Goal: Task Accomplishment & Management: Manage account settings

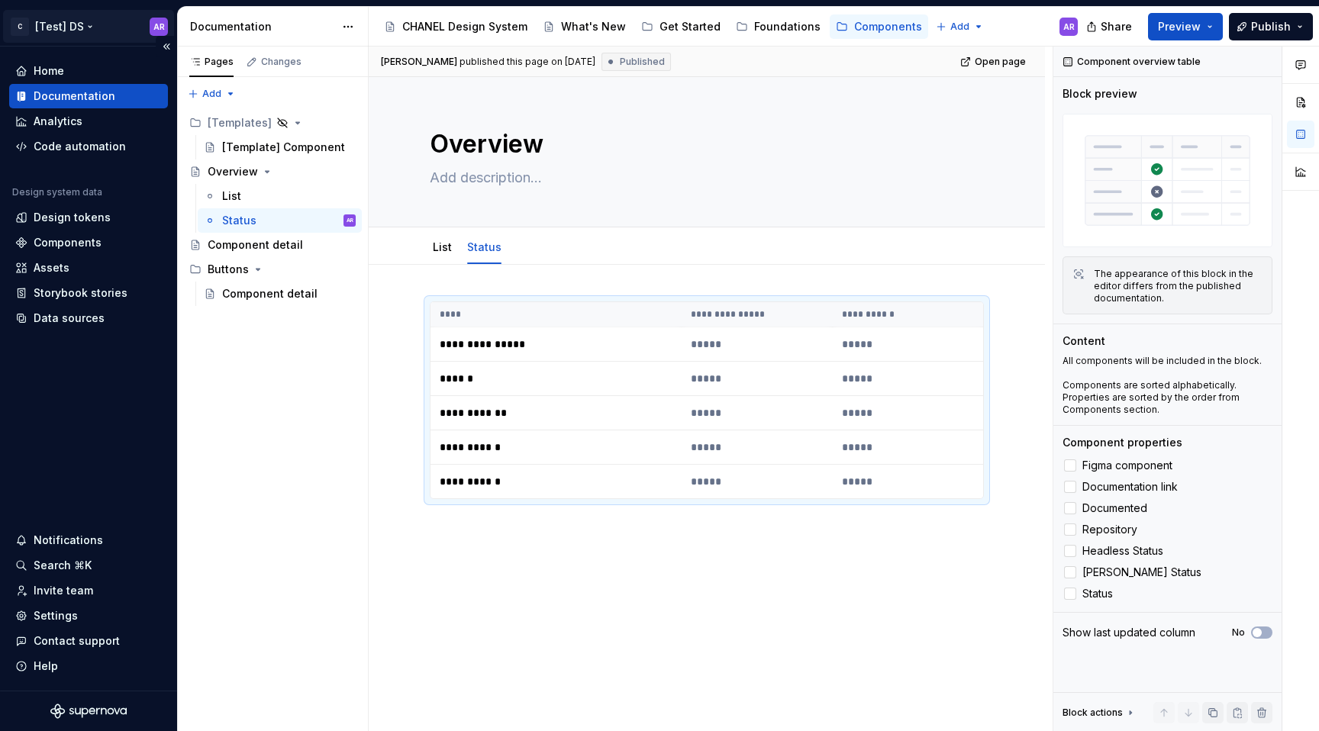
click at [79, 26] on html "C [Test] DS AR Home Documentation Analytics Code automation Design system data …" at bounding box center [659, 365] width 1319 height 731
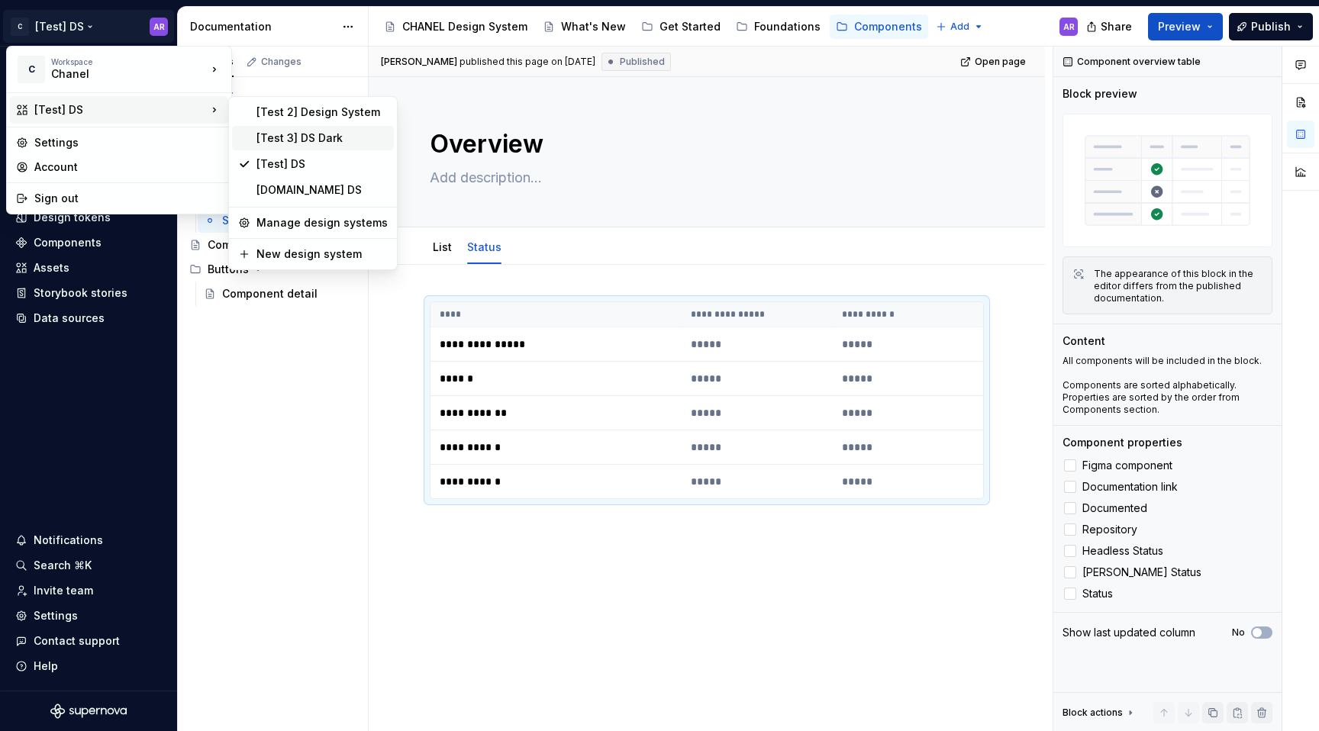
click at [328, 141] on div "[Test 3] DS Dark" at bounding box center [321, 138] width 131 height 15
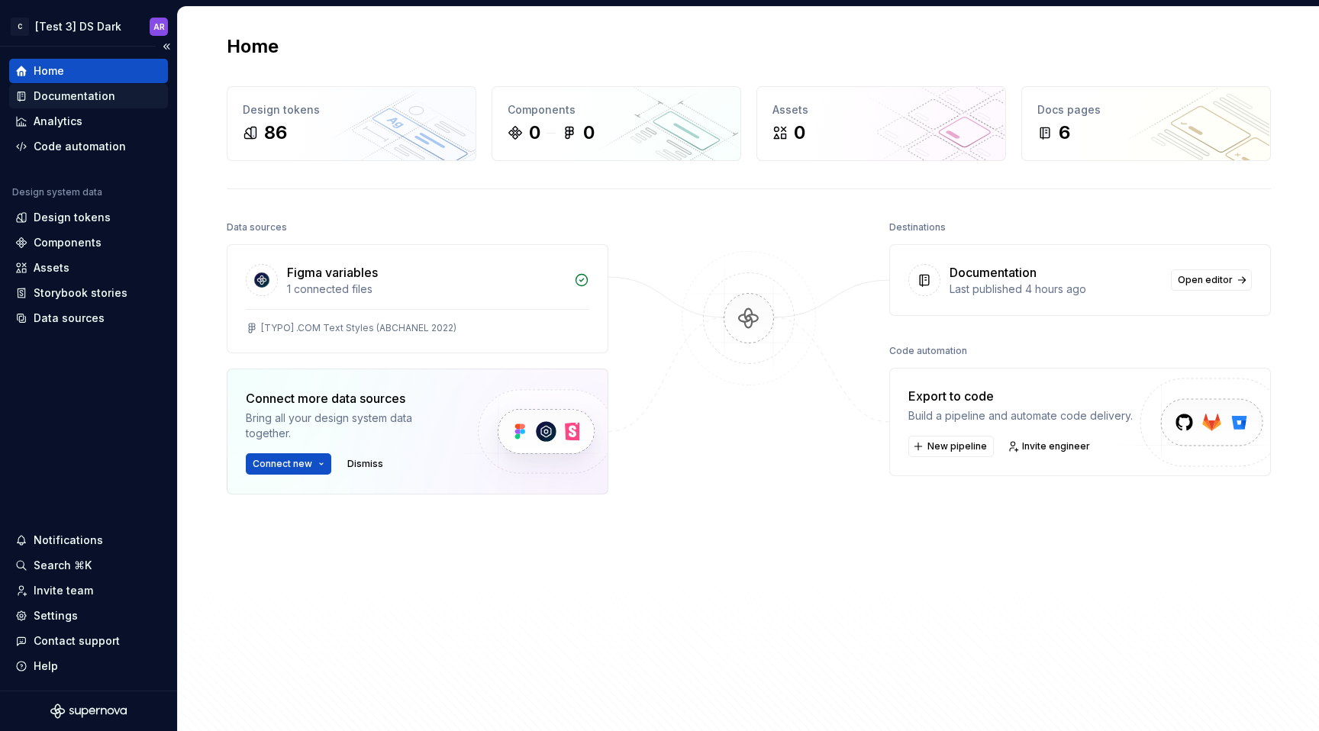
click at [108, 90] on div "Documentation" at bounding box center [75, 96] width 82 height 15
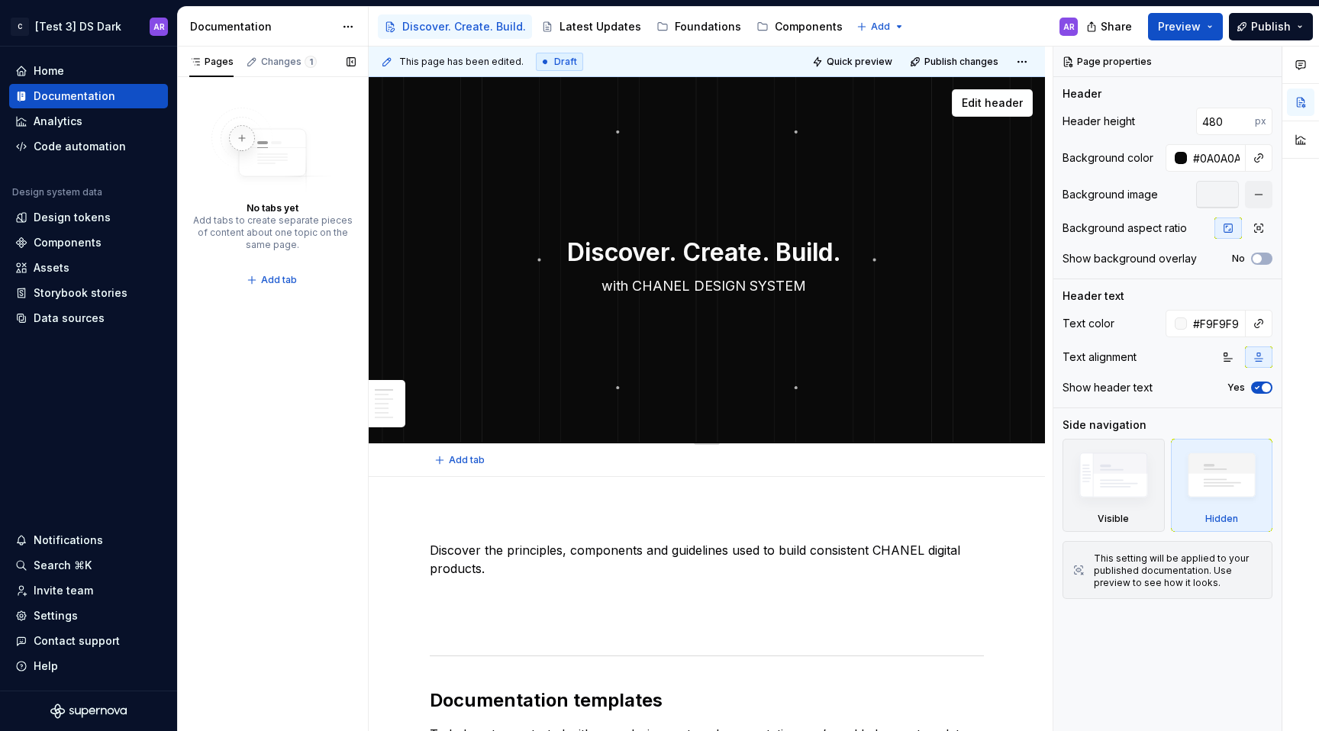
click at [591, 127] on div "Discover. Create. Build. with CHANEL DESIGN SYSTEM Edit header" at bounding box center [707, 260] width 676 height 366
click at [1223, 196] on div at bounding box center [1217, 194] width 43 height 27
click at [1265, 195] on button "button" at bounding box center [1258, 194] width 27 height 27
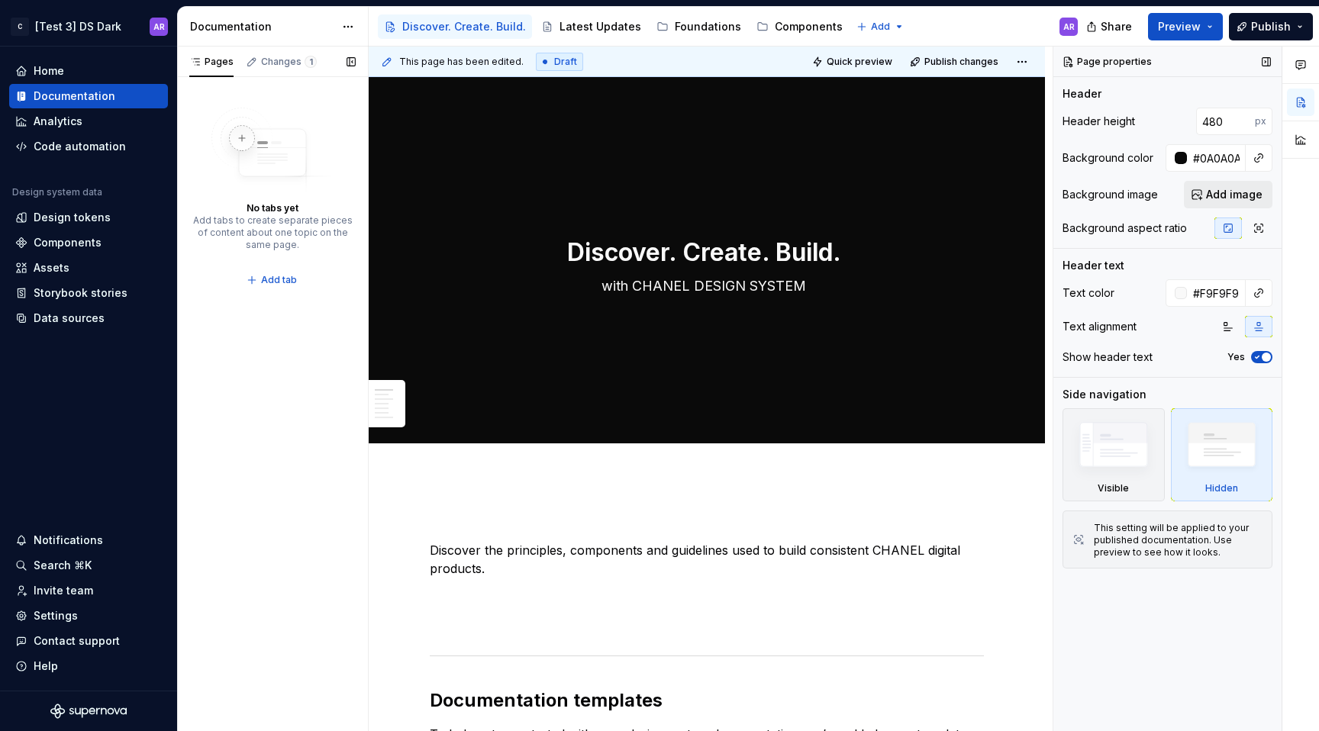
click at [1226, 195] on span "Add image" at bounding box center [1234, 194] width 56 height 15
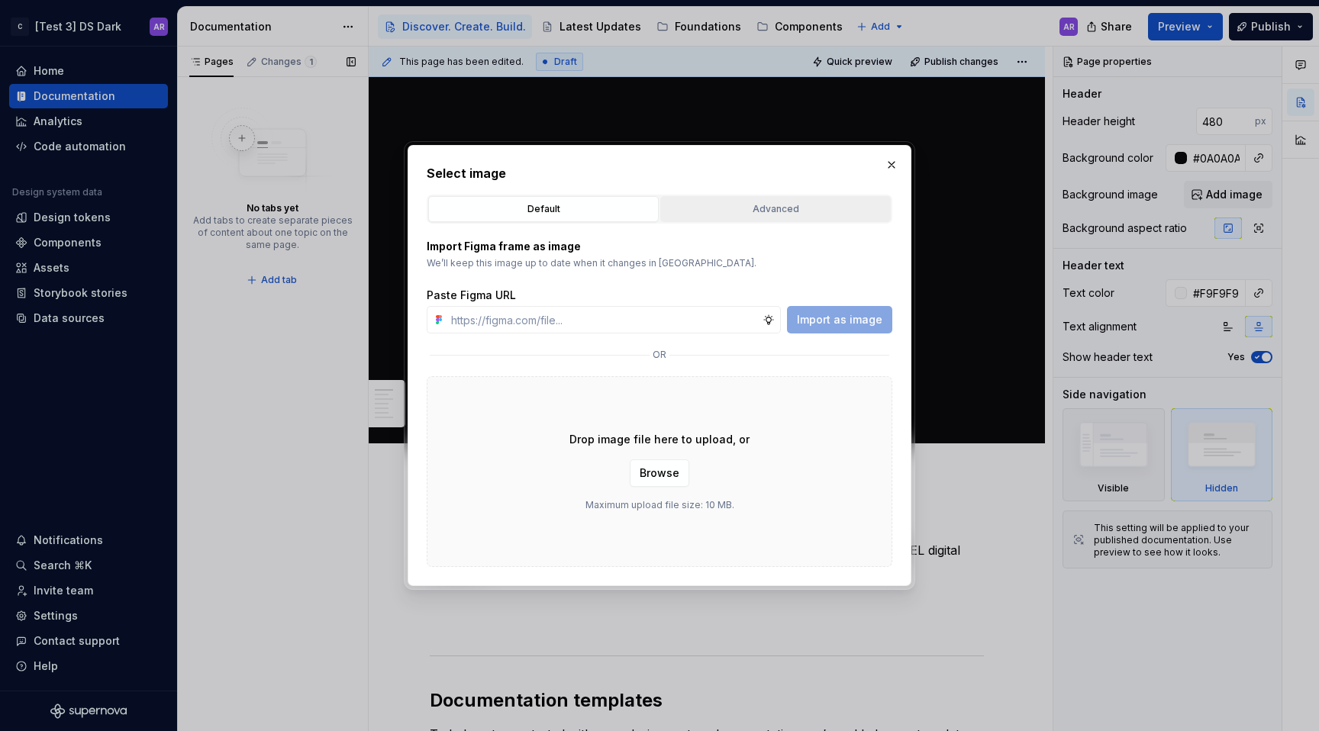
click at [792, 201] on button "Advanced" at bounding box center [775, 209] width 230 height 26
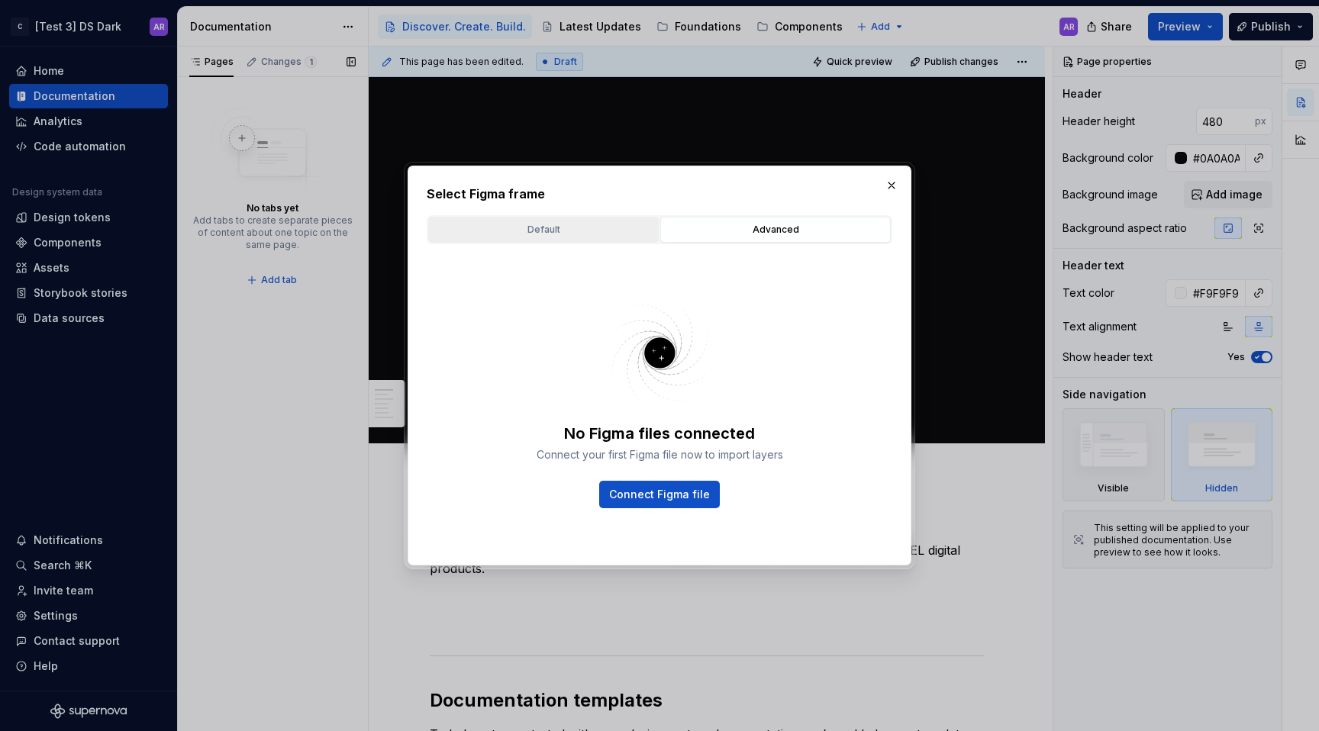
click at [620, 217] on button "Default" at bounding box center [543, 230] width 230 height 26
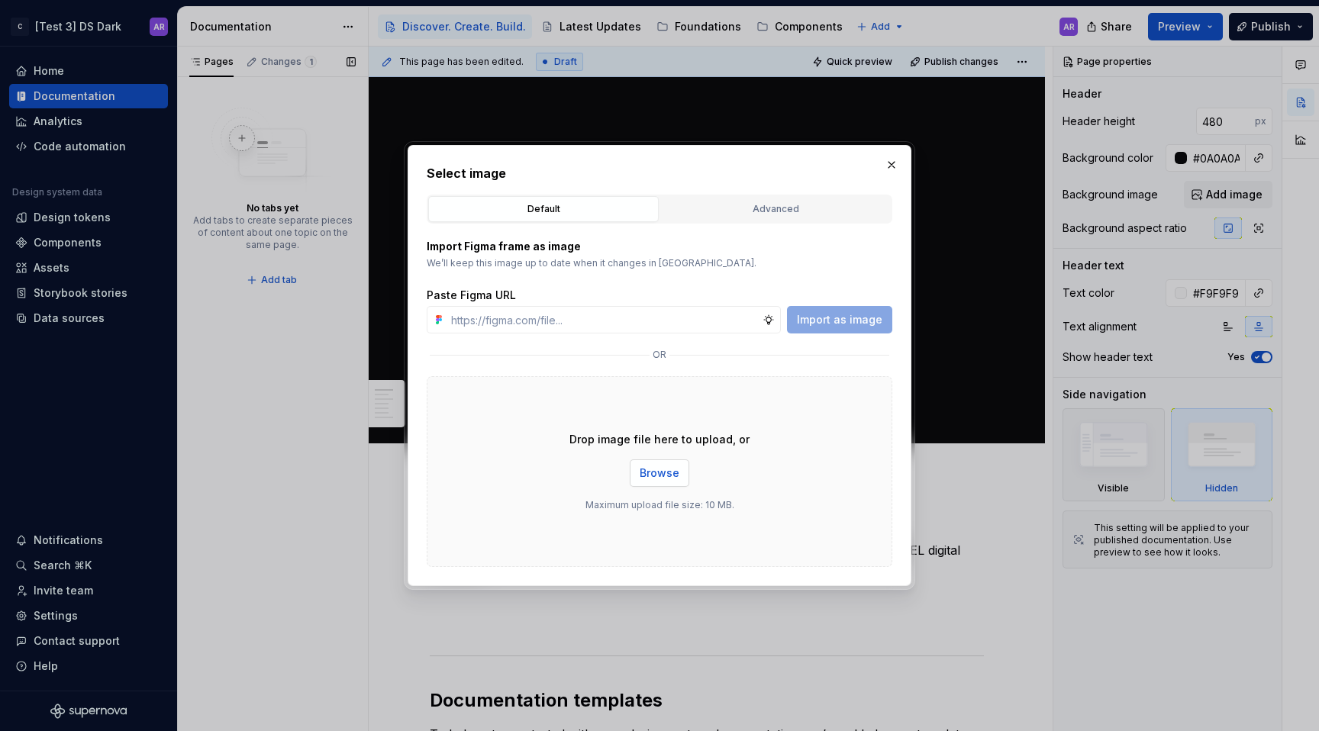
click at [642, 482] on button "Browse" at bounding box center [660, 472] width 60 height 27
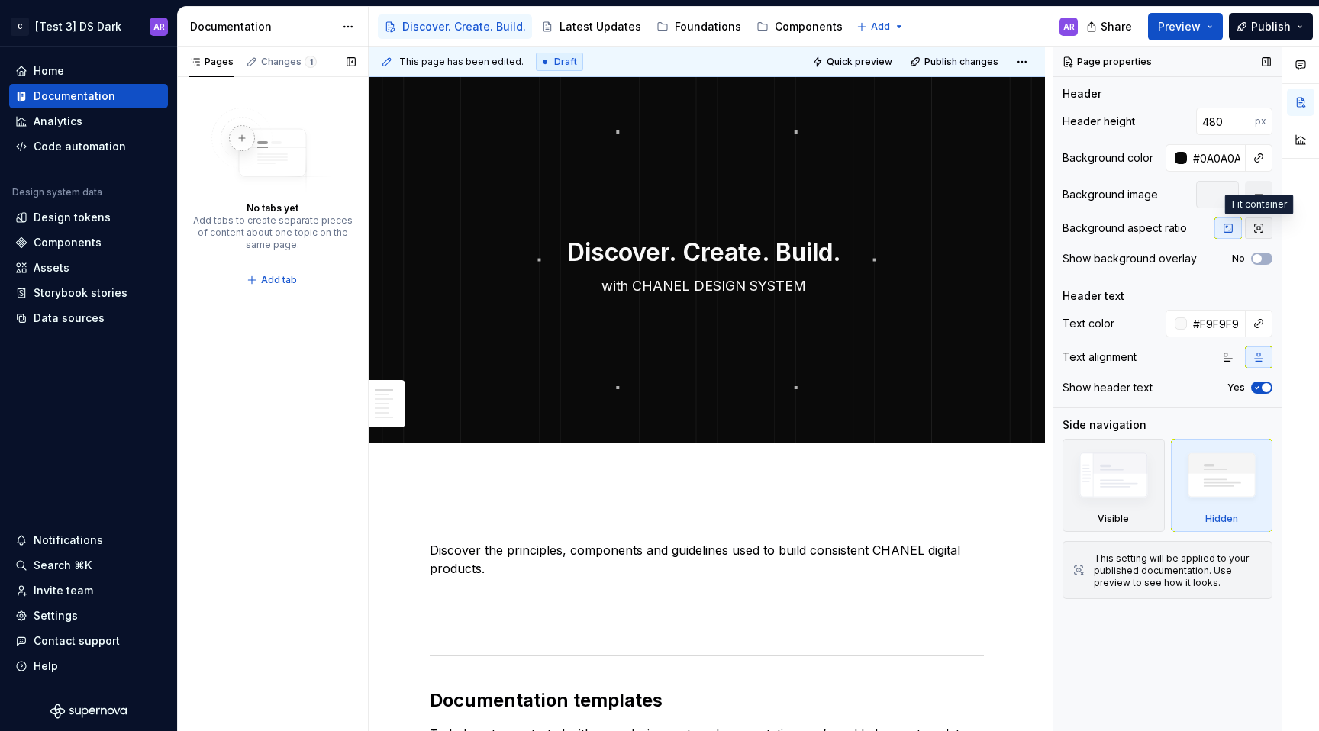
click at [1263, 226] on icon "button" at bounding box center [1258, 228] width 12 height 12
click at [1233, 227] on icon "button" at bounding box center [1228, 228] width 12 height 12
click at [1285, 19] on span "Publish" at bounding box center [1271, 26] width 40 height 15
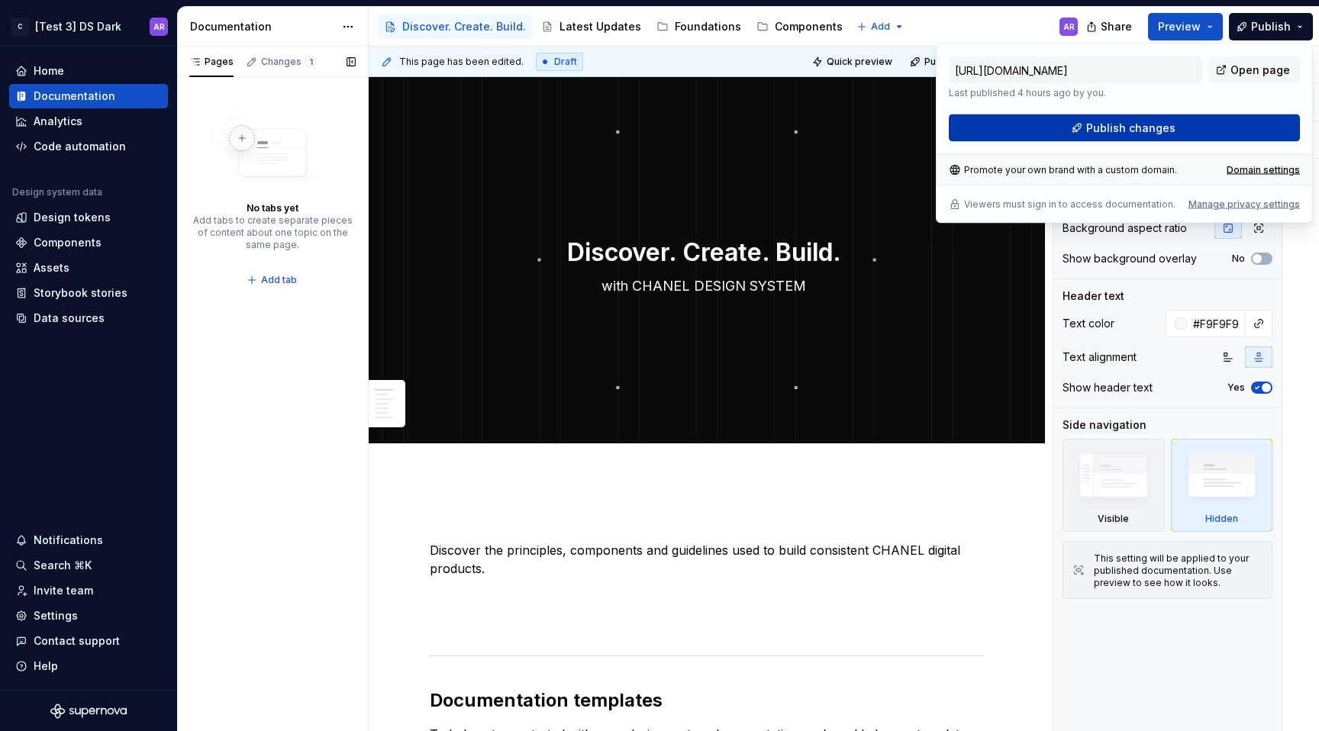
click at [1203, 122] on button "Publish changes" at bounding box center [1124, 127] width 351 height 27
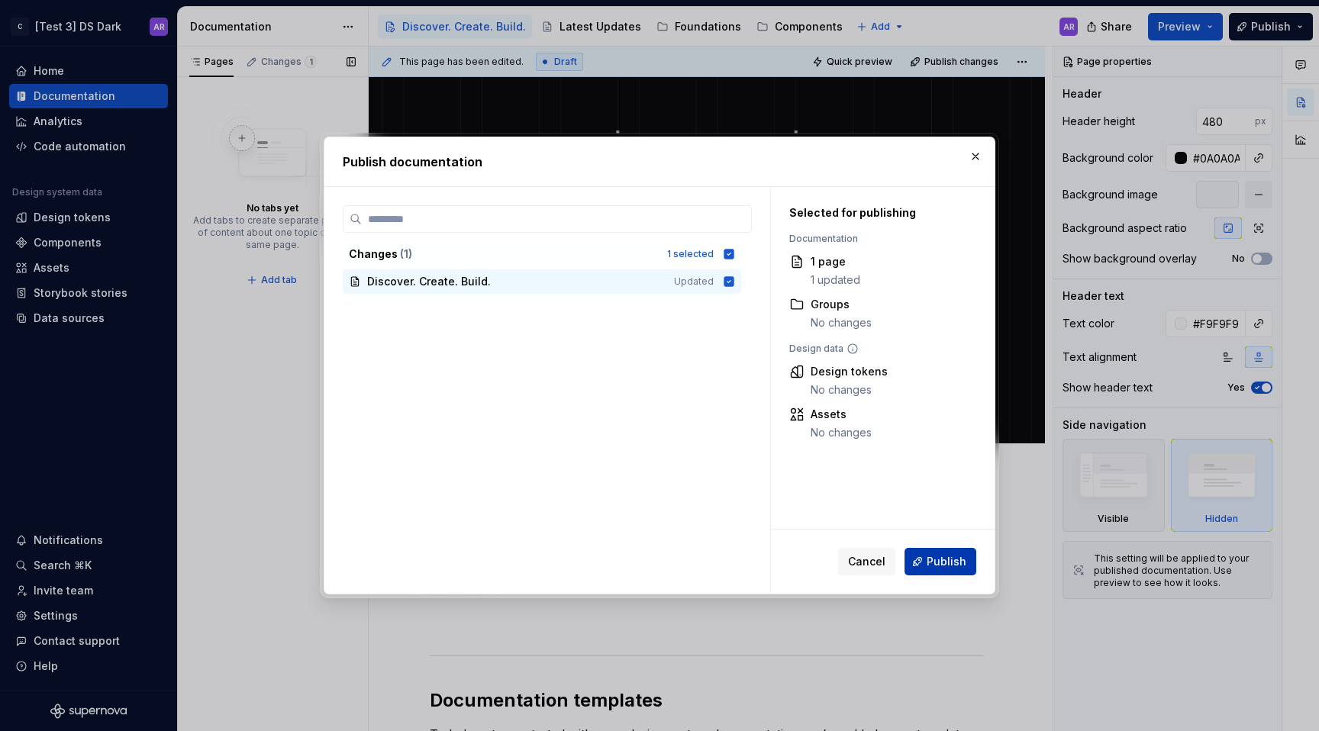
click at [940, 563] on span "Publish" at bounding box center [947, 561] width 40 height 15
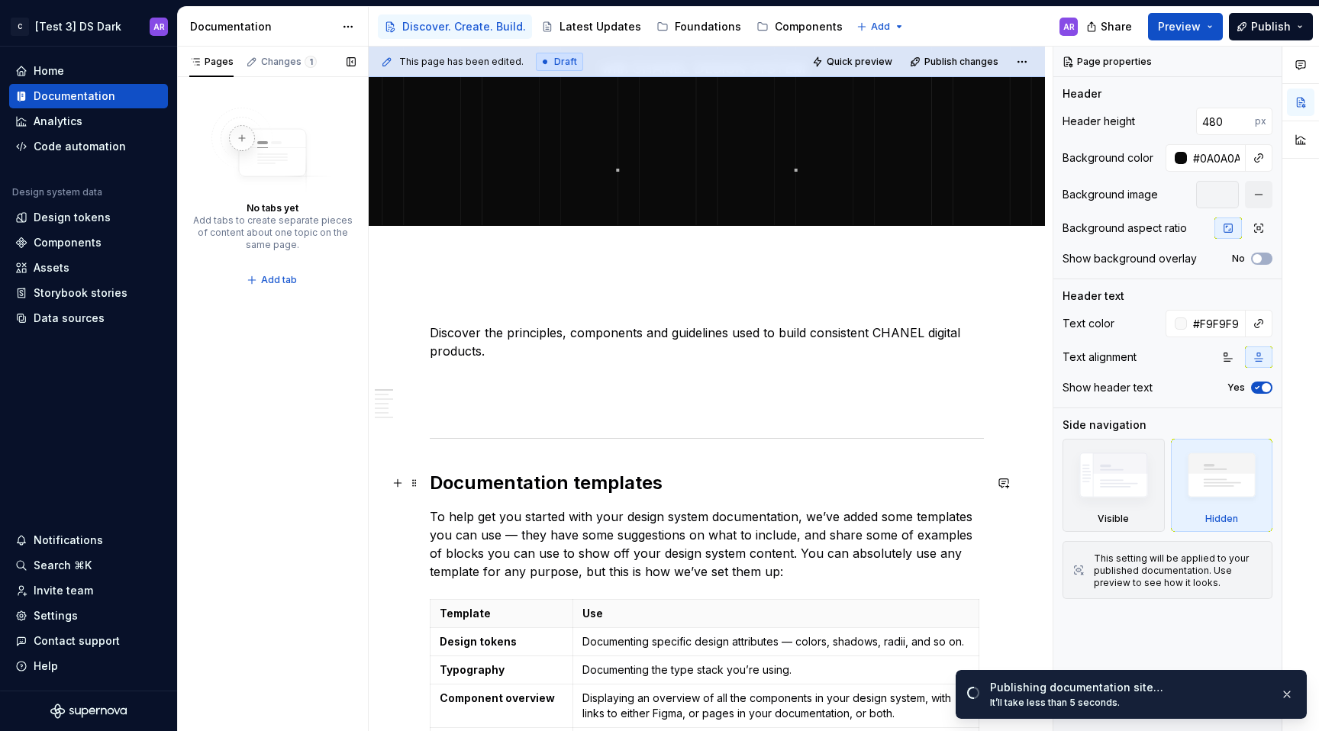
scroll to position [219, 0]
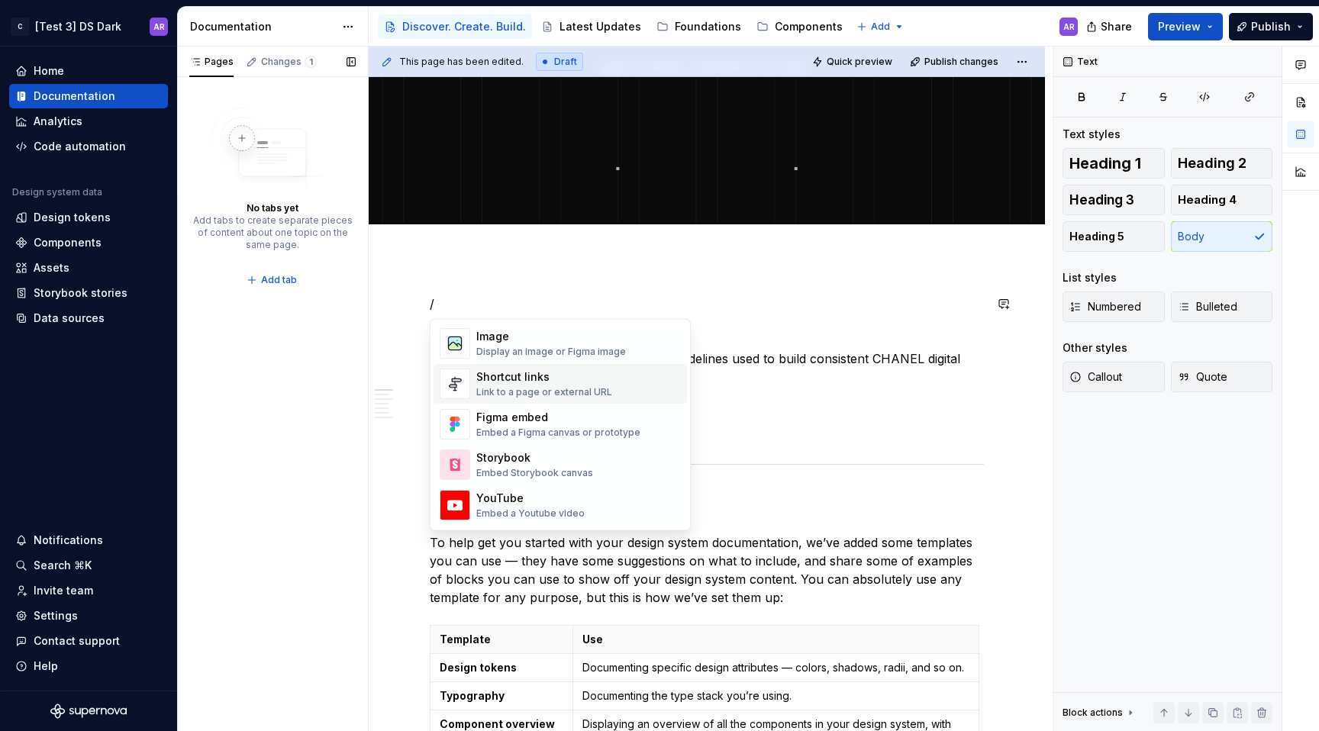
scroll to position [689, 0]
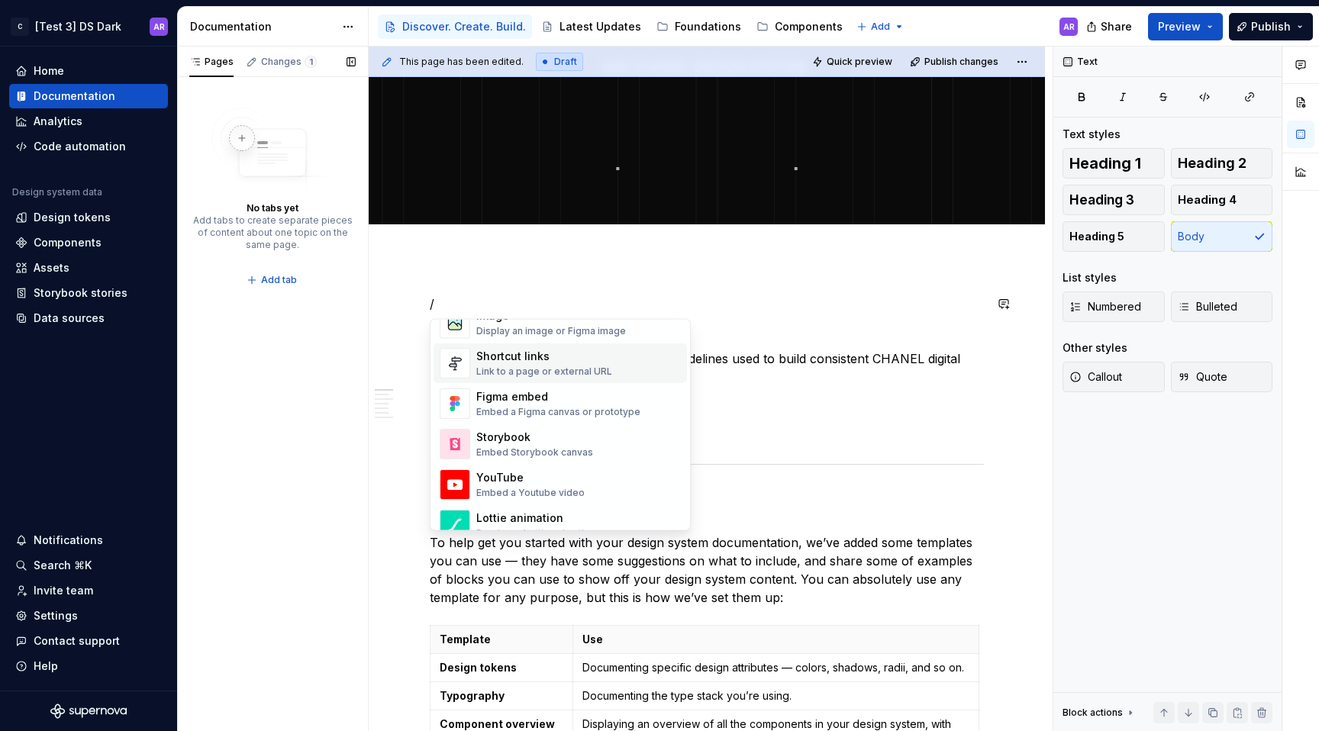
click at [484, 373] on div "Link to a page or external URL" at bounding box center [544, 372] width 136 height 12
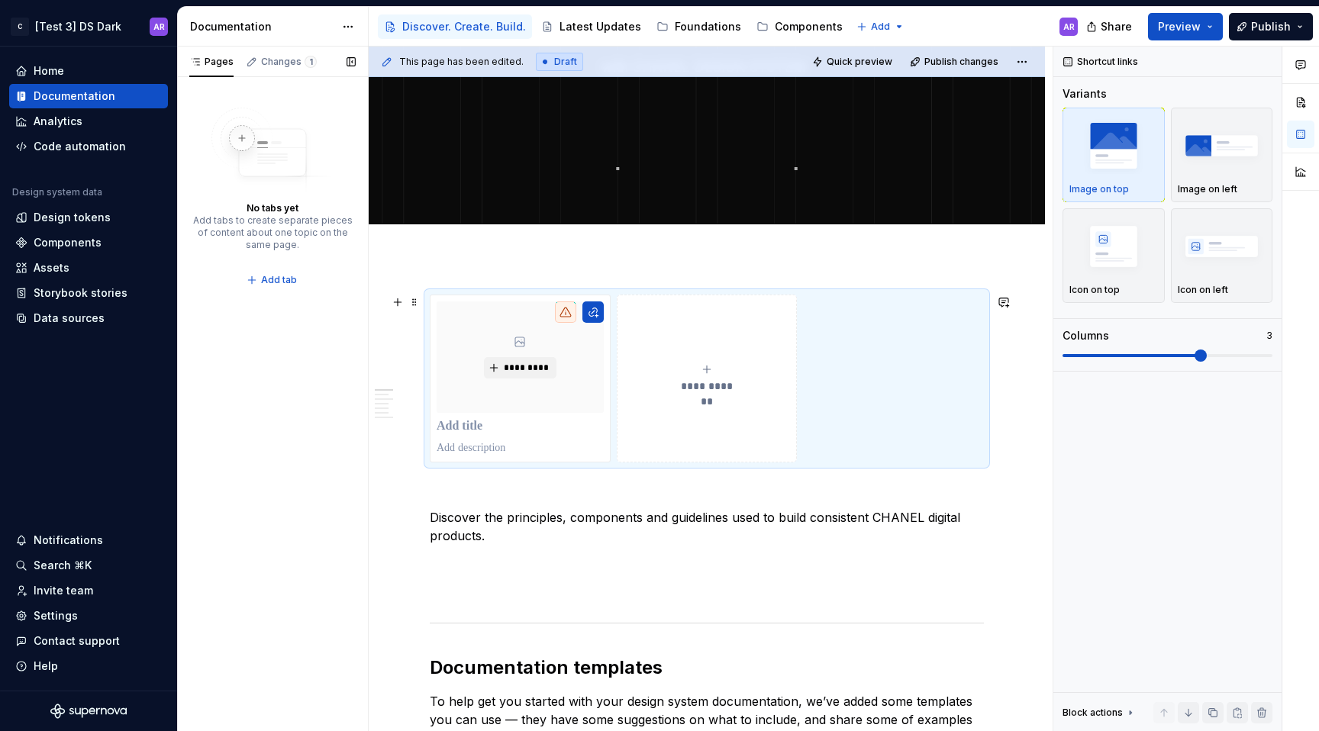
click at [717, 375] on div "**********" at bounding box center [707, 378] width 167 height 31
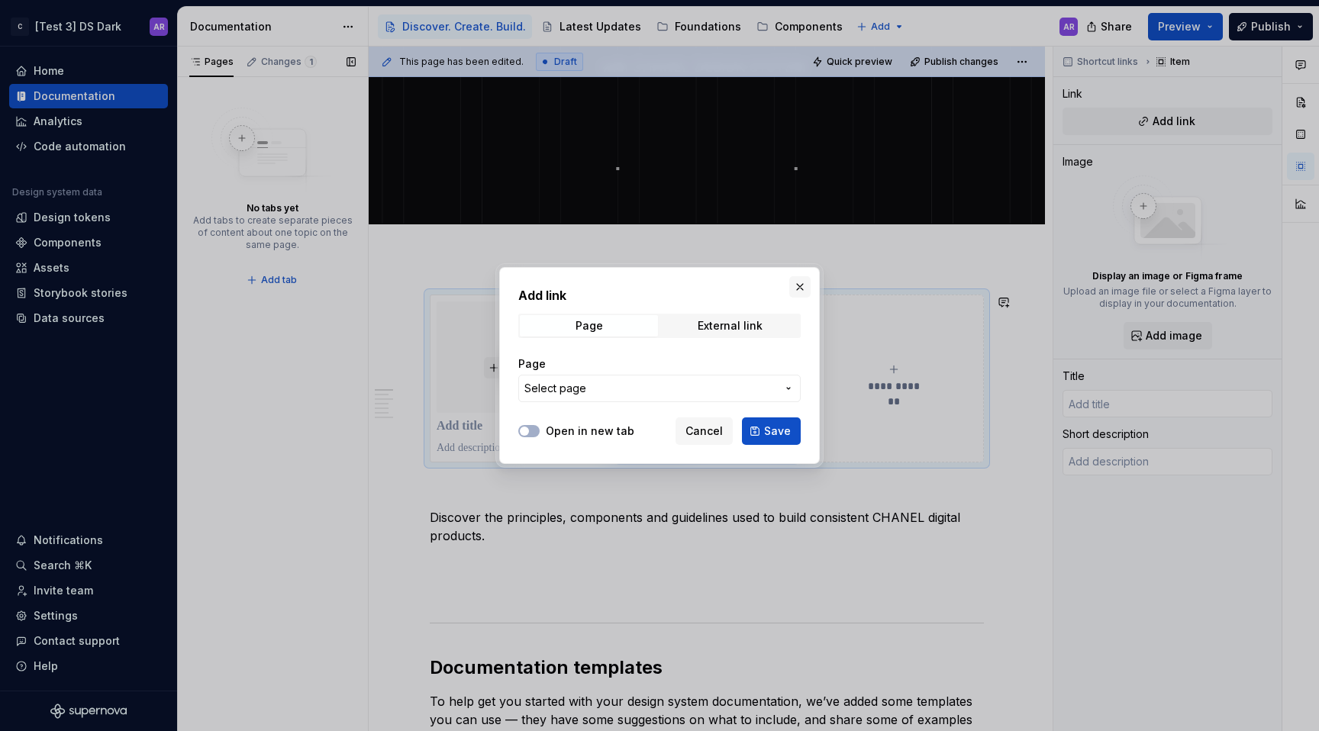
click at [804, 285] on button "button" at bounding box center [799, 286] width 21 height 21
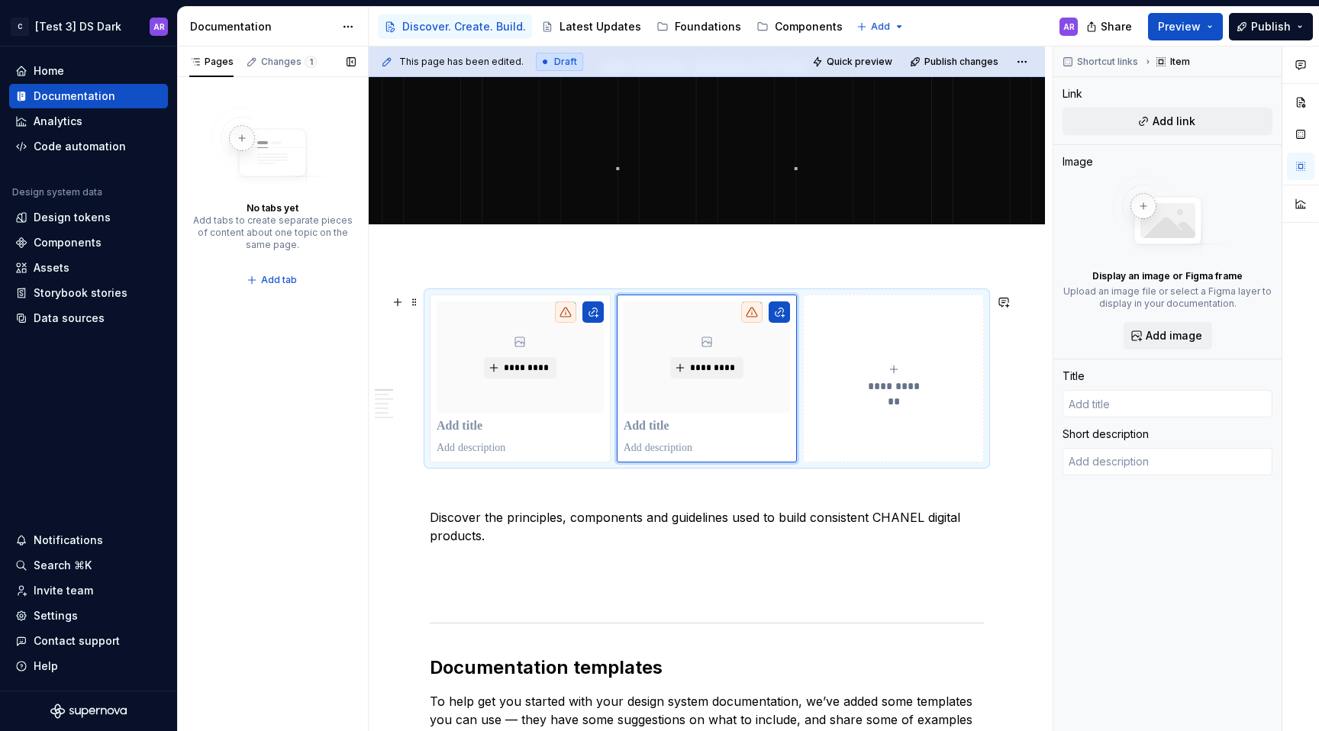
click at [879, 375] on div "**********" at bounding box center [893, 378] width 167 height 31
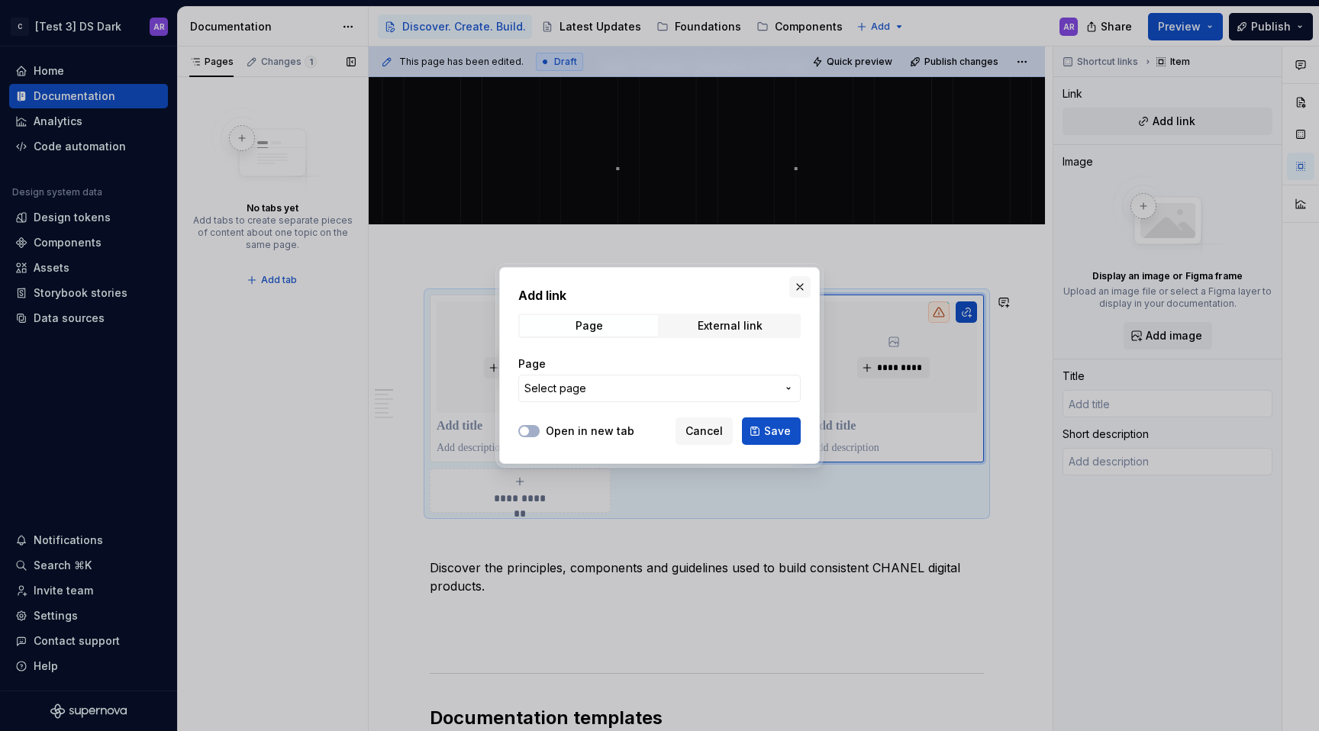
click at [797, 284] on button "button" at bounding box center [799, 286] width 21 height 21
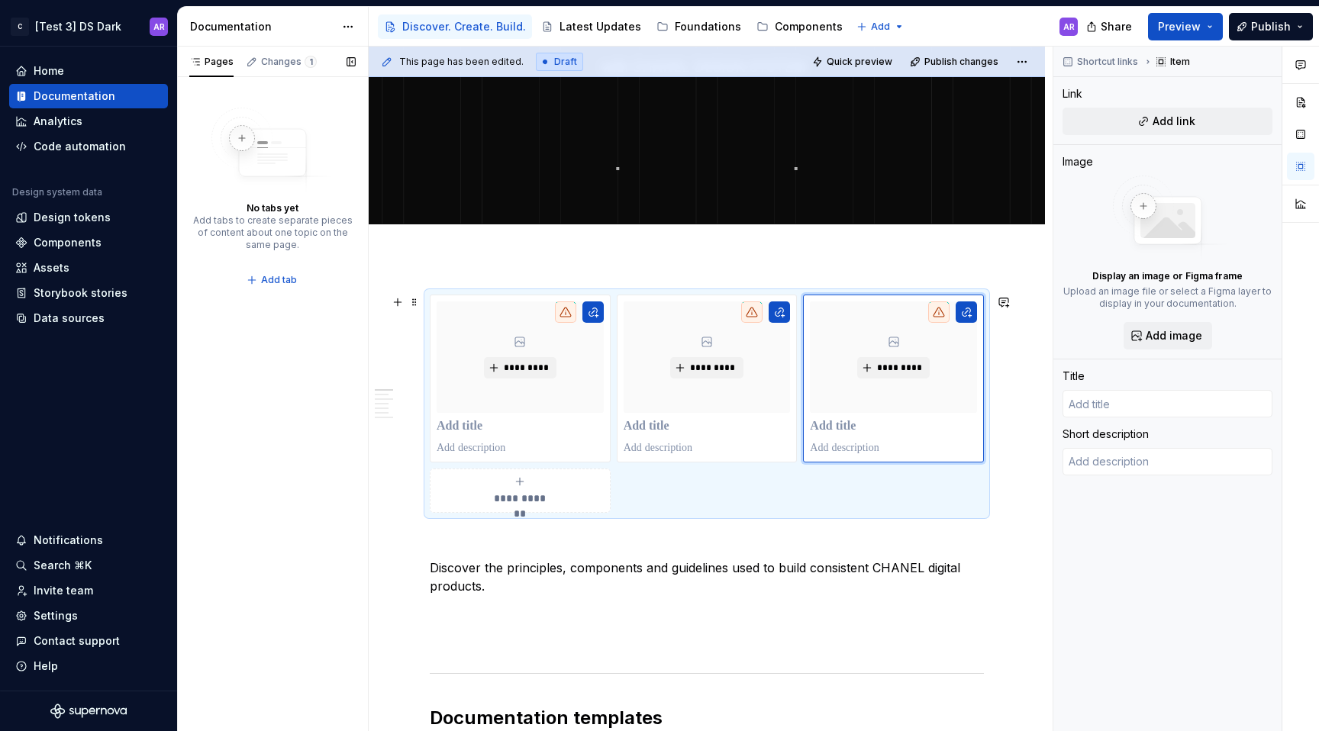
click at [902, 494] on div "**********" at bounding box center [707, 404] width 554 height 218
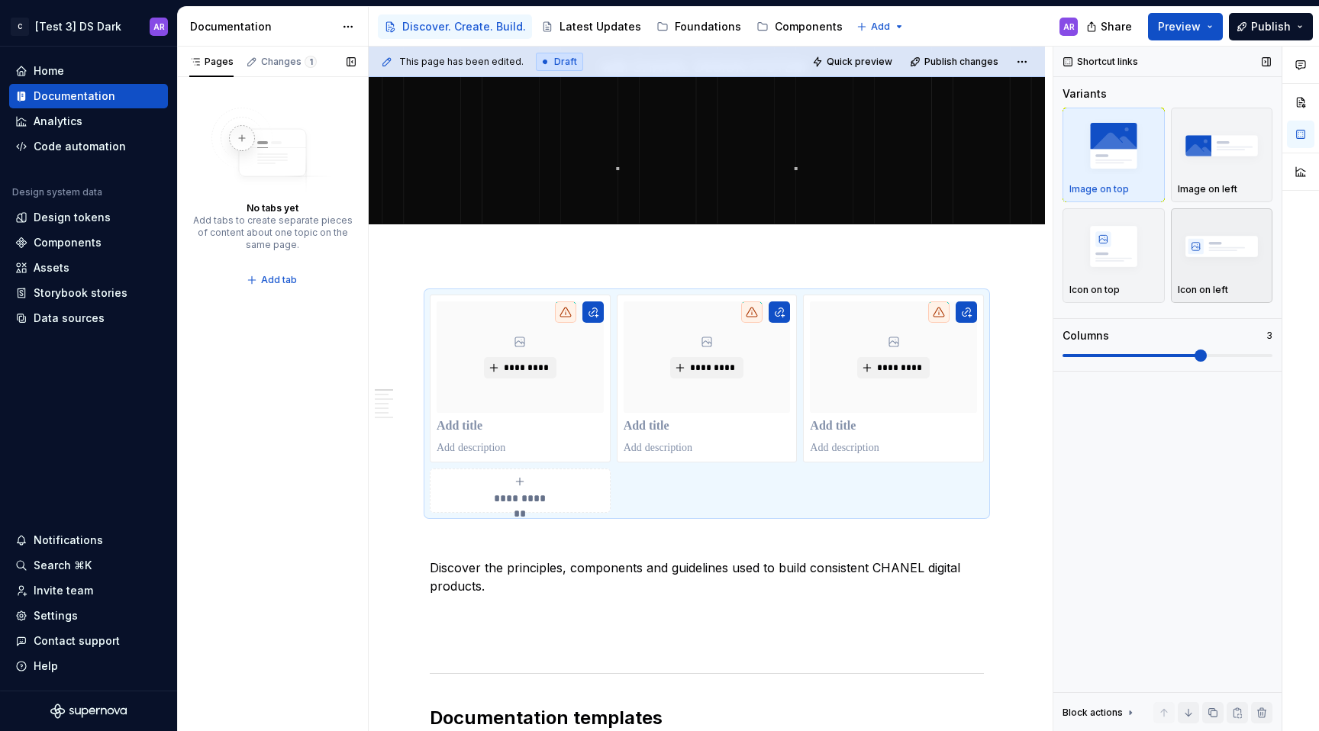
click at [1246, 255] on img "button" at bounding box center [1222, 246] width 89 height 56
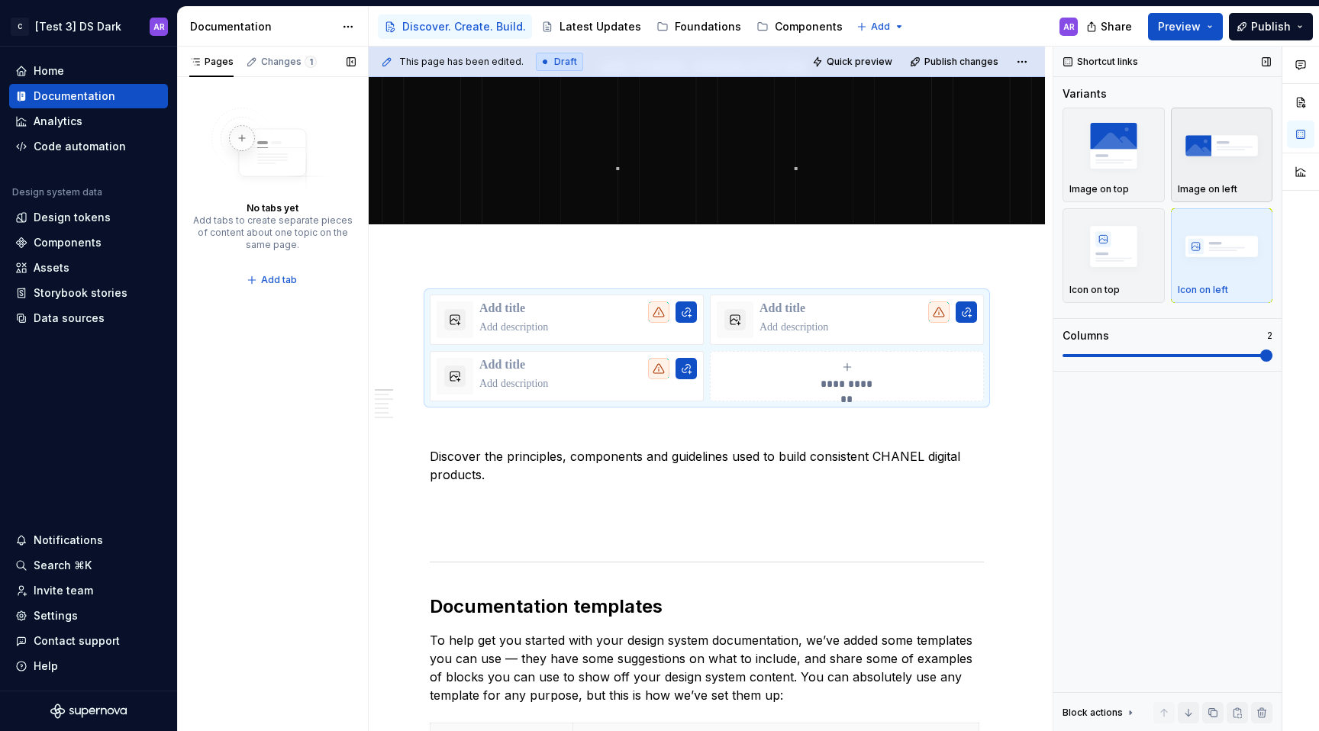
click at [1227, 169] on img "button" at bounding box center [1222, 146] width 89 height 56
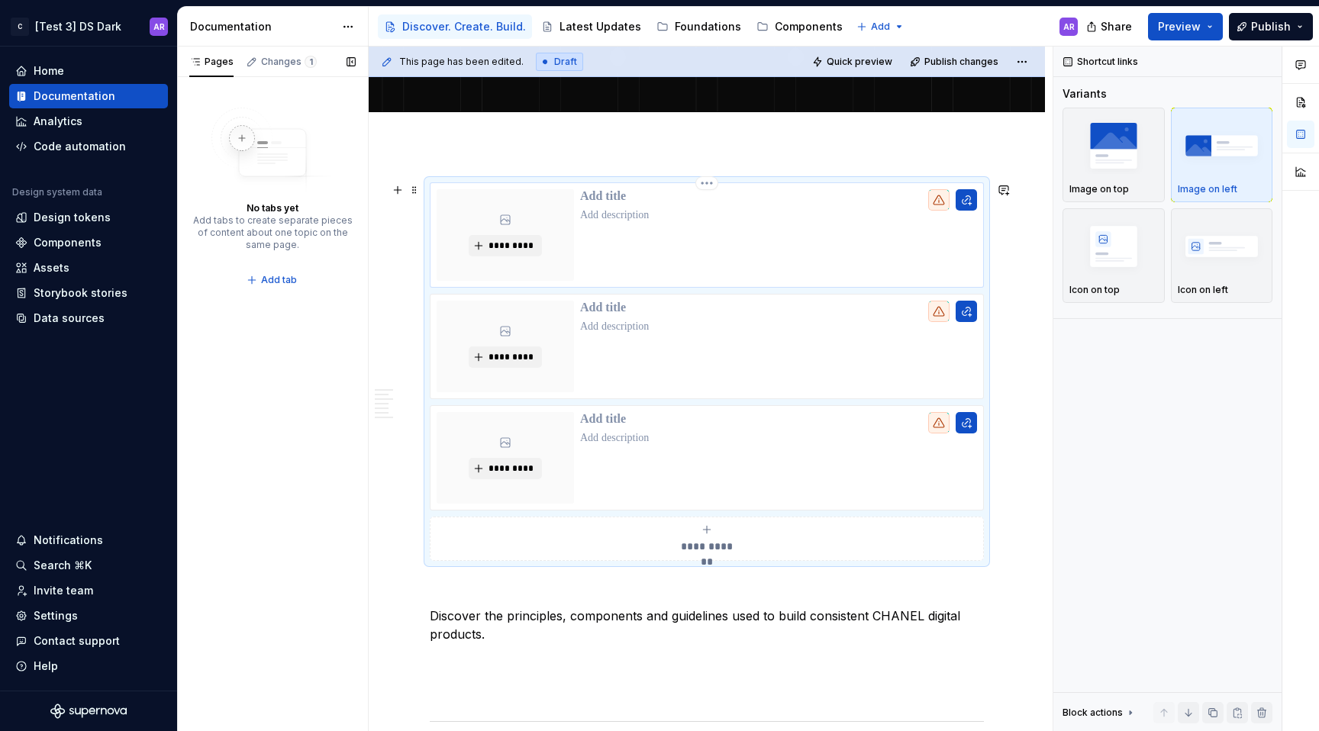
scroll to position [403, 0]
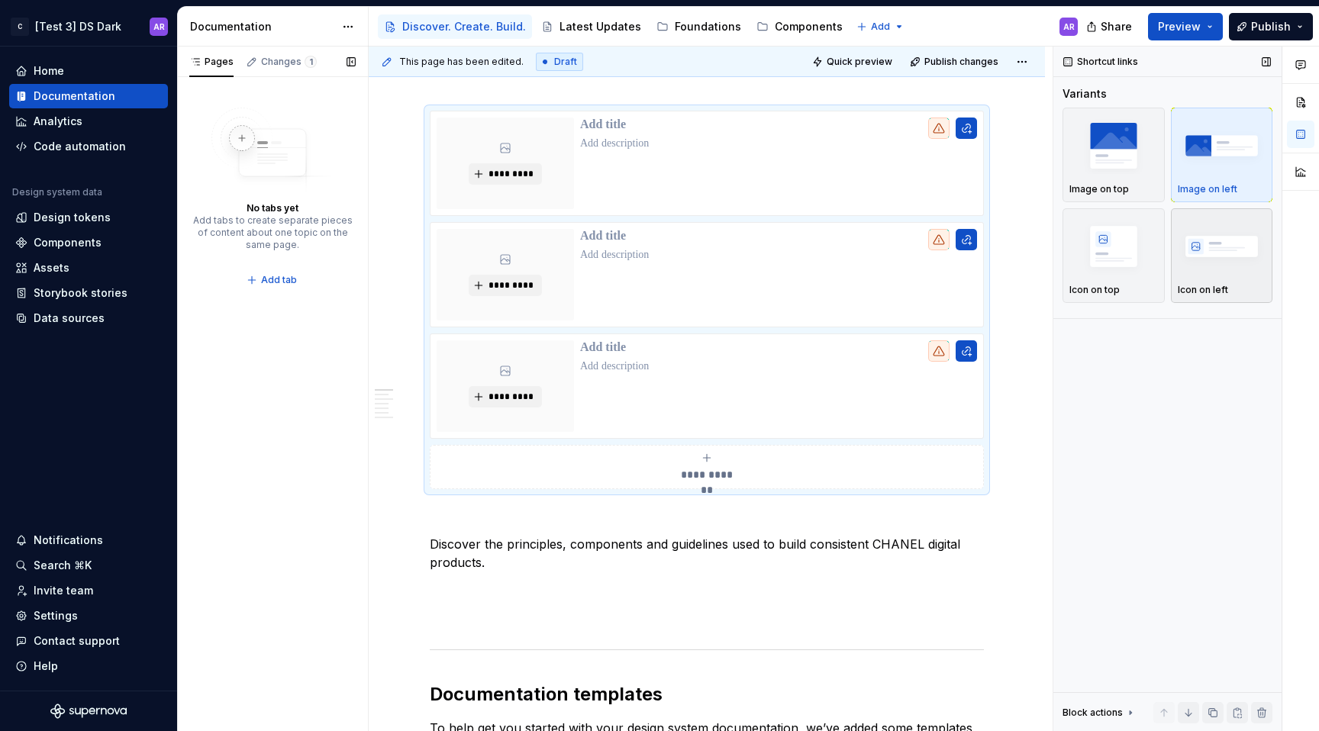
click at [1184, 252] on img "button" at bounding box center [1222, 246] width 89 height 56
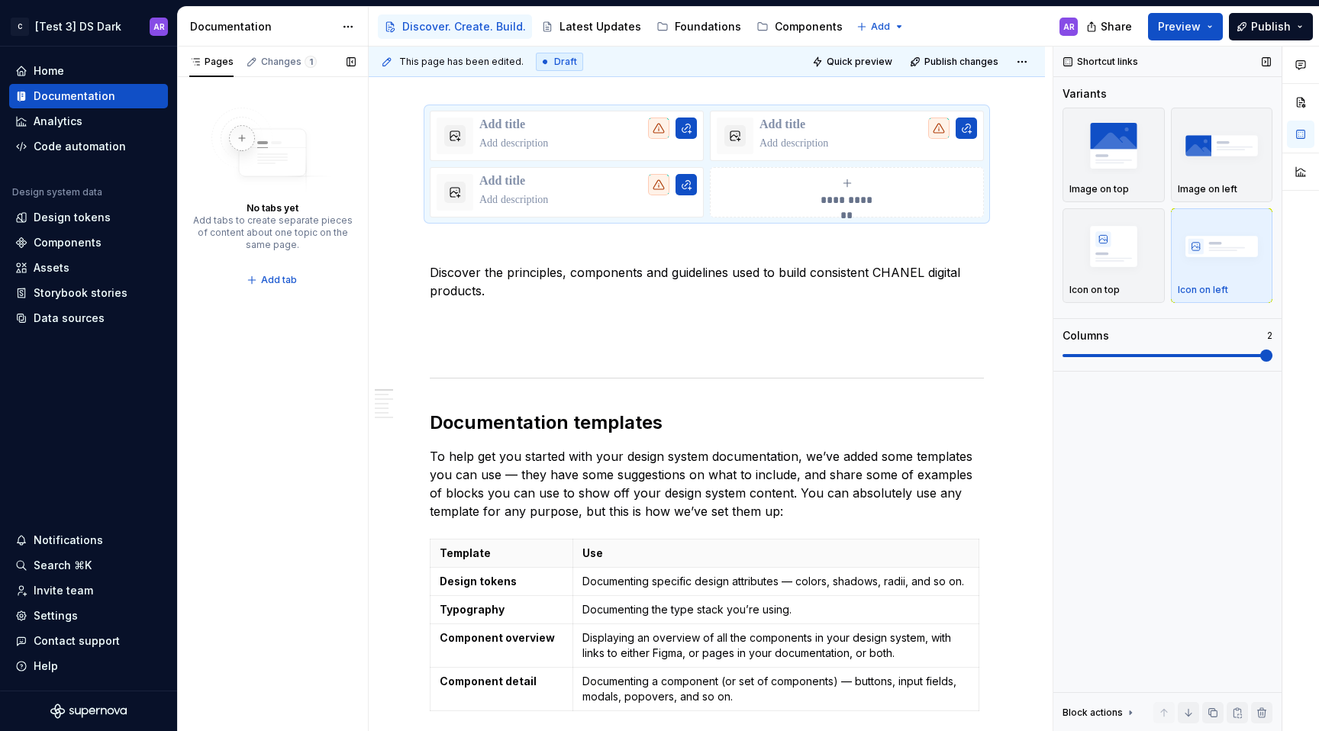
click at [1272, 350] on span at bounding box center [1266, 356] width 12 height 12
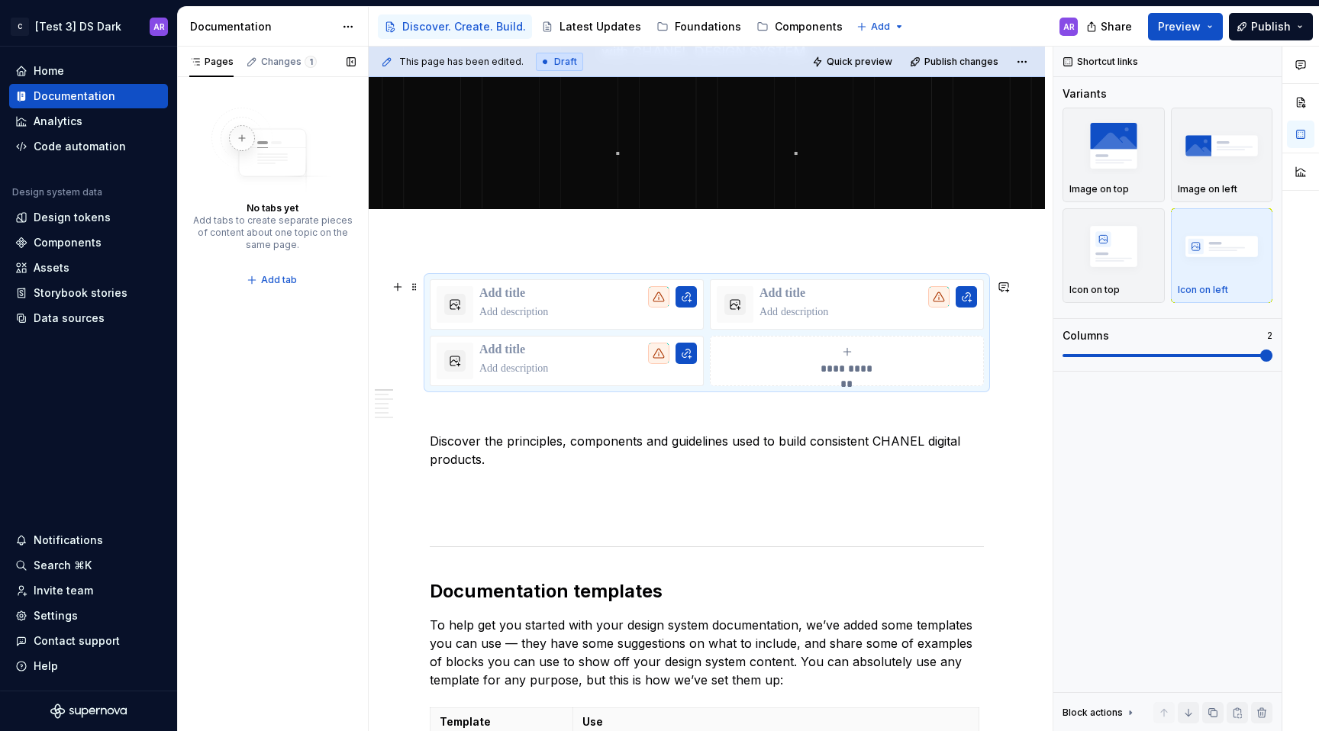
scroll to position [203, 0]
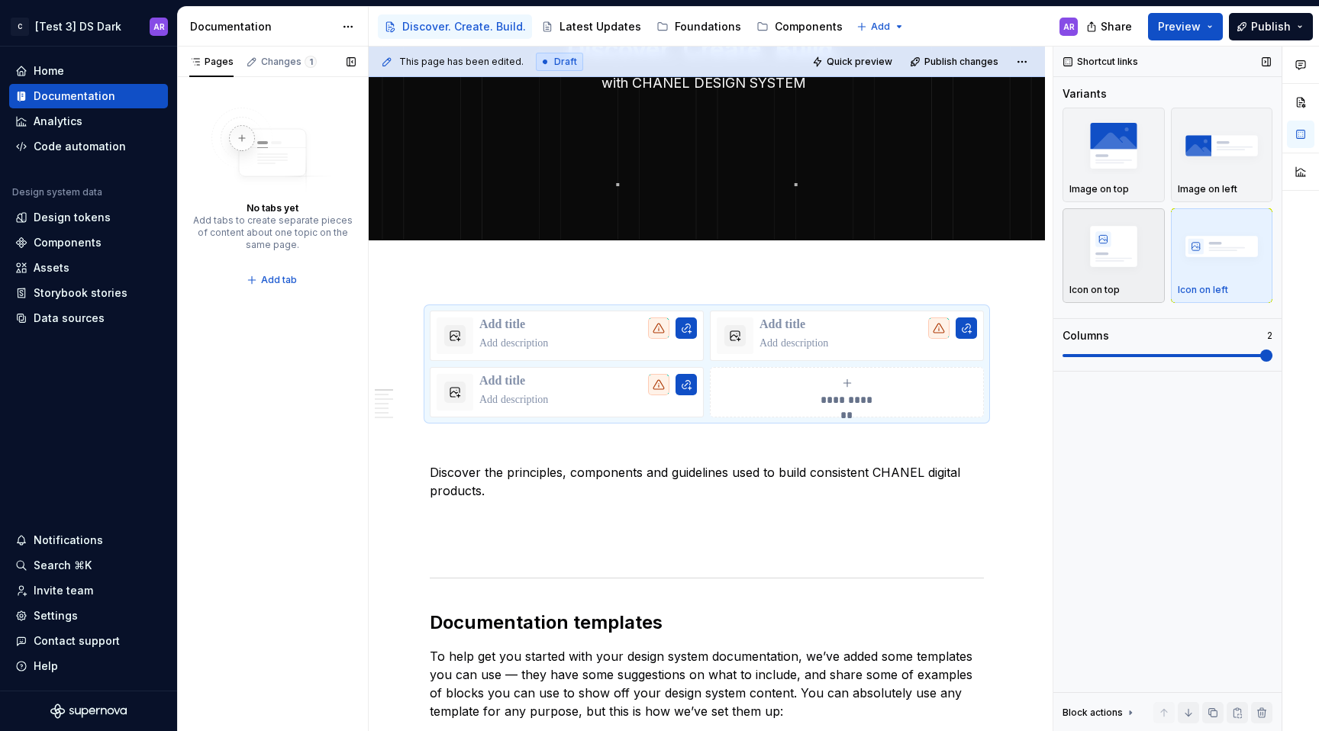
click at [1117, 262] on img "button" at bounding box center [1113, 246] width 89 height 56
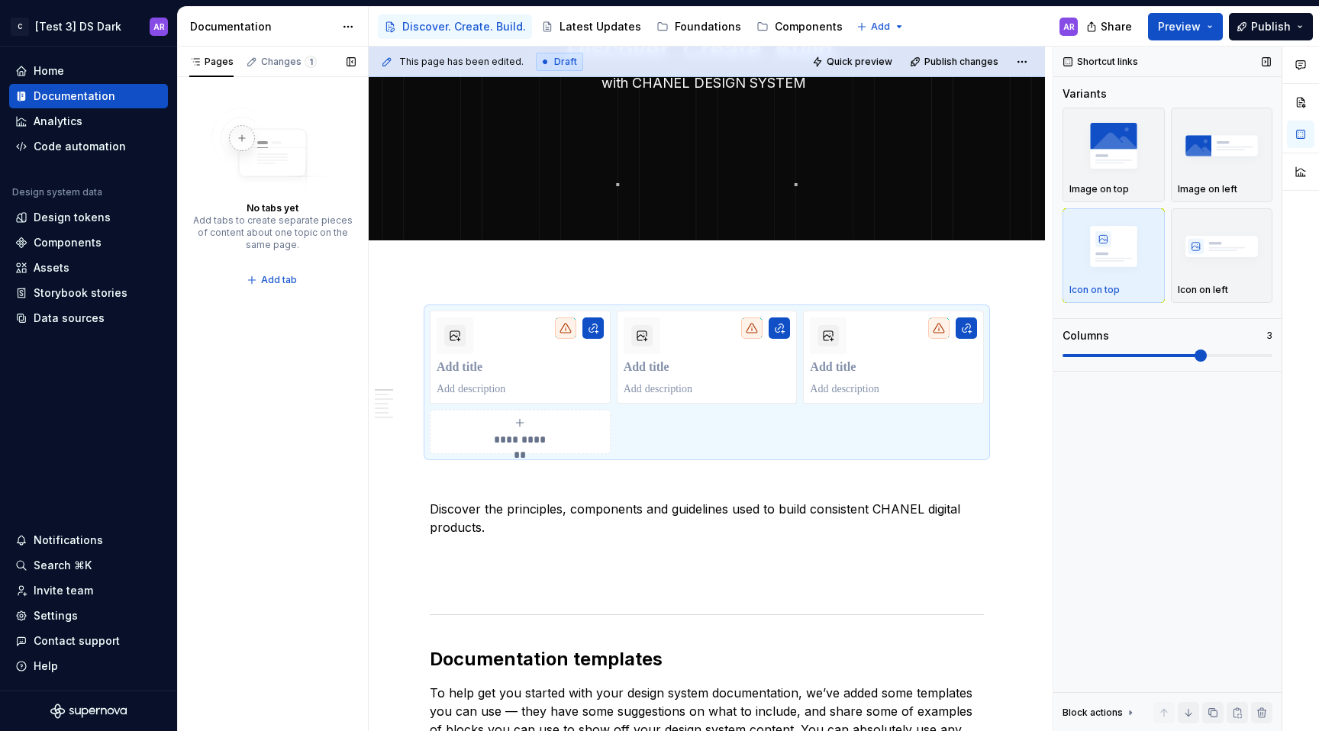
click at [1170, 356] on span at bounding box center [1167, 355] width 210 height 3
click at [1204, 258] on img "button" at bounding box center [1222, 246] width 89 height 56
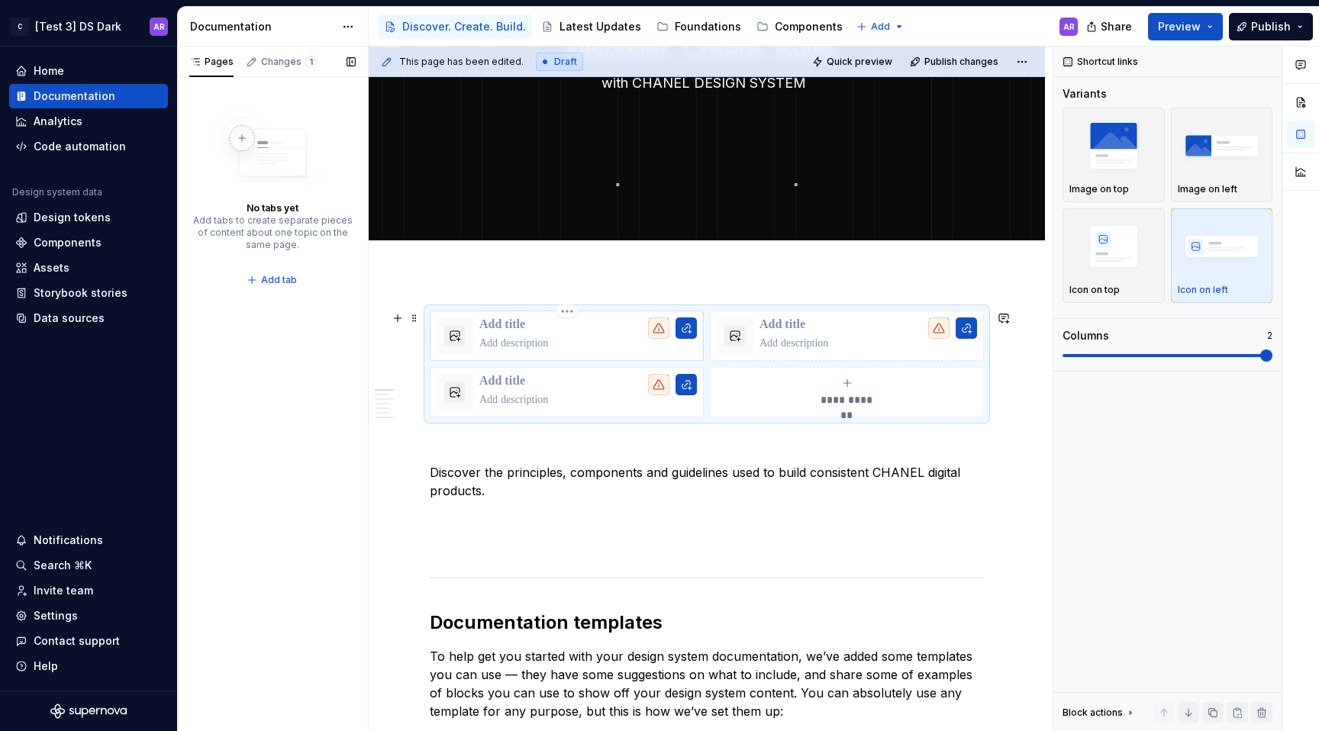
type textarea "*"
click at [531, 343] on p at bounding box center [588, 343] width 218 height 15
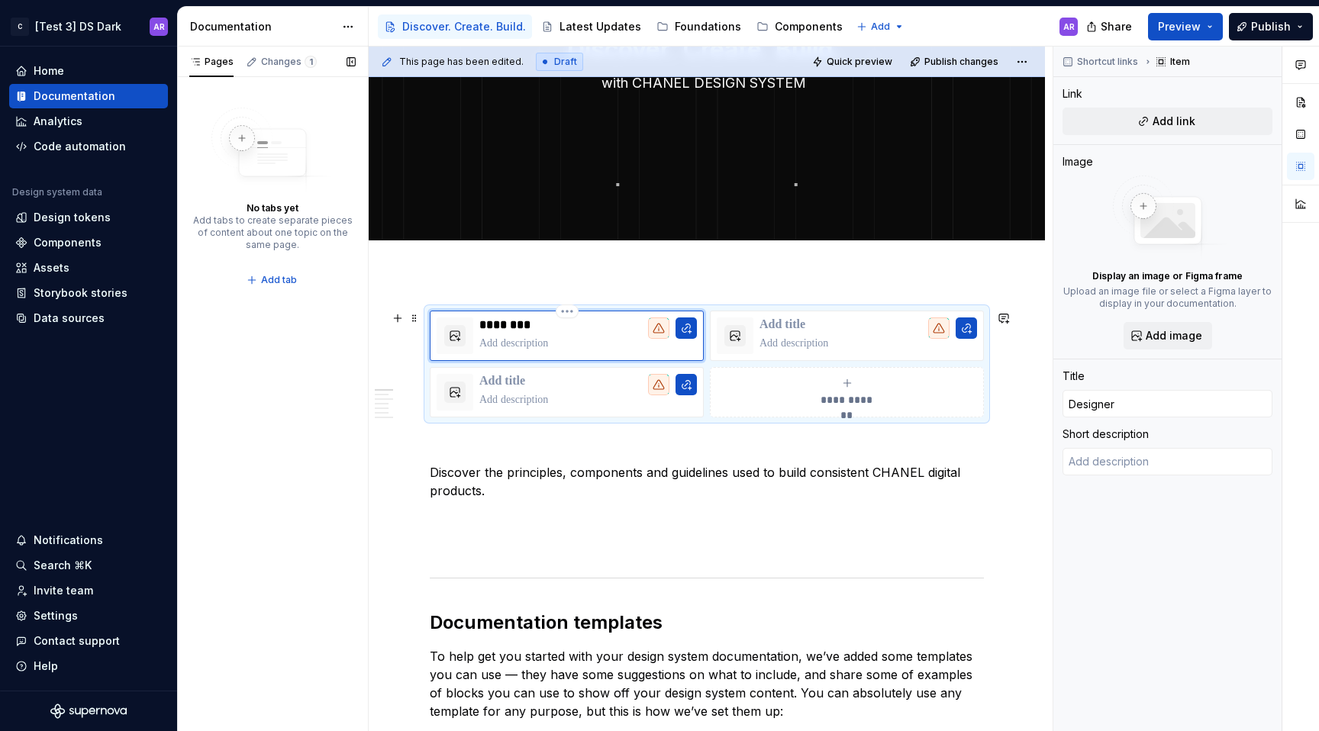
type textarea "*"
type textarea "G"
type textarea "*"
type textarea "Ge"
type textarea "*"
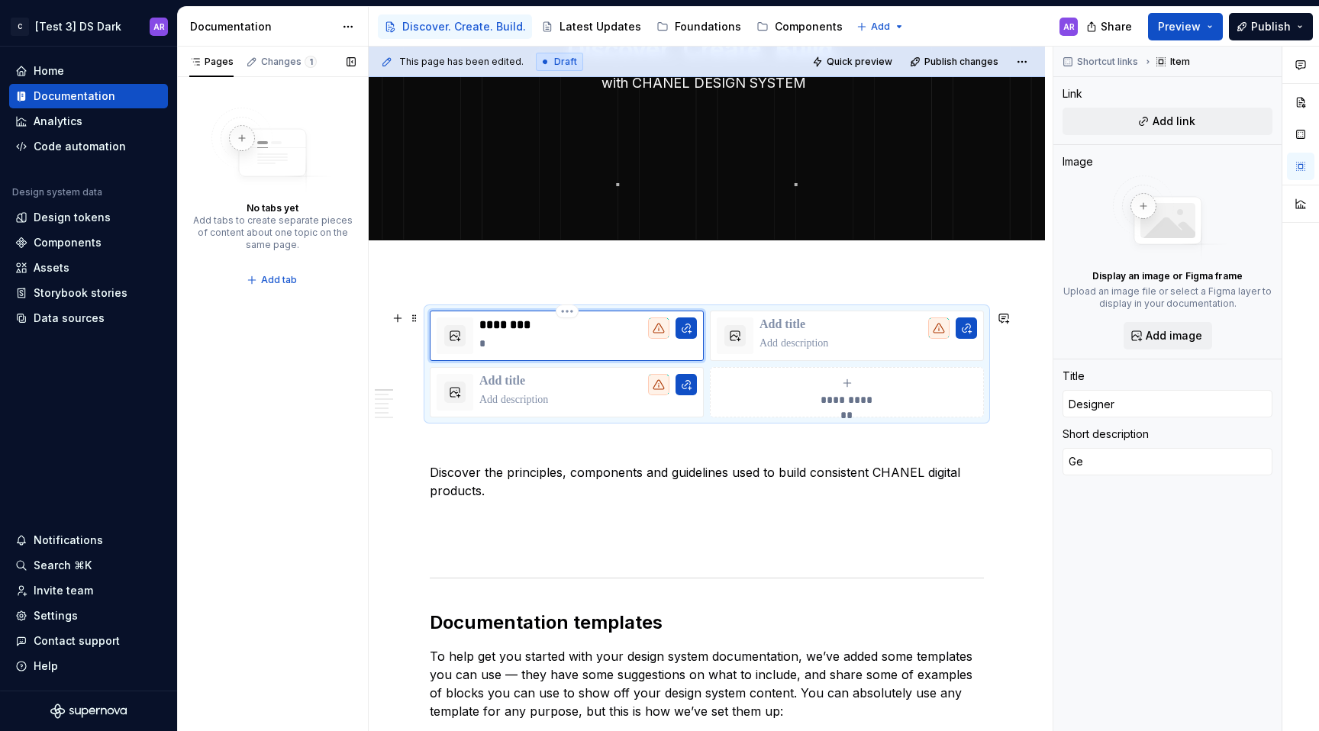
type textarea "Get"
type textarea "*"
type textarea "Get"
type textarea "*"
type textarea "Get S"
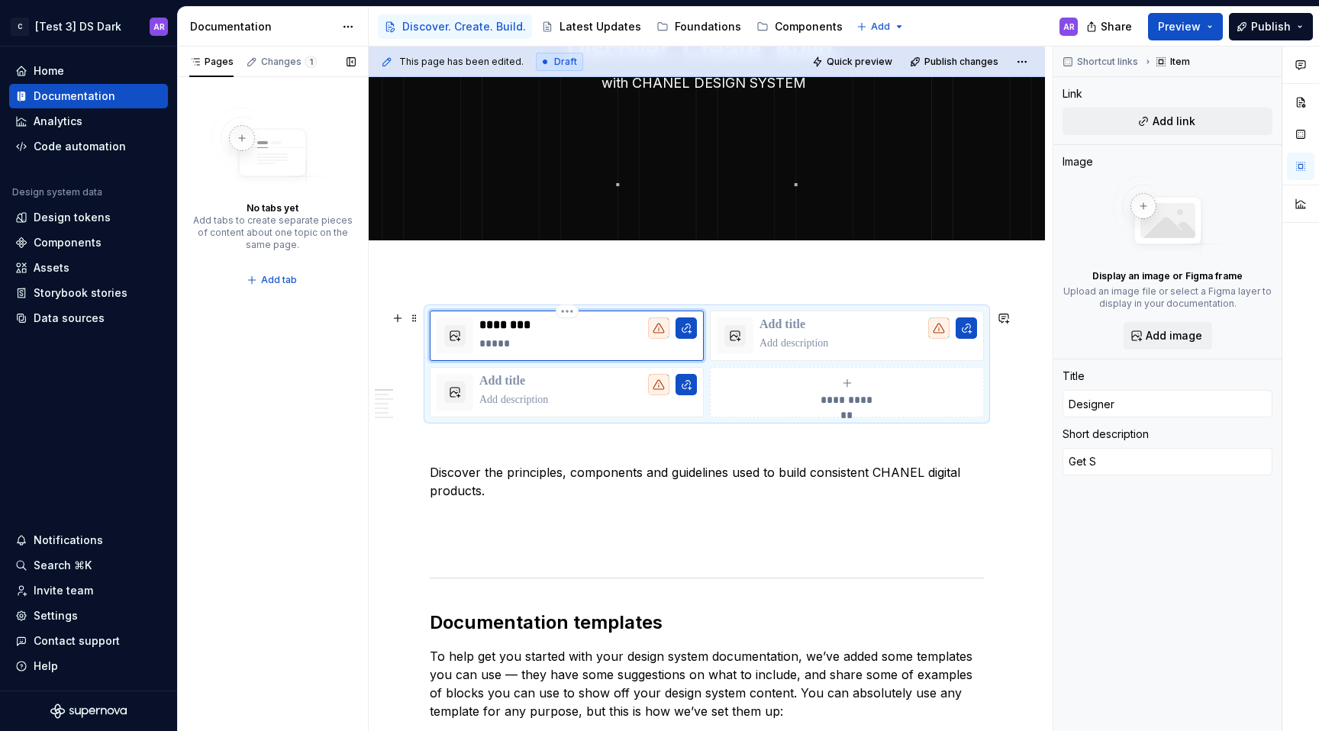
type textarea "*"
type textarea "Get St"
type textarea "*"
type textarea "Get S"
type textarea "*"
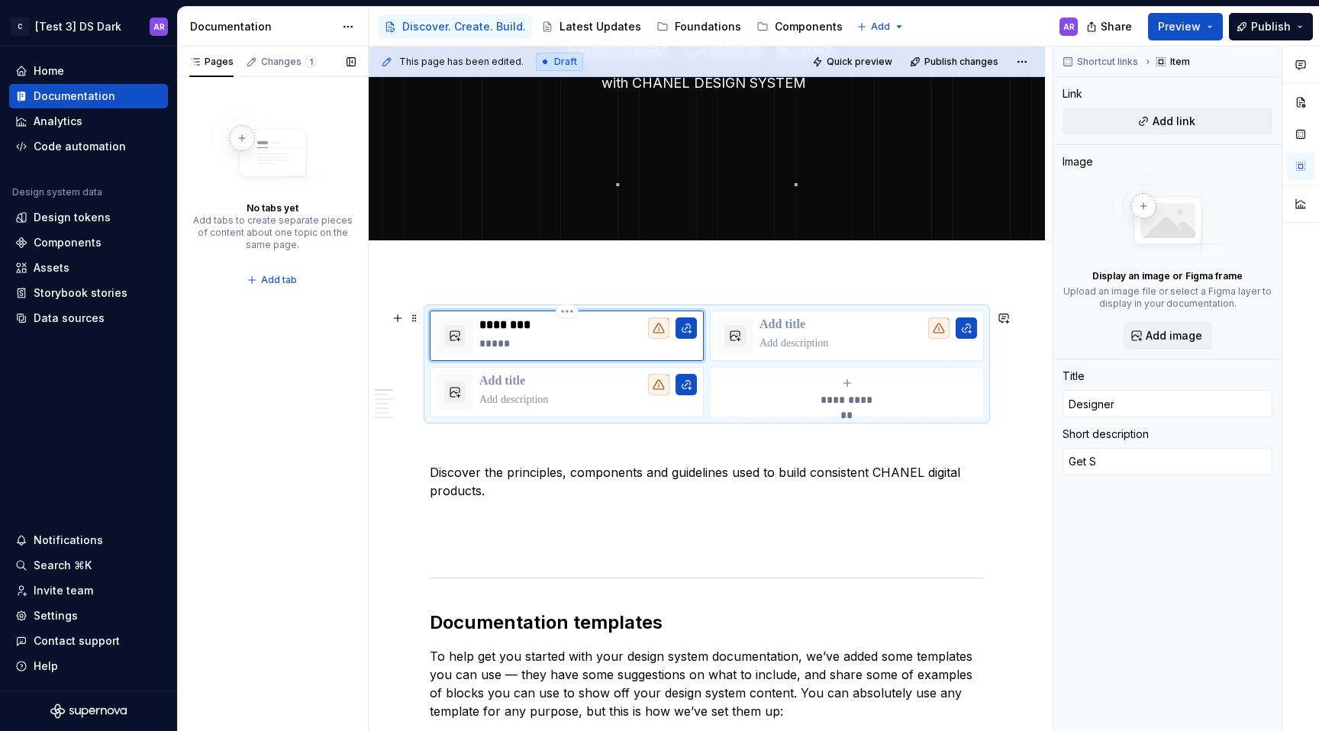
type textarea "Get"
type textarea "*"
type textarea "Get s"
type textarea "*"
type textarea "Get st"
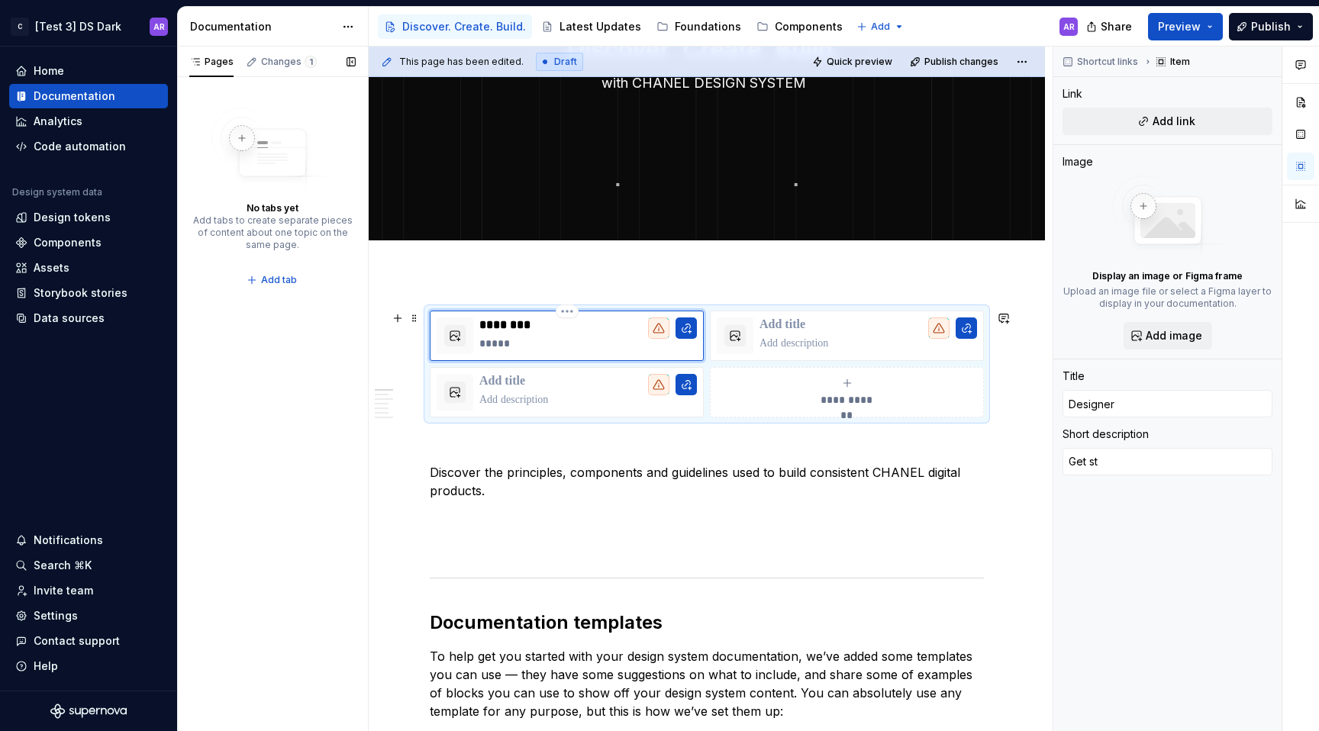
type textarea "*"
type textarea "Get sta"
type textarea "*"
type textarea "Get star"
type textarea "*"
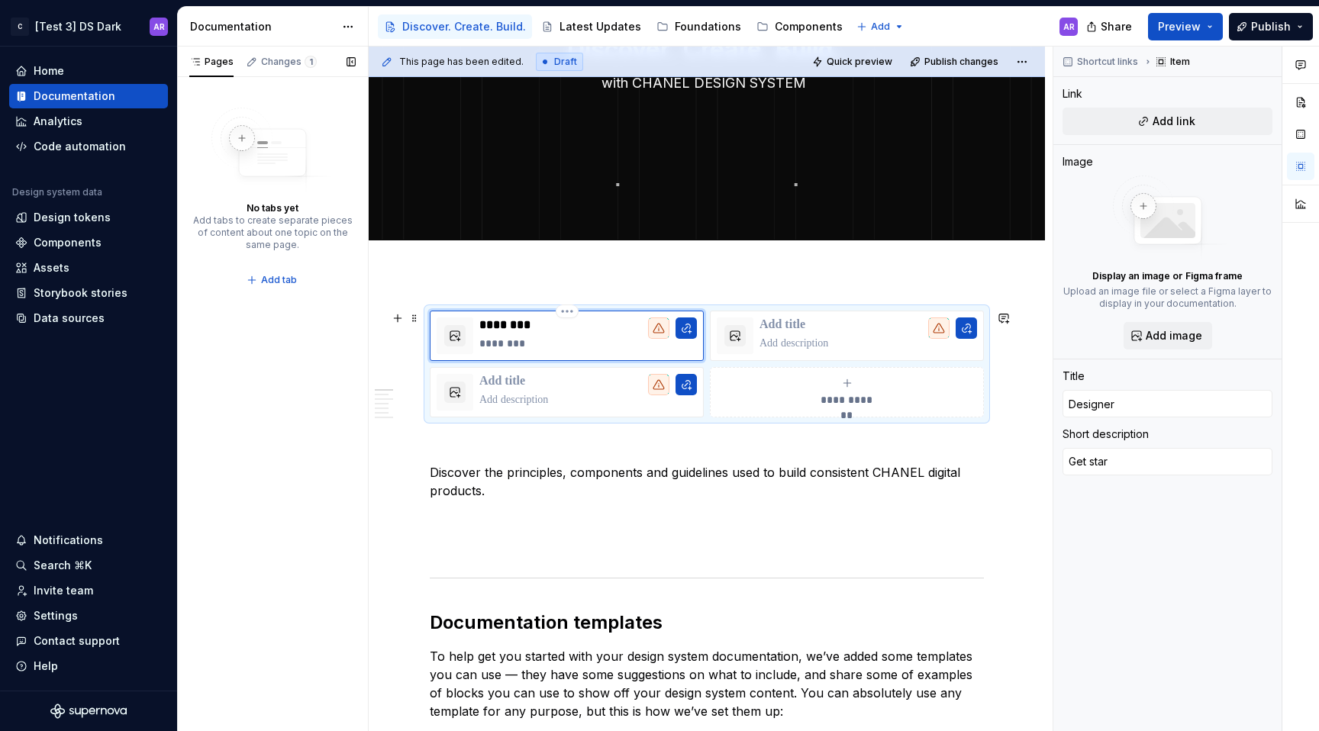
type textarea "Get start"
type textarea "*"
type textarea "Get starte"
type textarea "*"
type textarea "Get started"
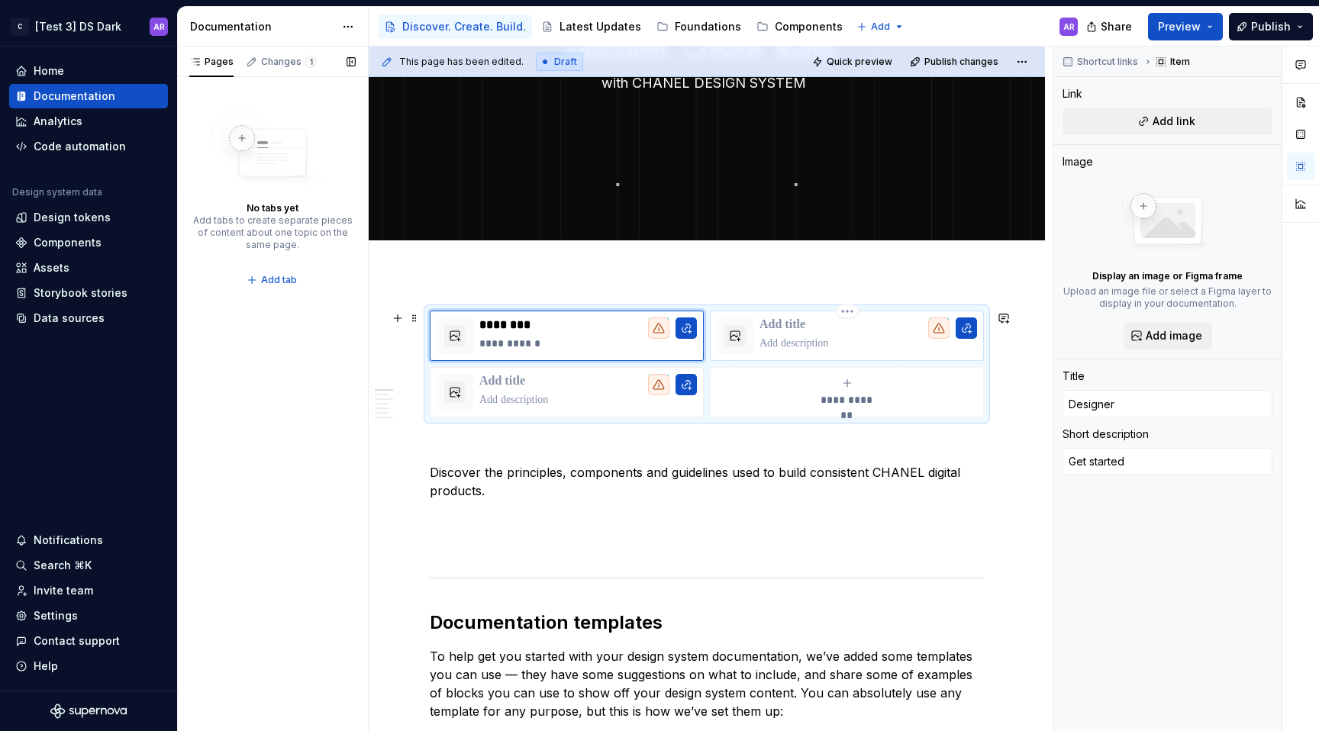
click at [803, 328] on p at bounding box center [868, 325] width 218 height 15
type textarea "*"
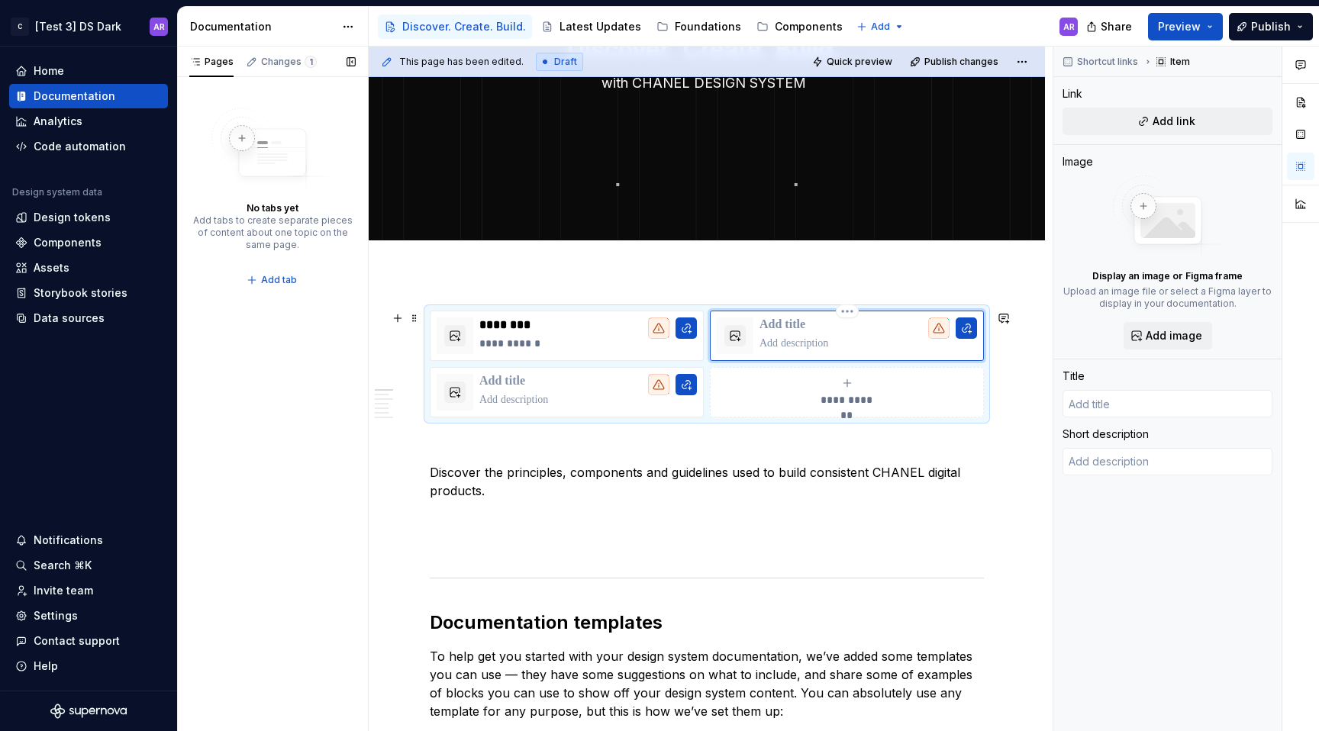
type textarea "*"
type input "D"
type textarea "*"
type input "De"
type textarea "*"
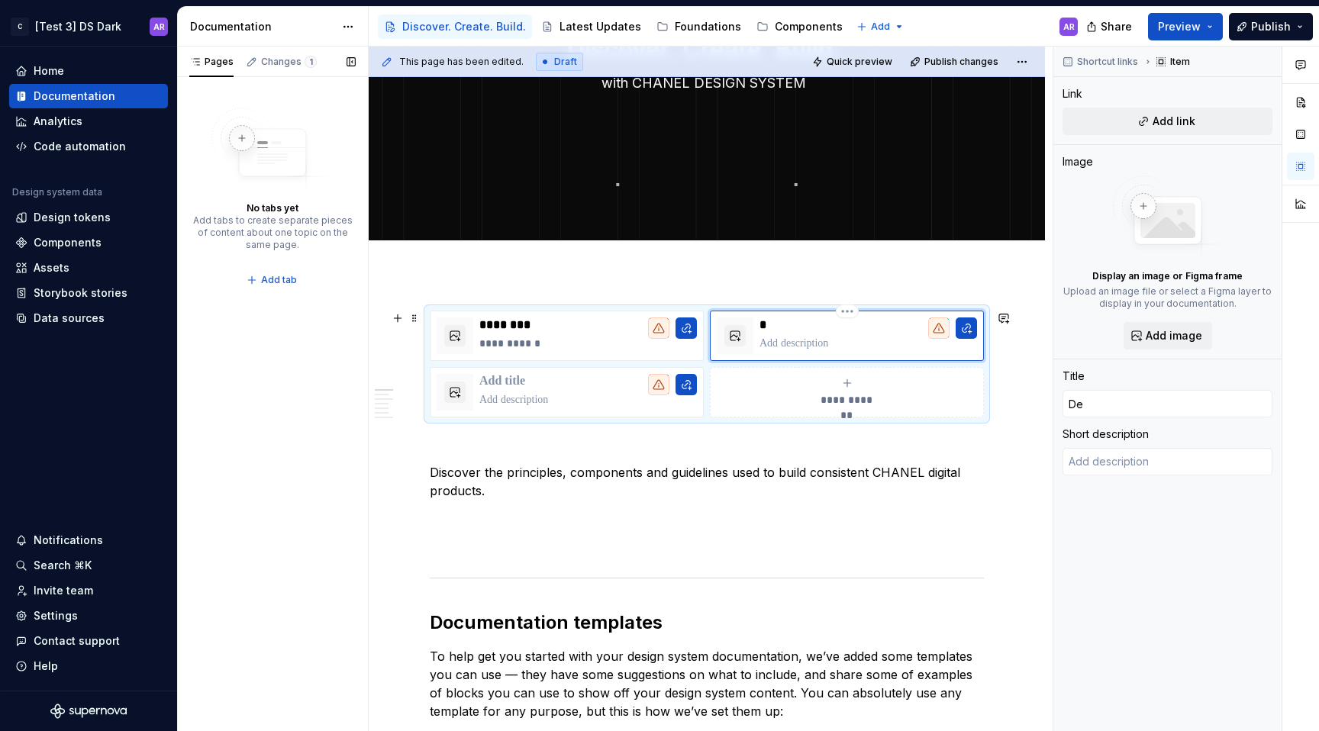
type input "Dev"
type textarea "*"
type input "Deve"
type textarea "*"
type input "Devel"
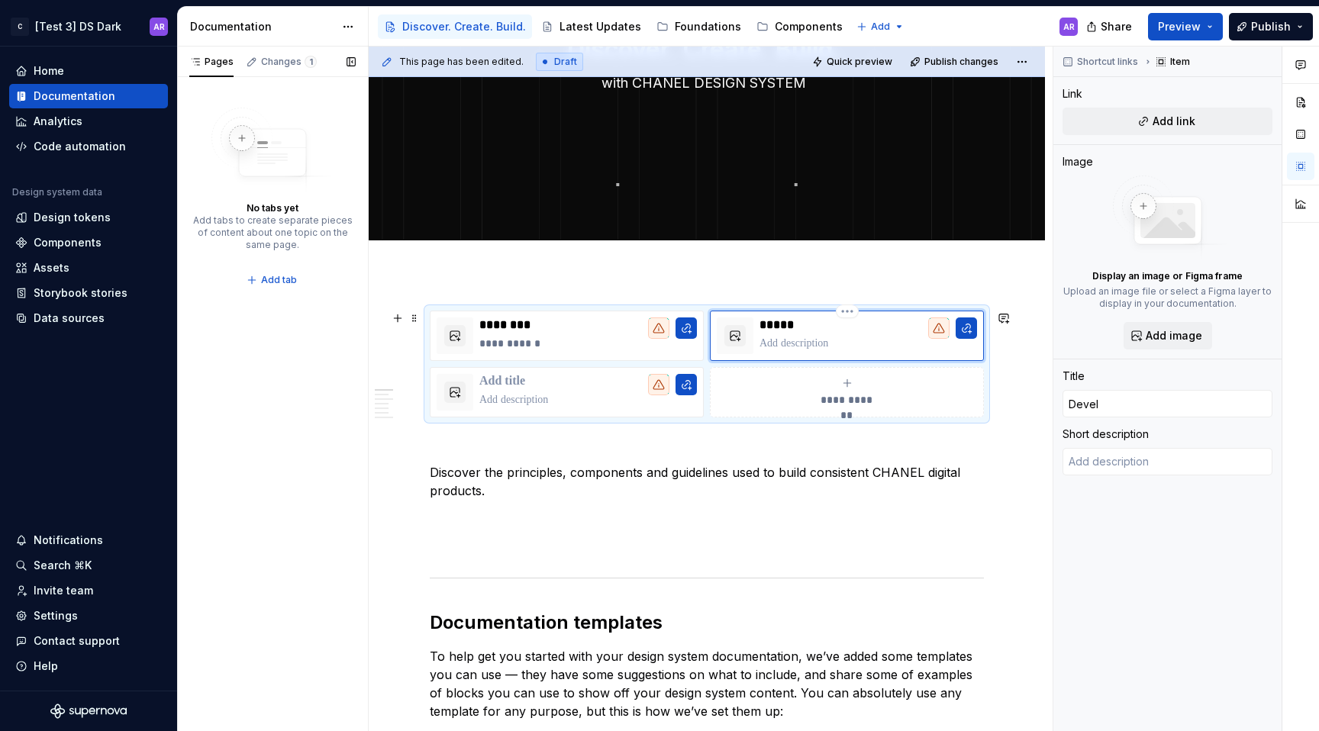
type textarea "*"
type input "Develo"
type textarea "*"
type input "Develop"
type textarea "*"
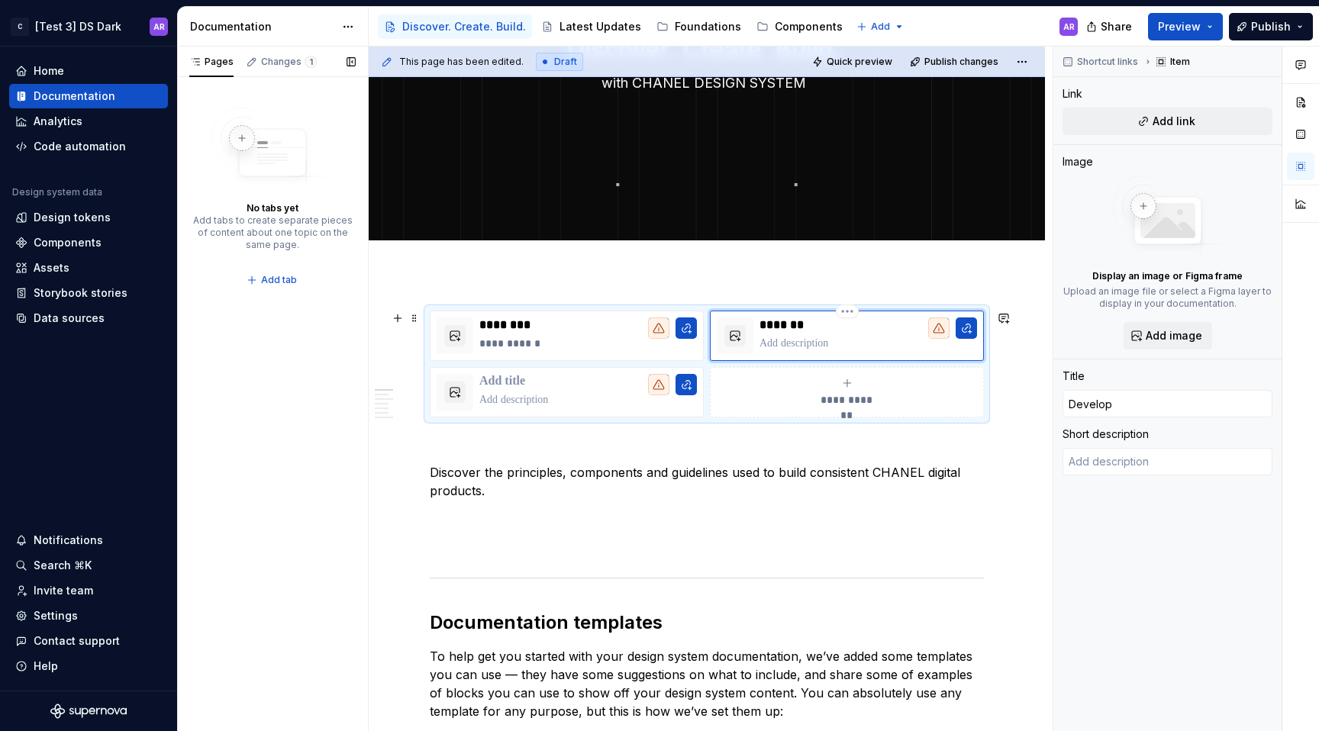
type input "Develope"
type textarea "*"
type input "Developer"
click at [798, 343] on p at bounding box center [868, 343] width 218 height 15
type textarea "*"
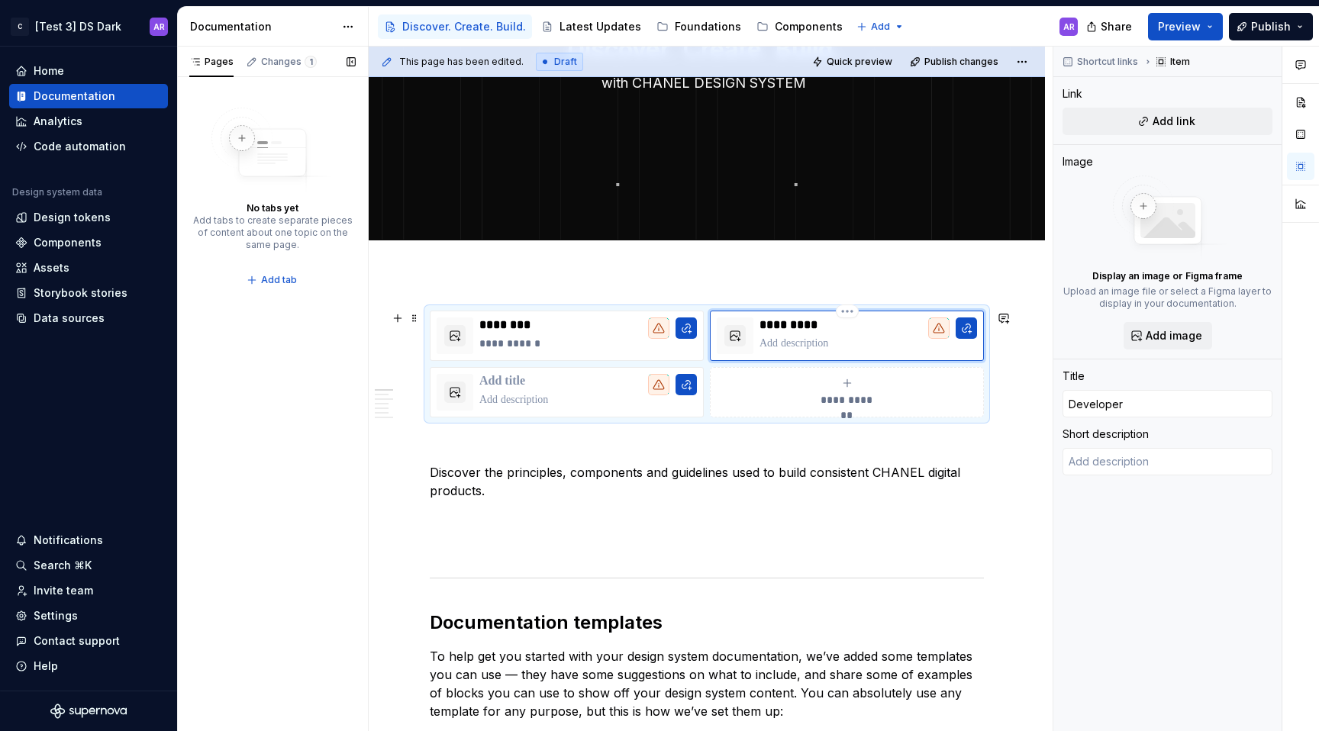
type textarea "g"
type textarea "*"
type textarea "ge"
type textarea "*"
type textarea "get"
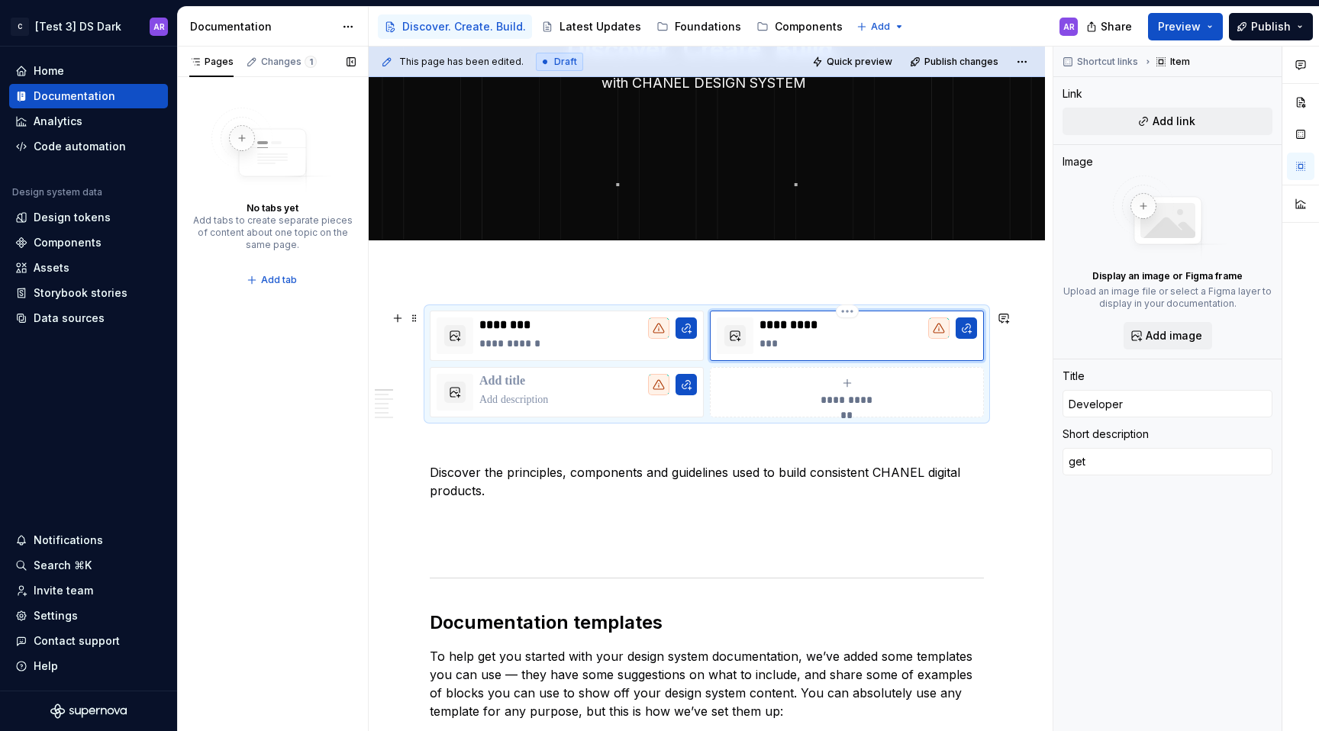
type textarea "*"
type textarea "ge"
type textarea "*"
type textarea "g"
type textarea "*"
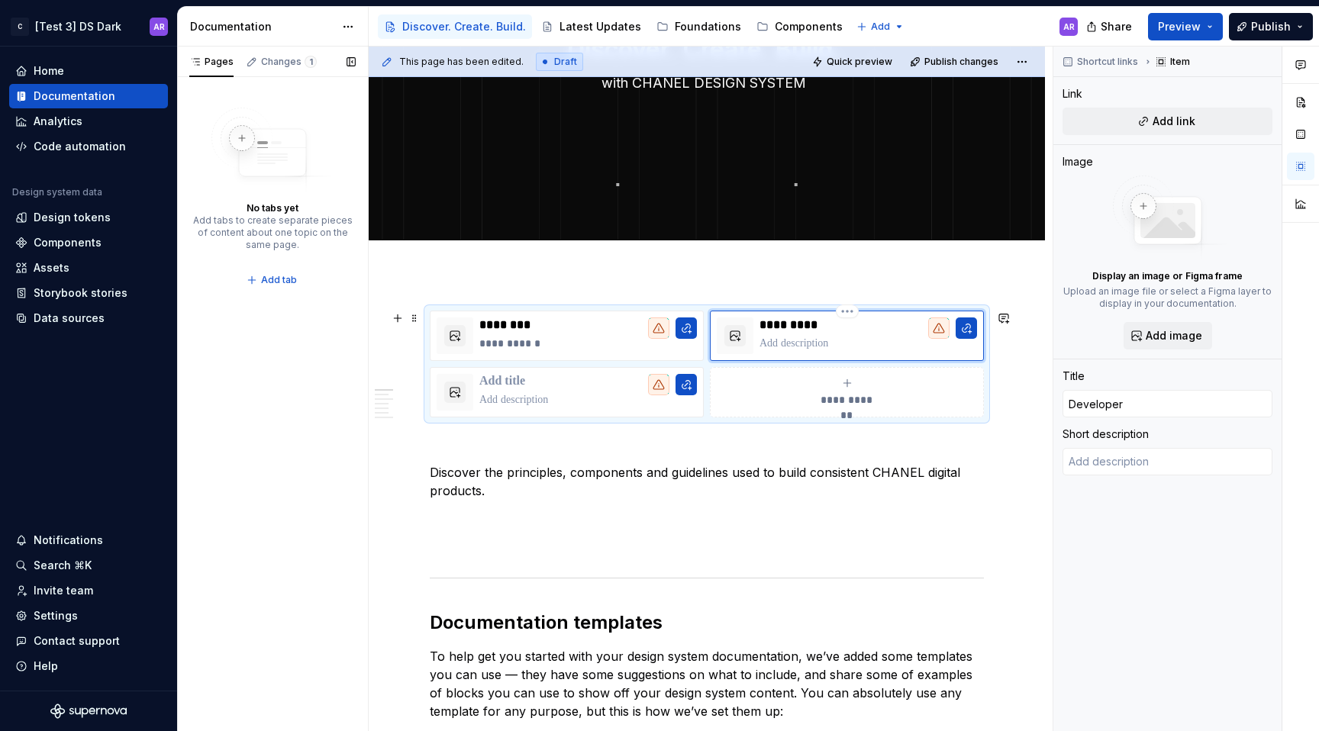
type textarea "*"
type textarea "G"
type textarea "*"
type textarea "Ge"
type textarea "*"
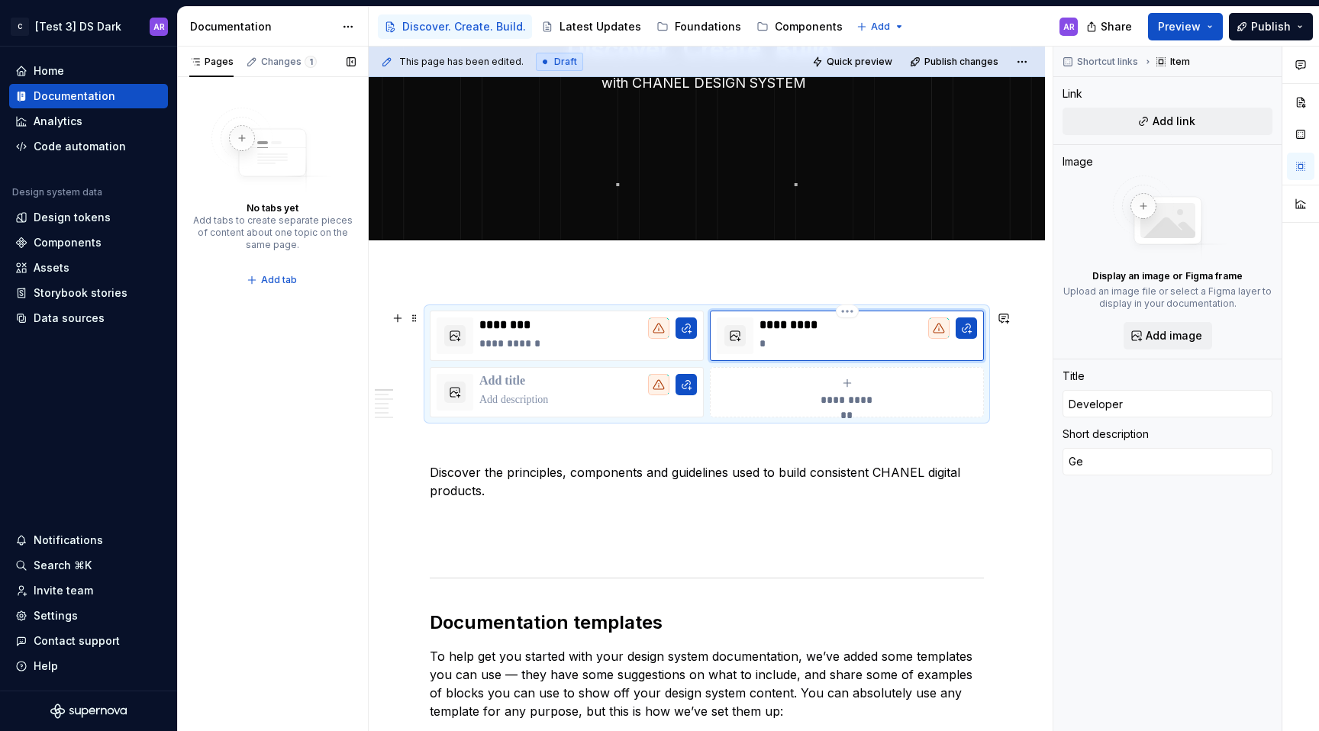
type textarea "Get"
type textarea "*"
type textarea "Get"
type textarea "*"
type textarea "Get S"
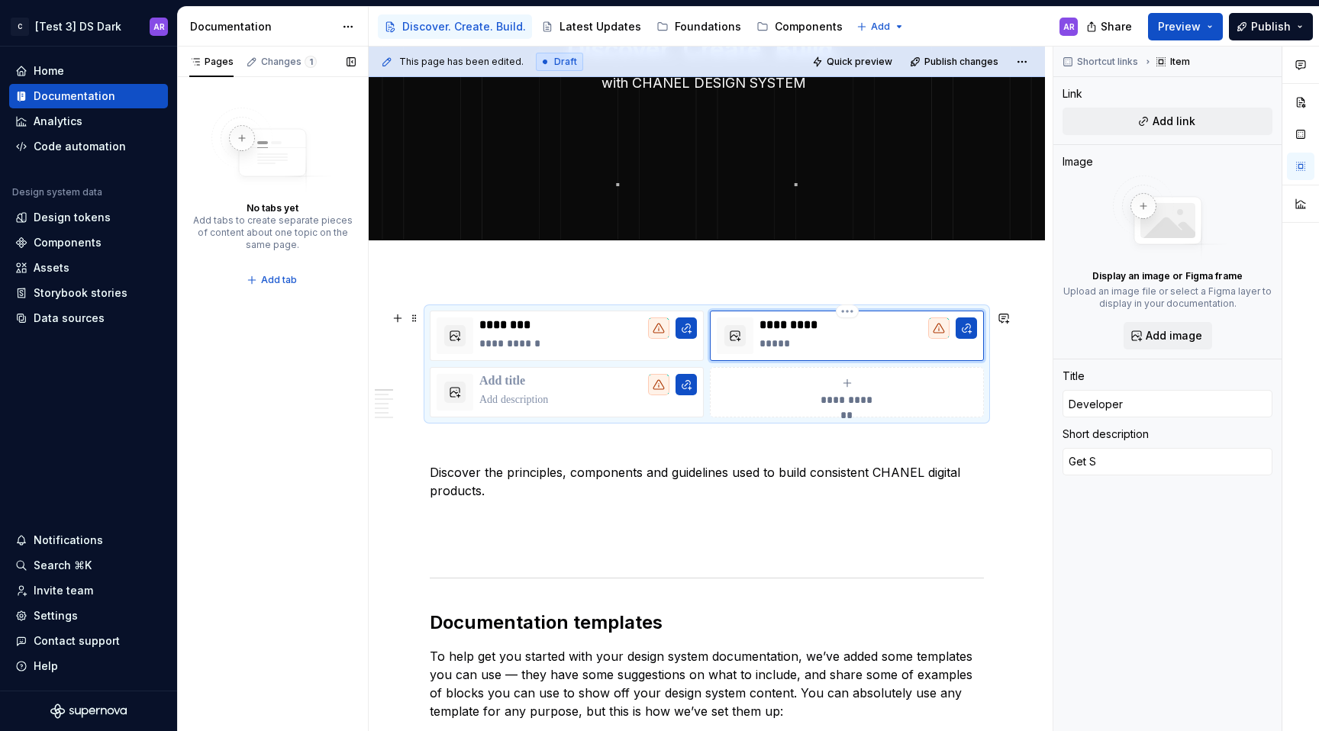
type textarea "*"
type textarea "Get St"
type textarea "*"
type textarea "Get Sta"
type textarea "*"
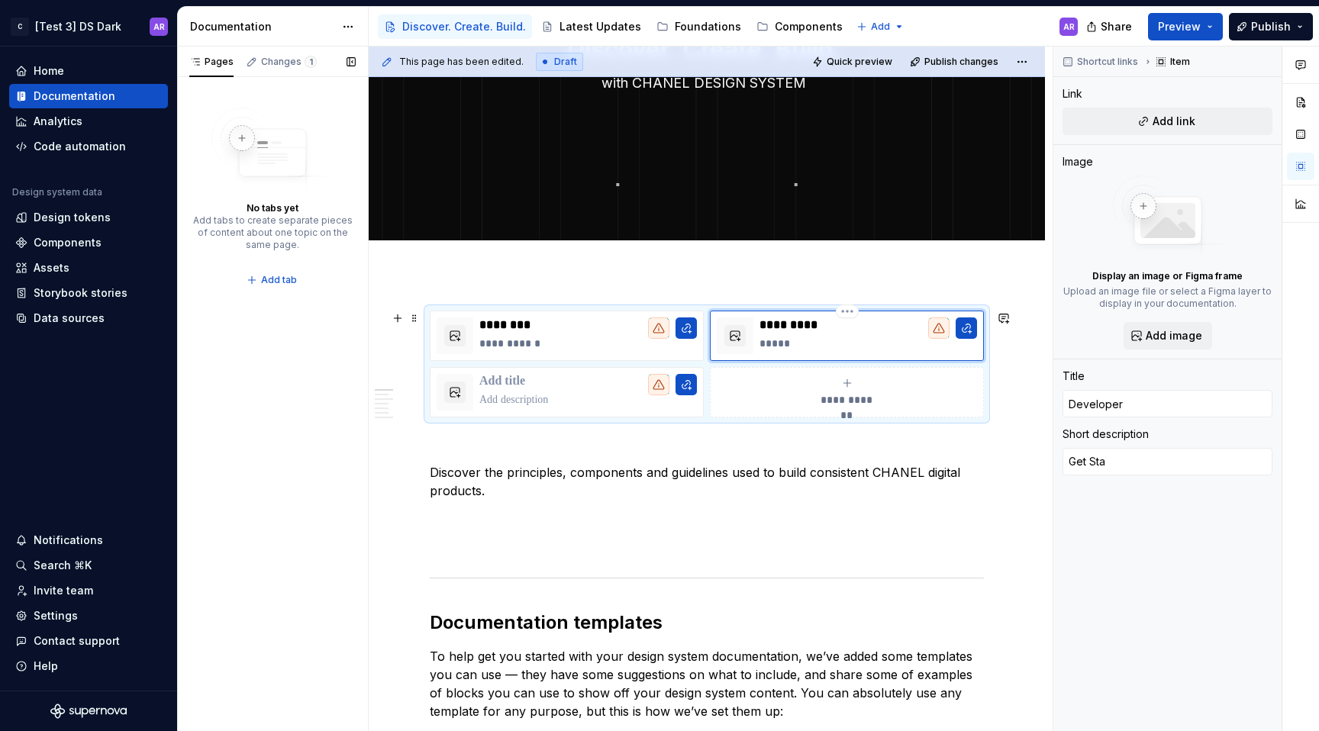
type textarea "Get Star"
type textarea "*"
type textarea "Get Start"
type textarea "*"
type textarea "Get Starte"
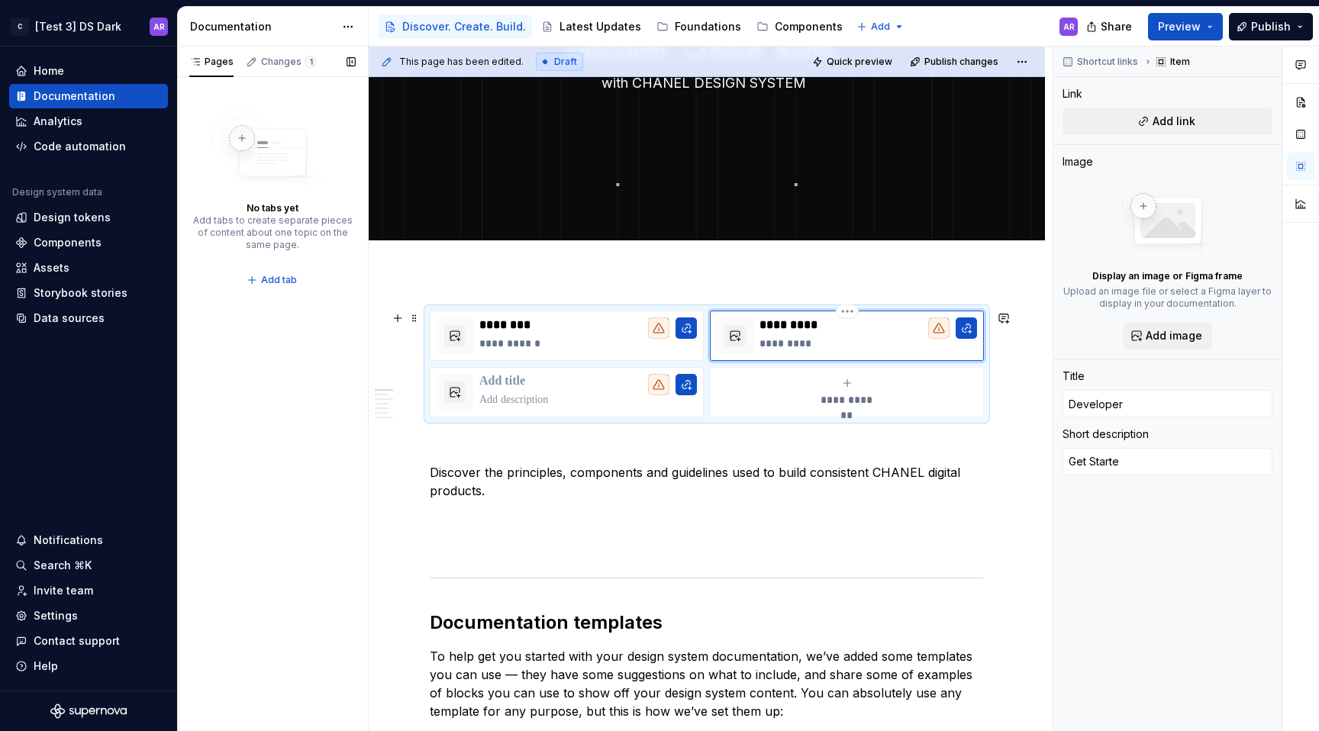
type textarea "*"
type textarea "Get Started"
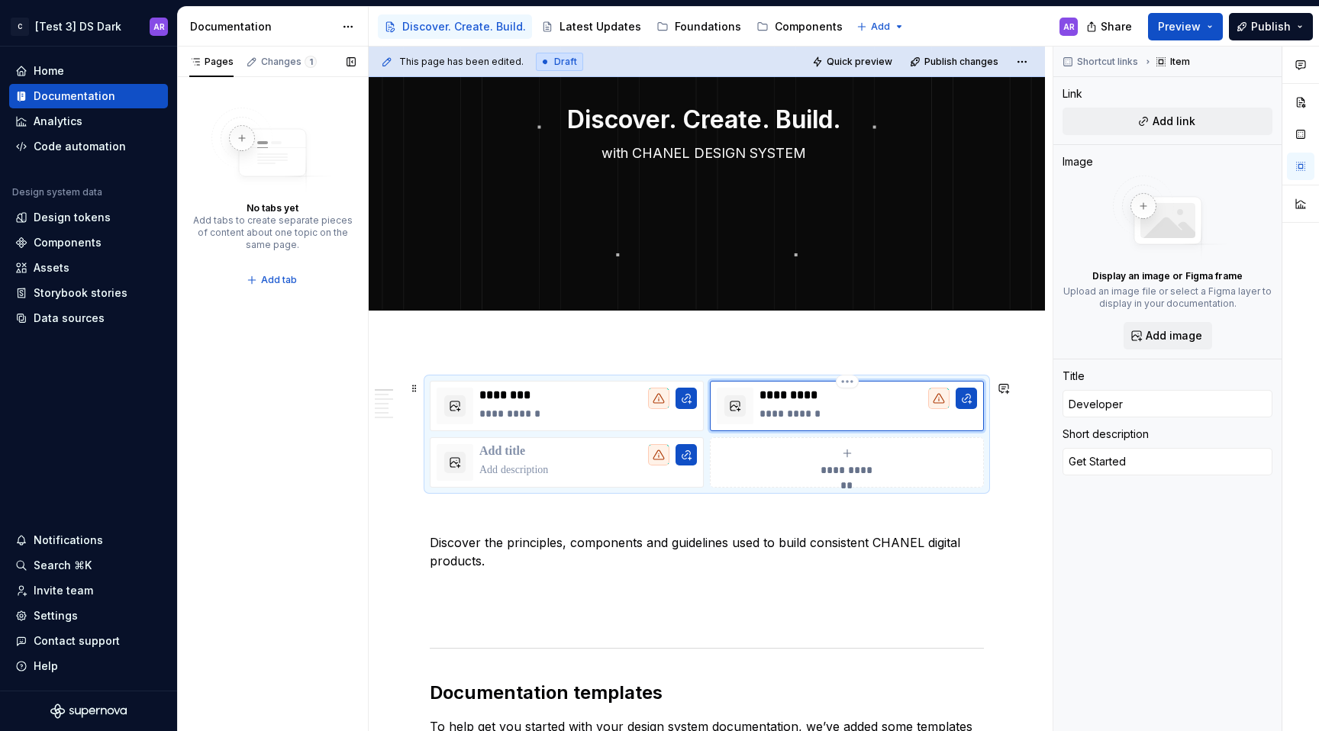
scroll to position [110, 0]
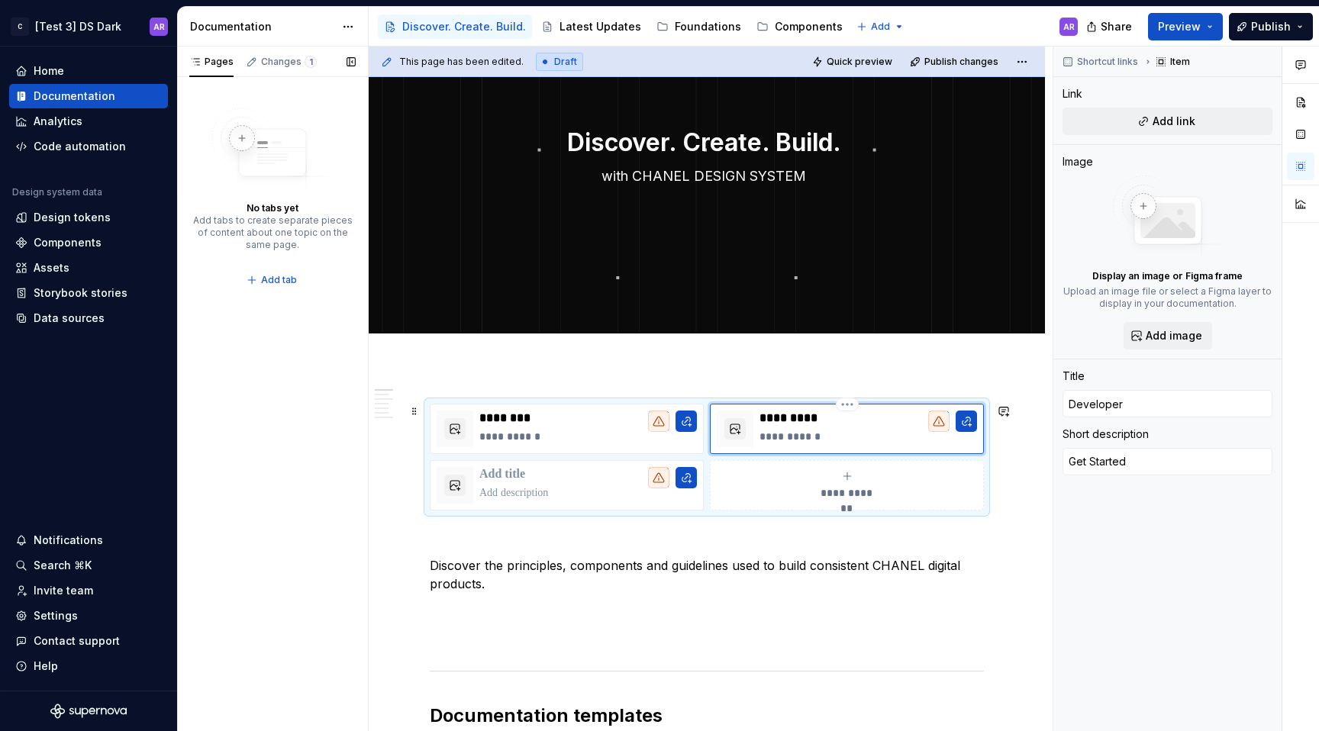
click at [786, 434] on p "**********" at bounding box center [868, 436] width 218 height 15
type textarea "*"
type textarea "Get tarted"
type textarea "*"
type textarea "Get started"
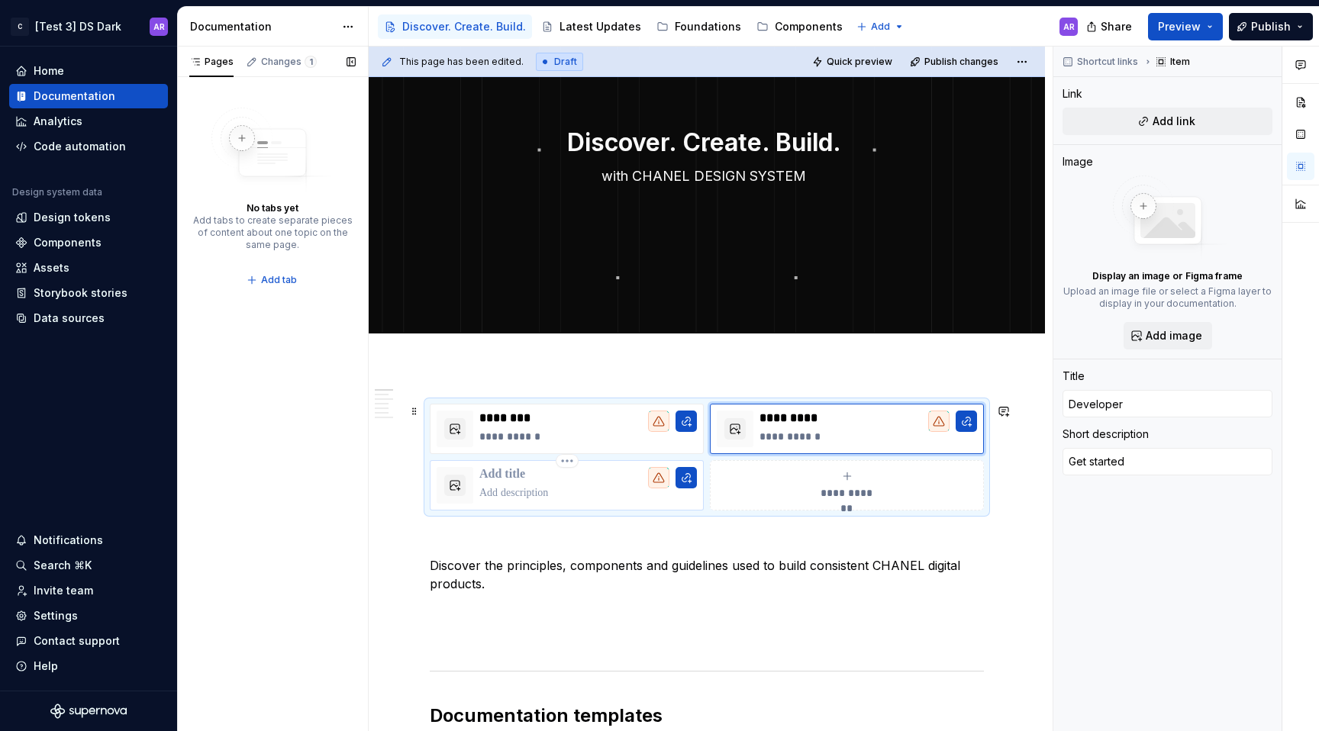
click at [527, 498] on p at bounding box center [588, 492] width 218 height 15
type textarea "*"
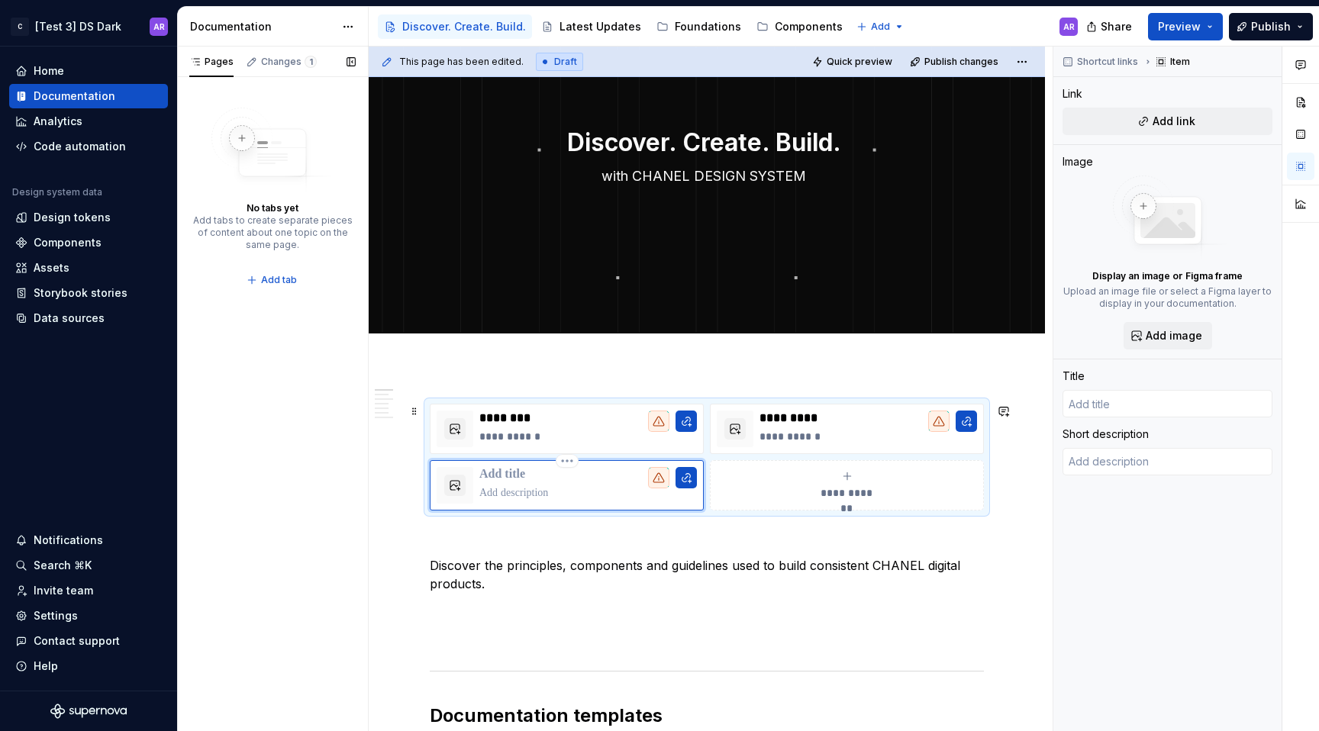
click at [521, 475] on p at bounding box center [588, 474] width 218 height 15
type textarea "*"
type input "W"
type textarea "*"
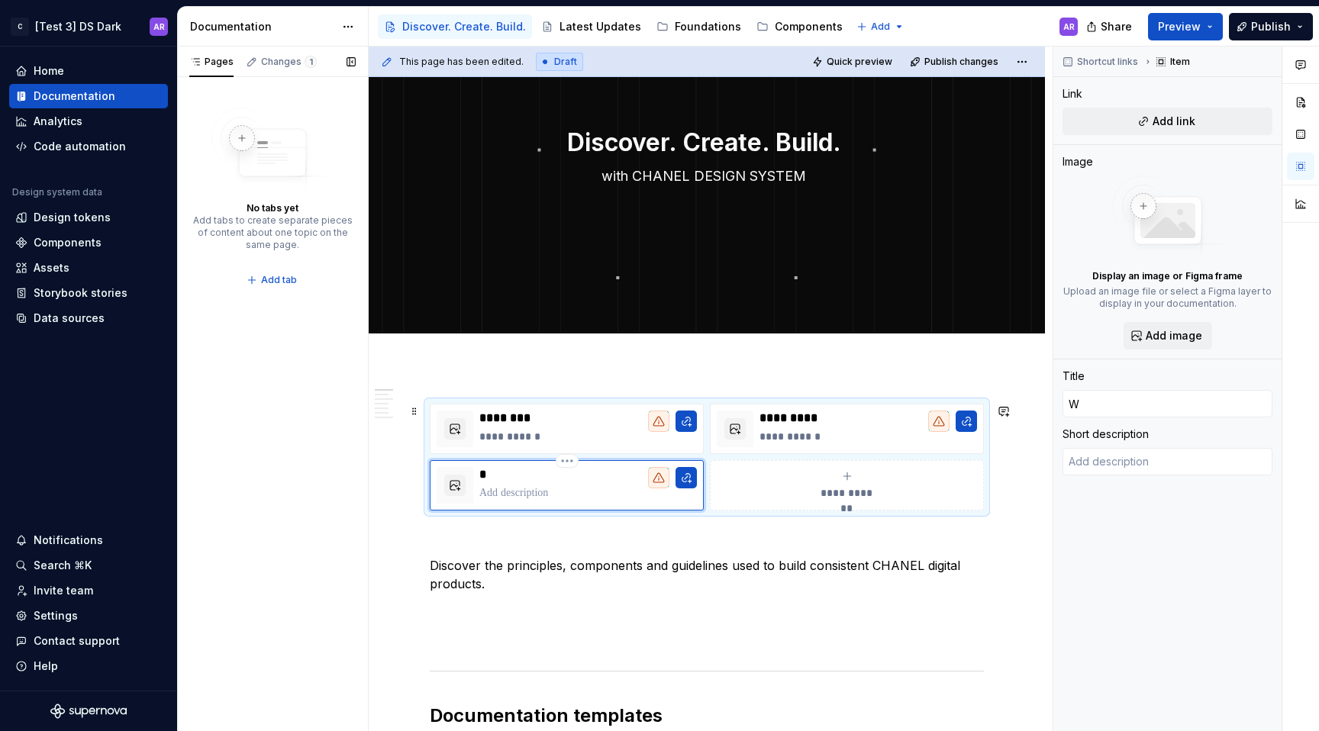
type input "Wh"
type textarea "*"
type input "Whta"
type textarea "*"
type input "Wht"
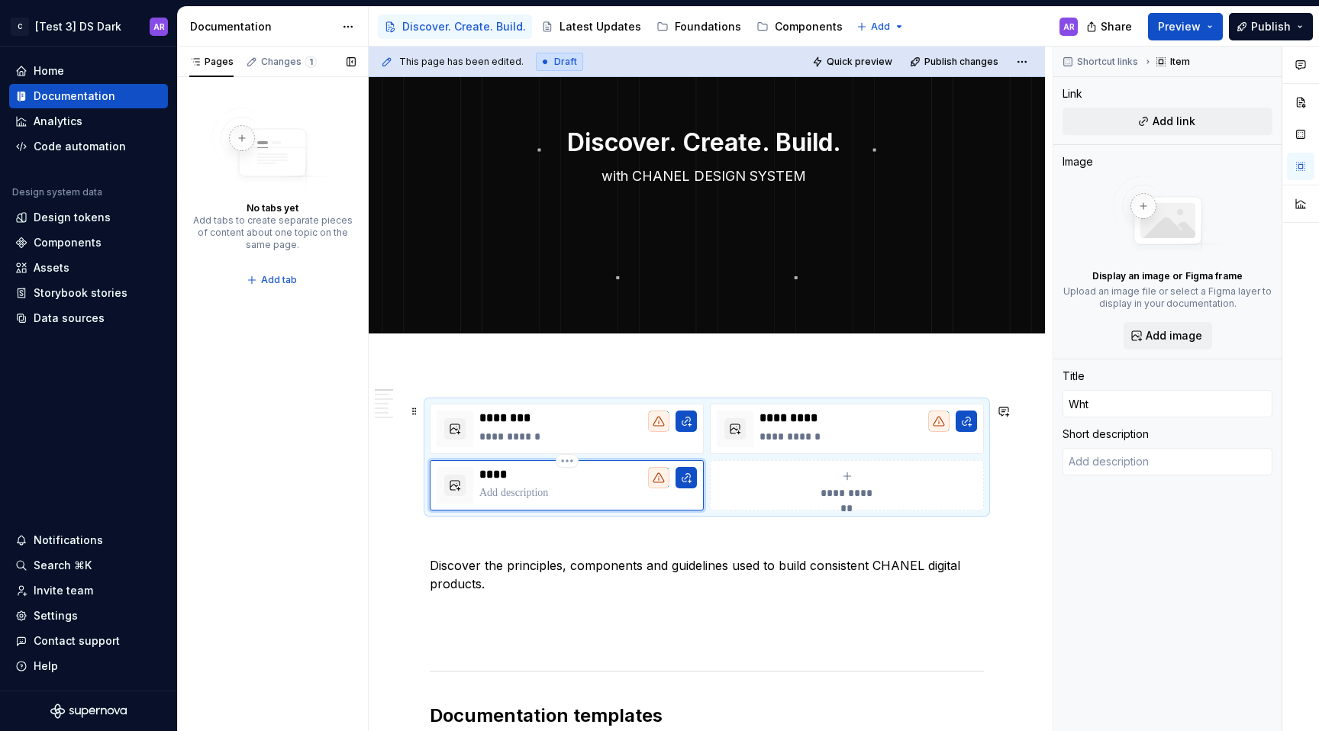
type textarea "*"
type input "Wh"
type textarea "*"
type input "Wha"
type textarea "*"
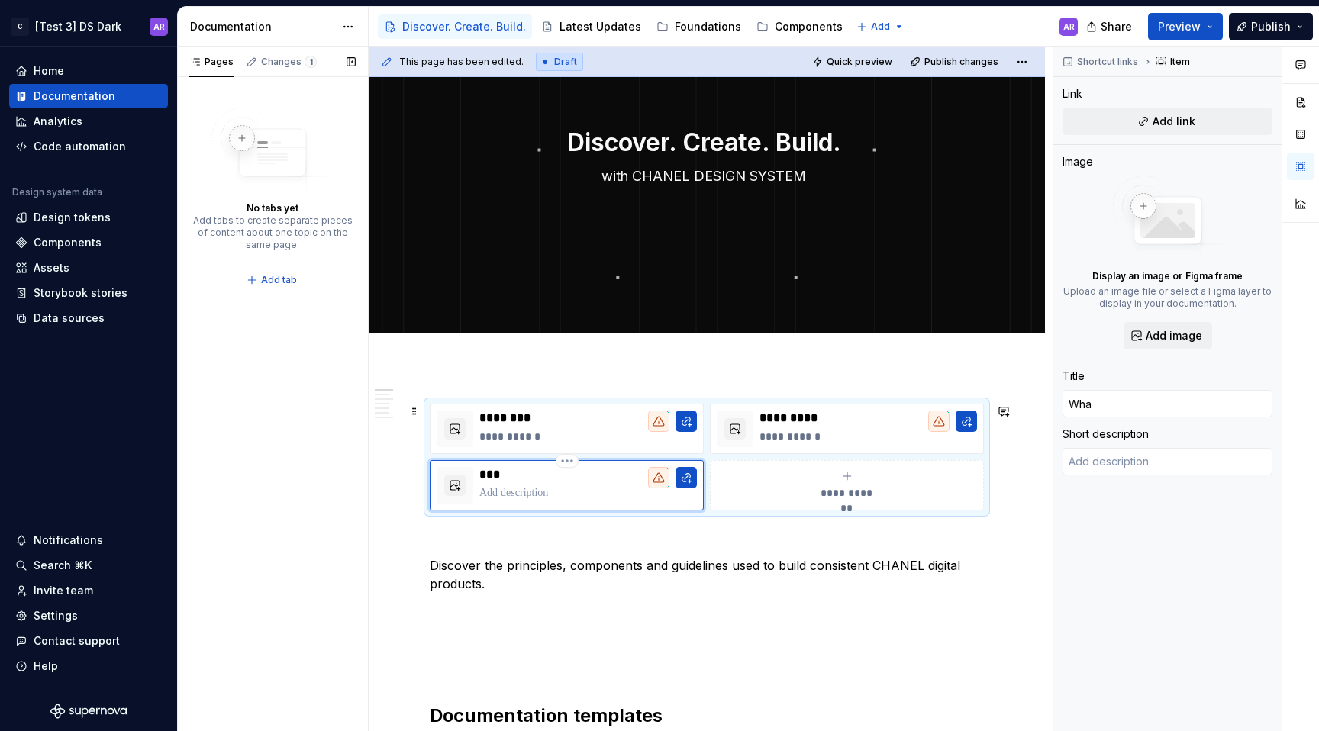
type input "What"
type textarea "*"
type input "What'"
type textarea "*"
type input "What's"
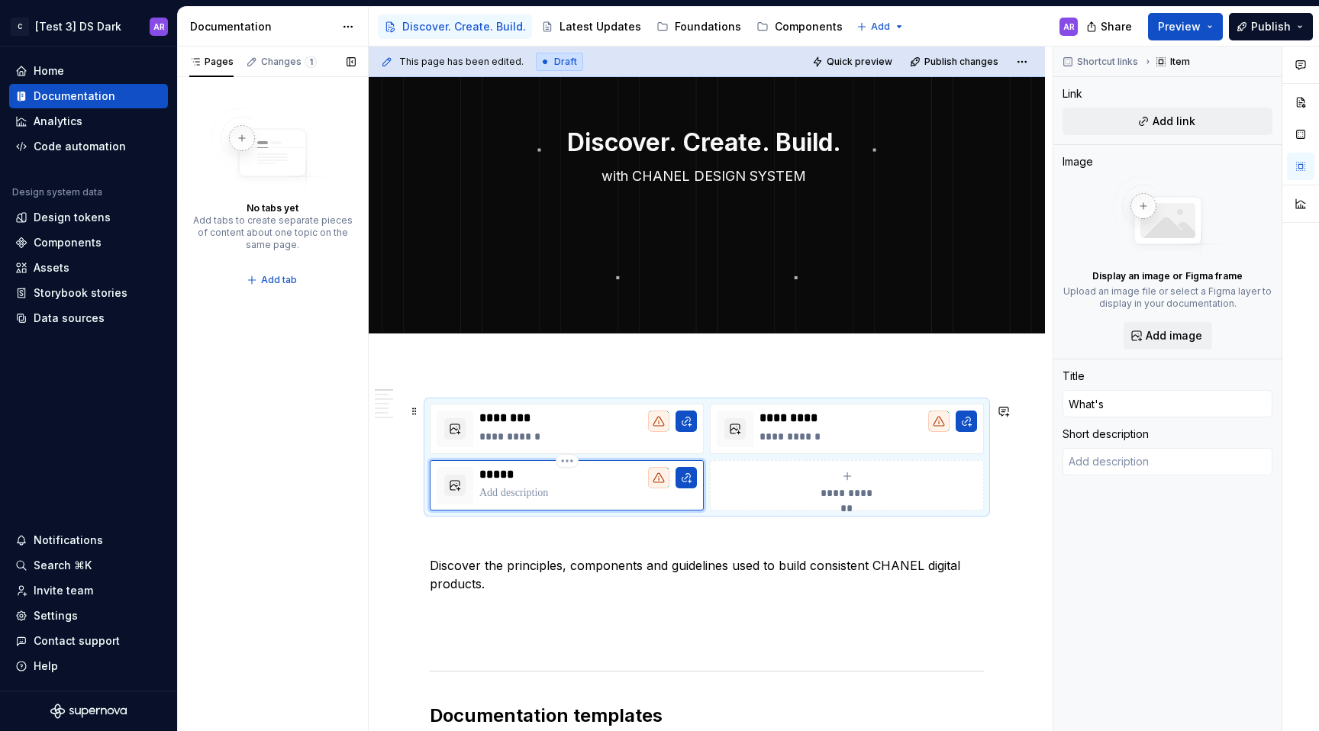
type textarea "*"
type input "What's"
type textarea "*"
type input "What's N"
type textarea "*"
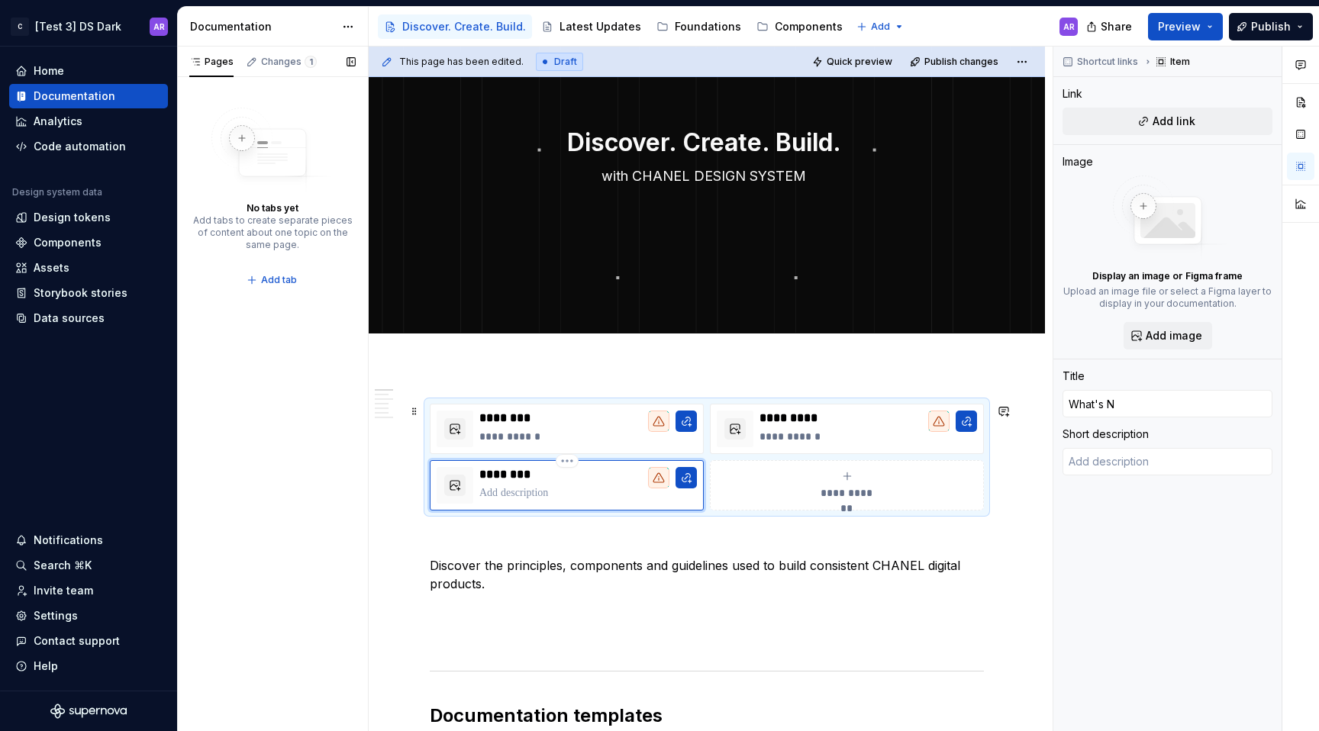
type input "What's Nw"
type textarea "*"
type input "What's Nwe"
type textarea "*"
type input "What's Nw"
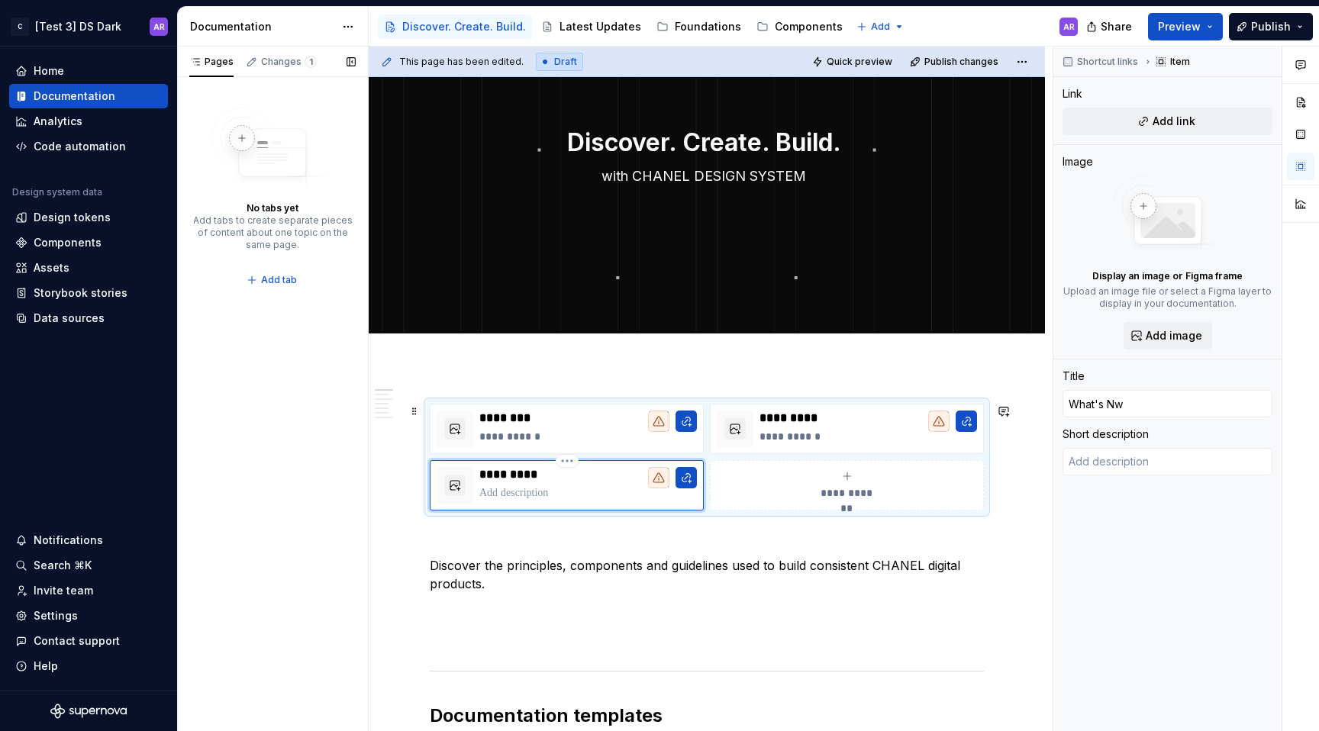
type textarea "*"
type input "What's N"
type textarea "*"
type input "What's"
type textarea "*"
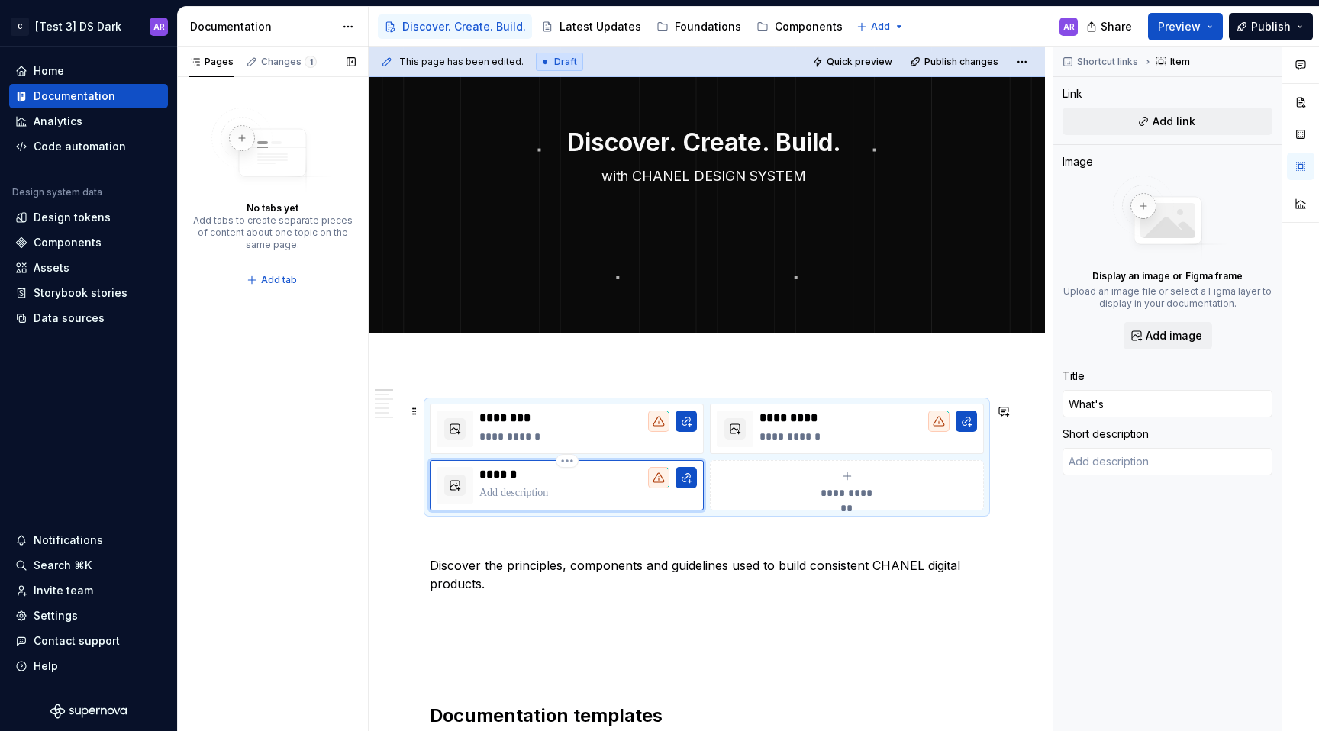
type input "What's n"
type textarea "*"
type input "What's ne"
type textarea "*"
type input "What's new"
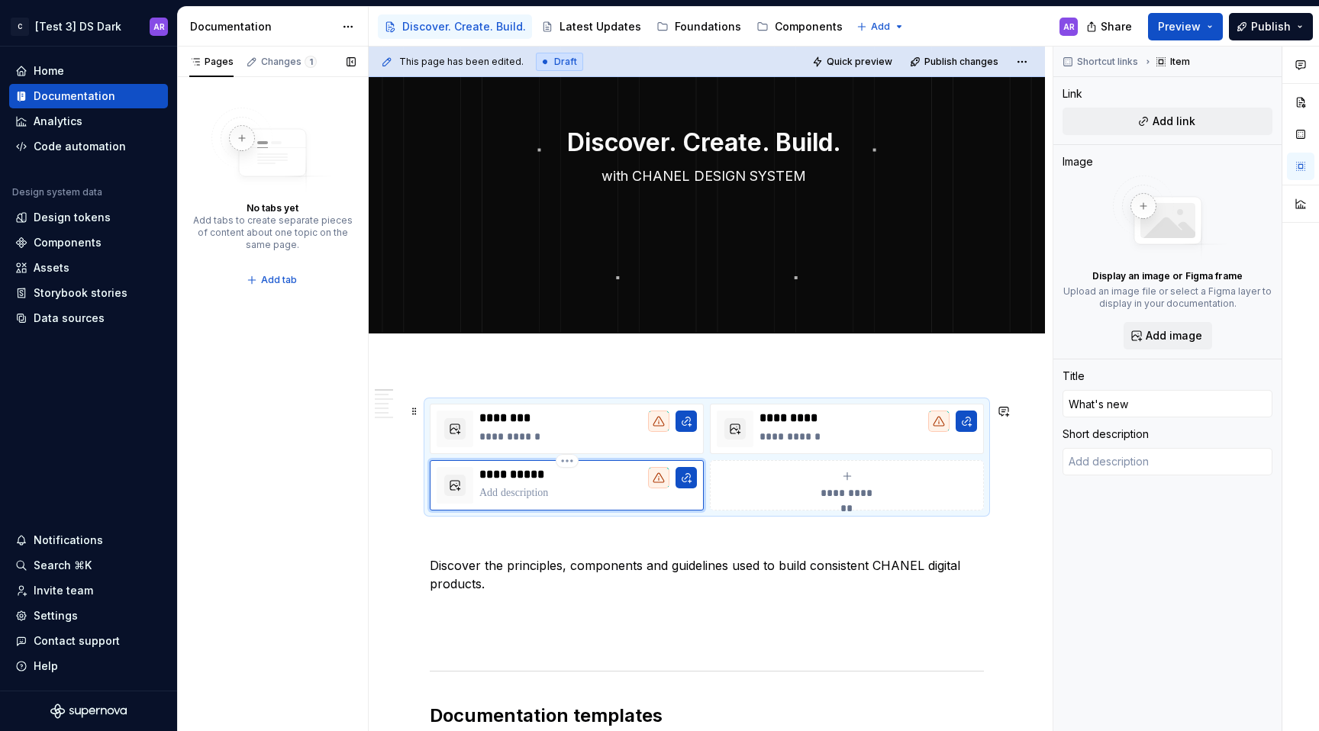
type textarea "*"
type input "What's ne"
type textarea "*"
type input "What's n"
type textarea "*"
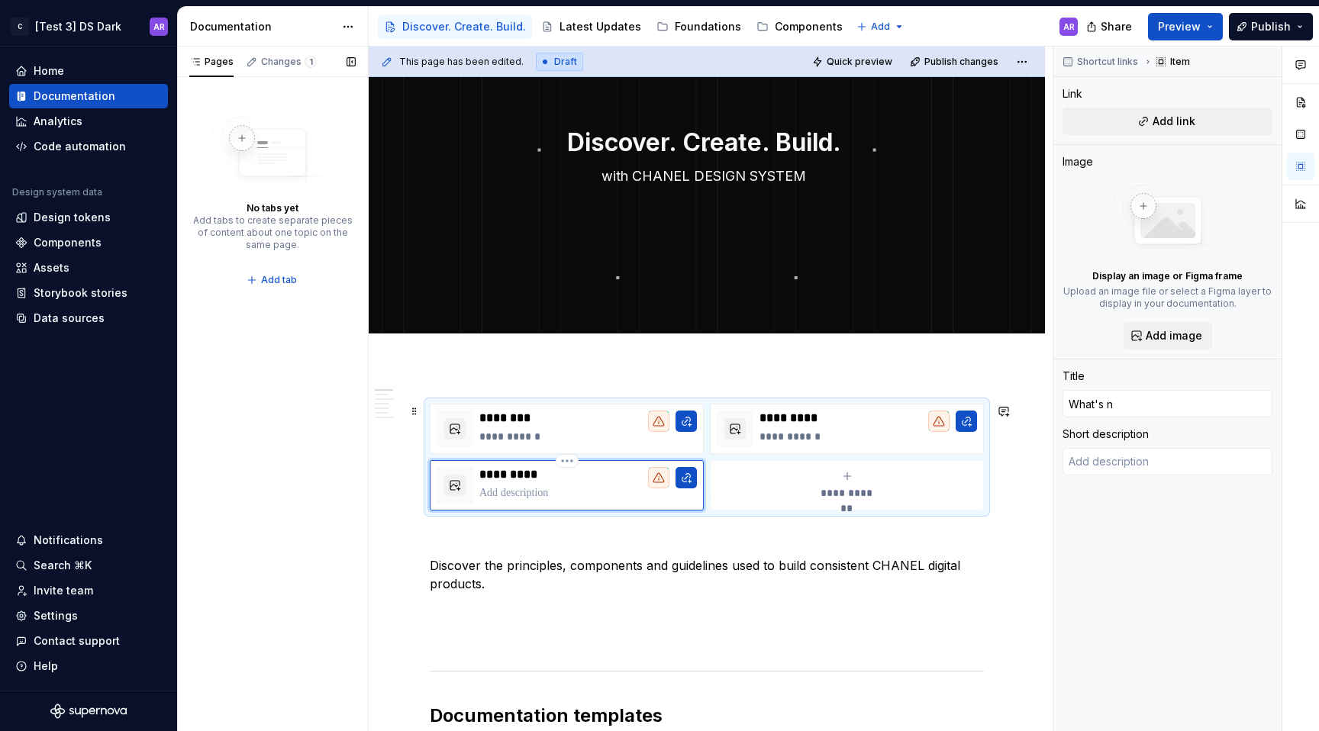
type input "What's"
type textarea "*"
type input "What's N"
type textarea "*"
type input "What's Ne"
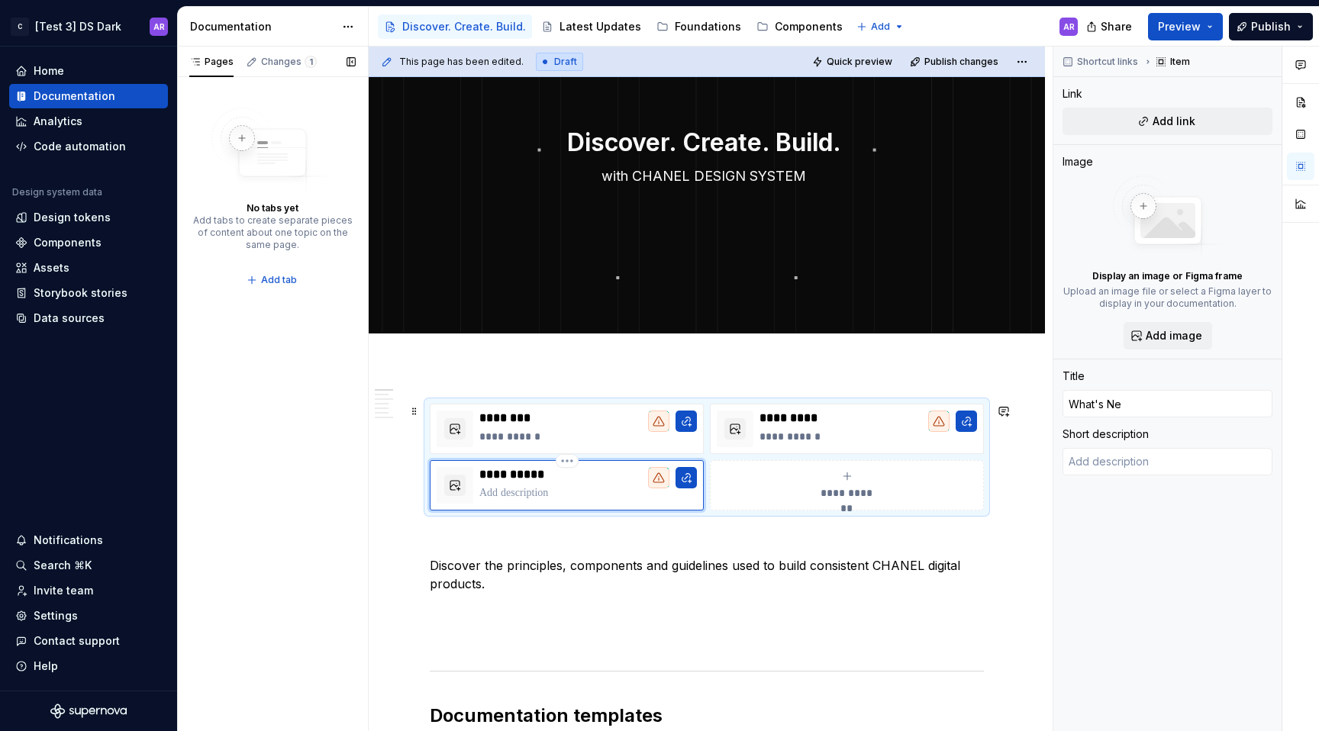
type textarea "*"
type input "What's New"
click at [0, 0] on button "Page tree" at bounding box center [0, 0] width 0 height 0
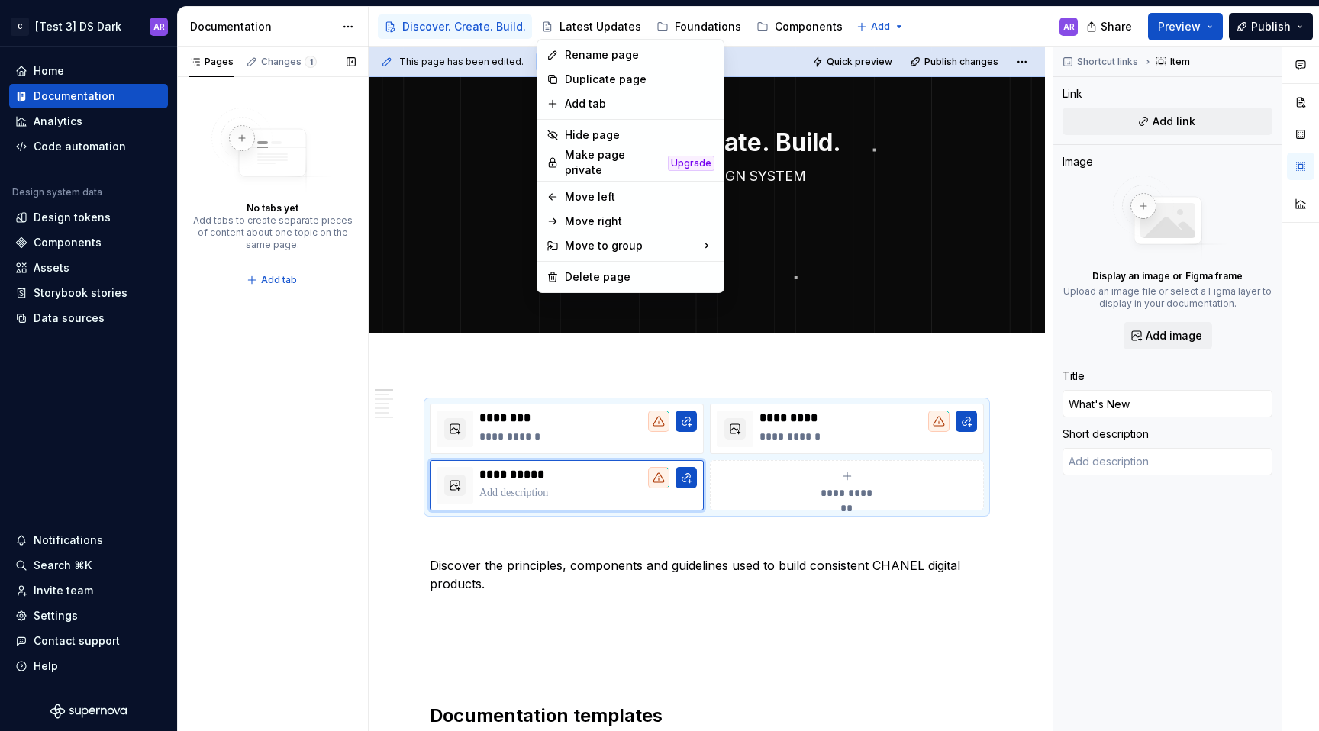
click at [617, 477] on html "C [Test 3] DS Dark AR Home Documentation Analytics Code automation Design syste…" at bounding box center [659, 365] width 1319 height 731
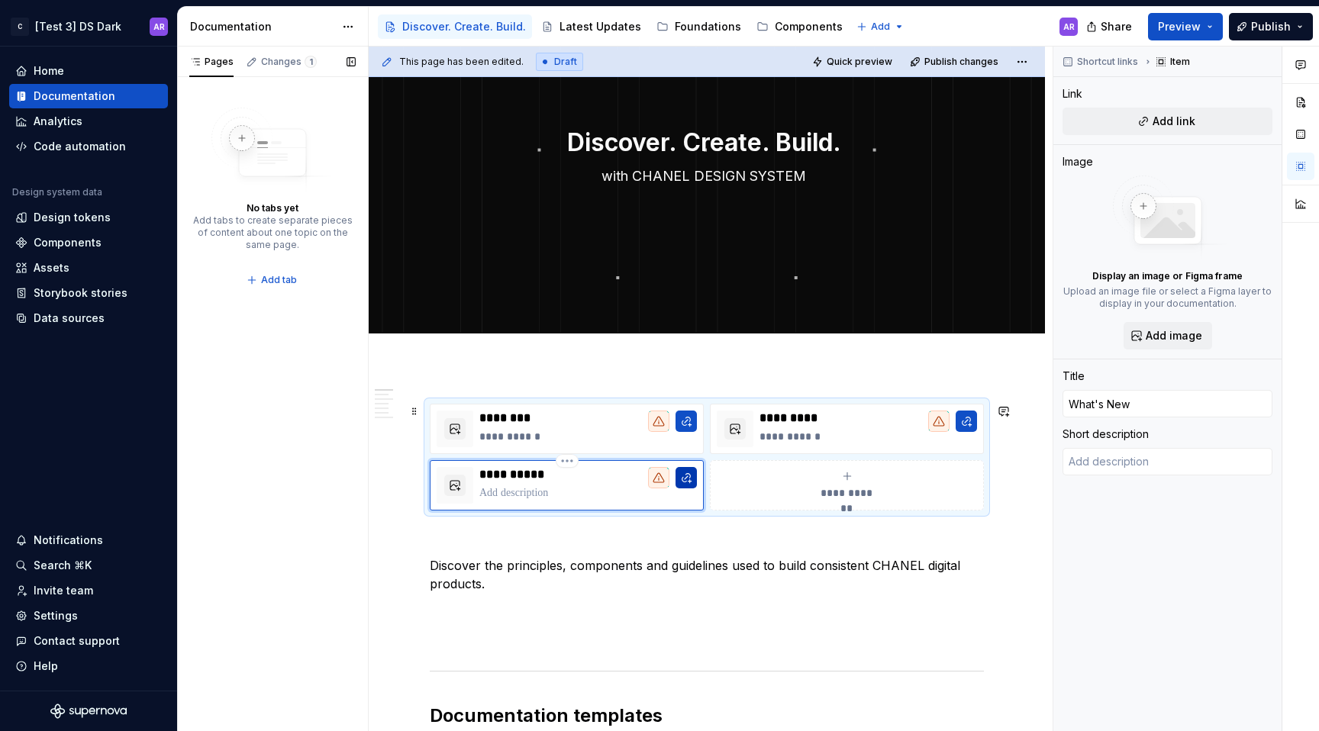
click at [688, 477] on button "button" at bounding box center [685, 477] width 21 height 21
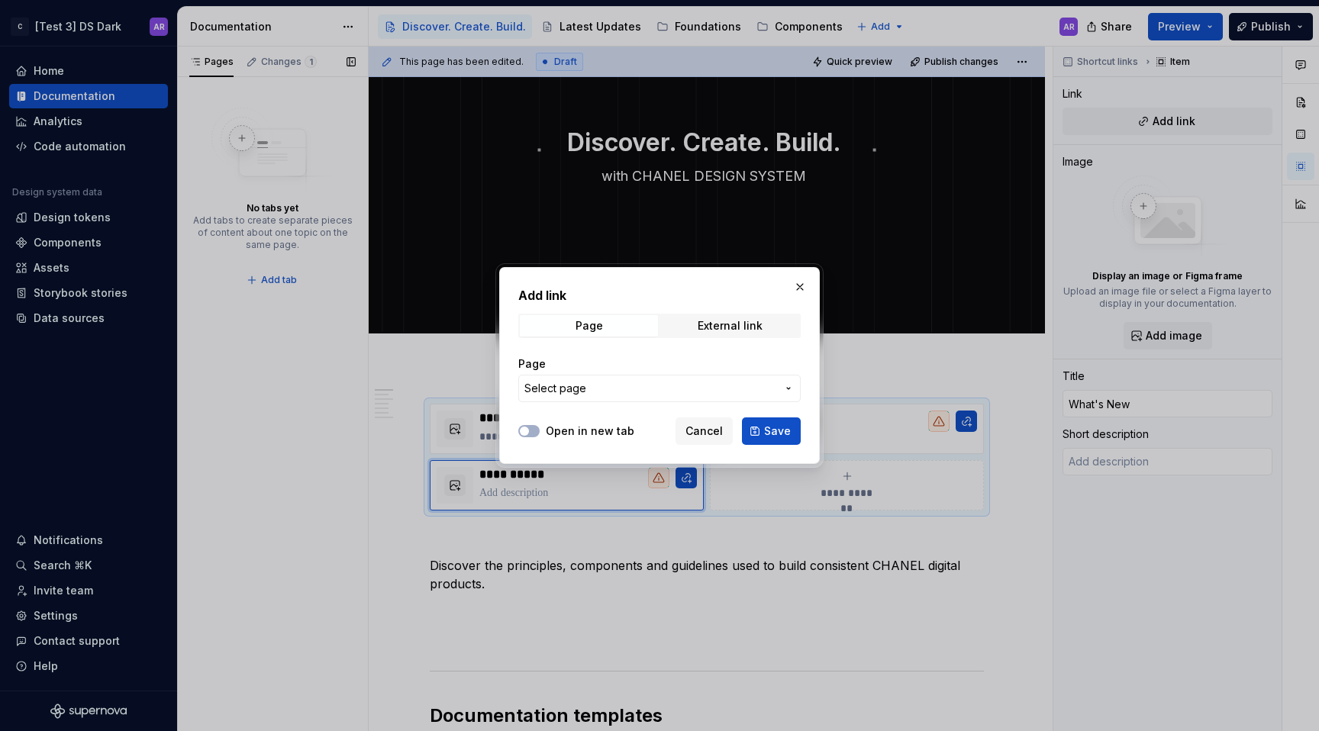
click at [669, 386] on span "Select page" at bounding box center [650, 388] width 252 height 15
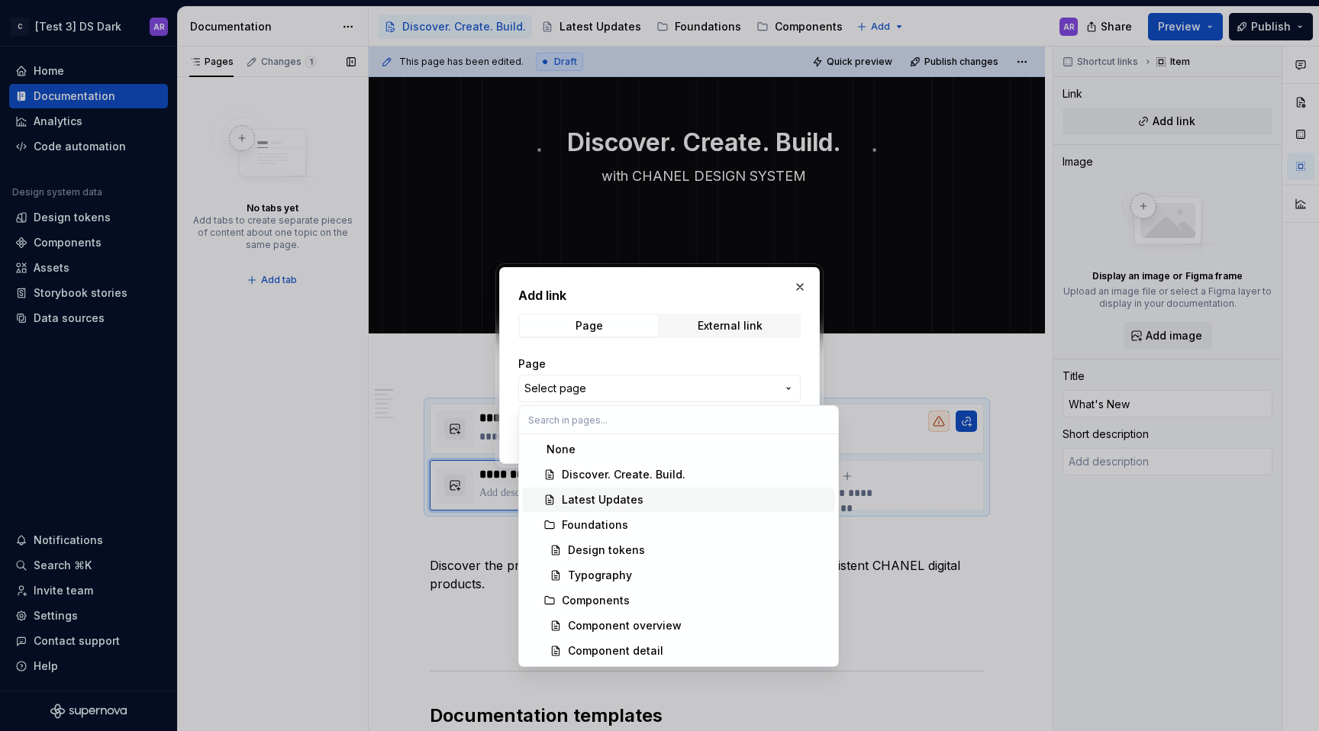
click at [673, 499] on div "Latest Updates" at bounding box center [695, 499] width 267 height 15
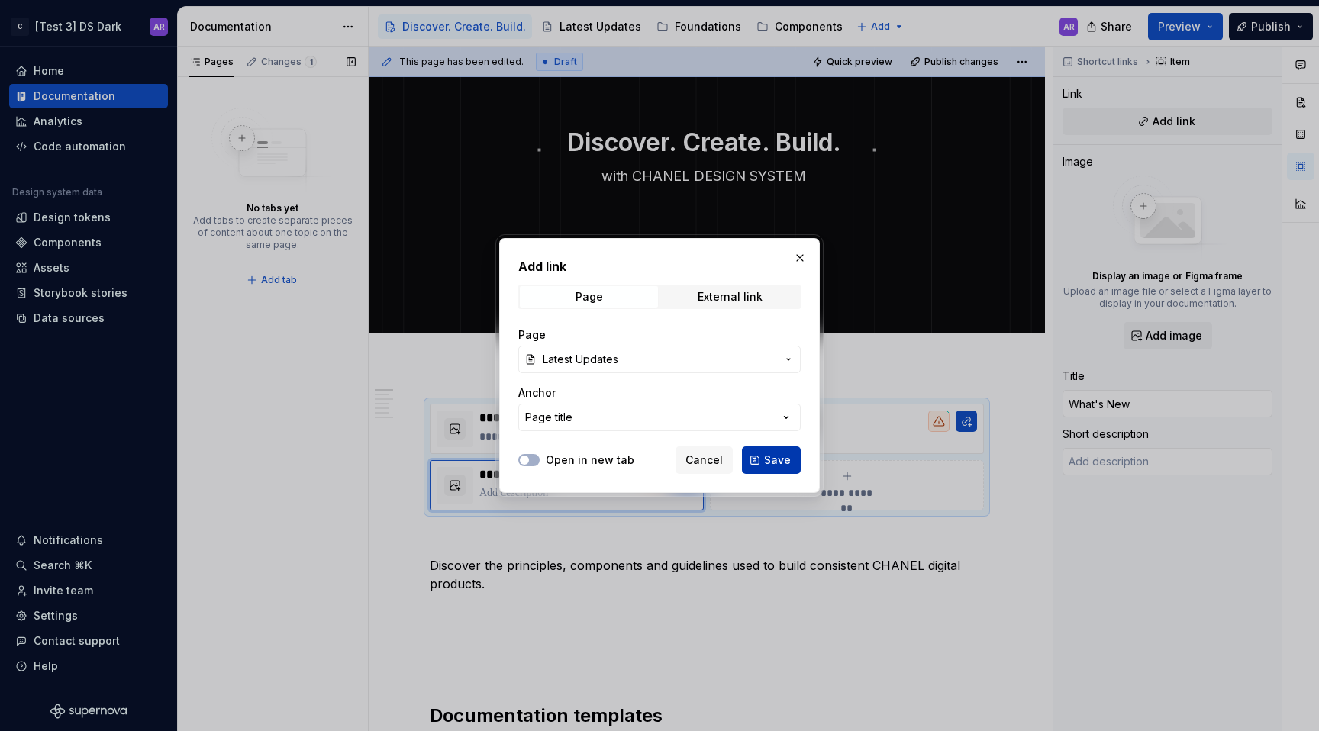
click at [780, 455] on span "Save" at bounding box center [777, 460] width 27 height 15
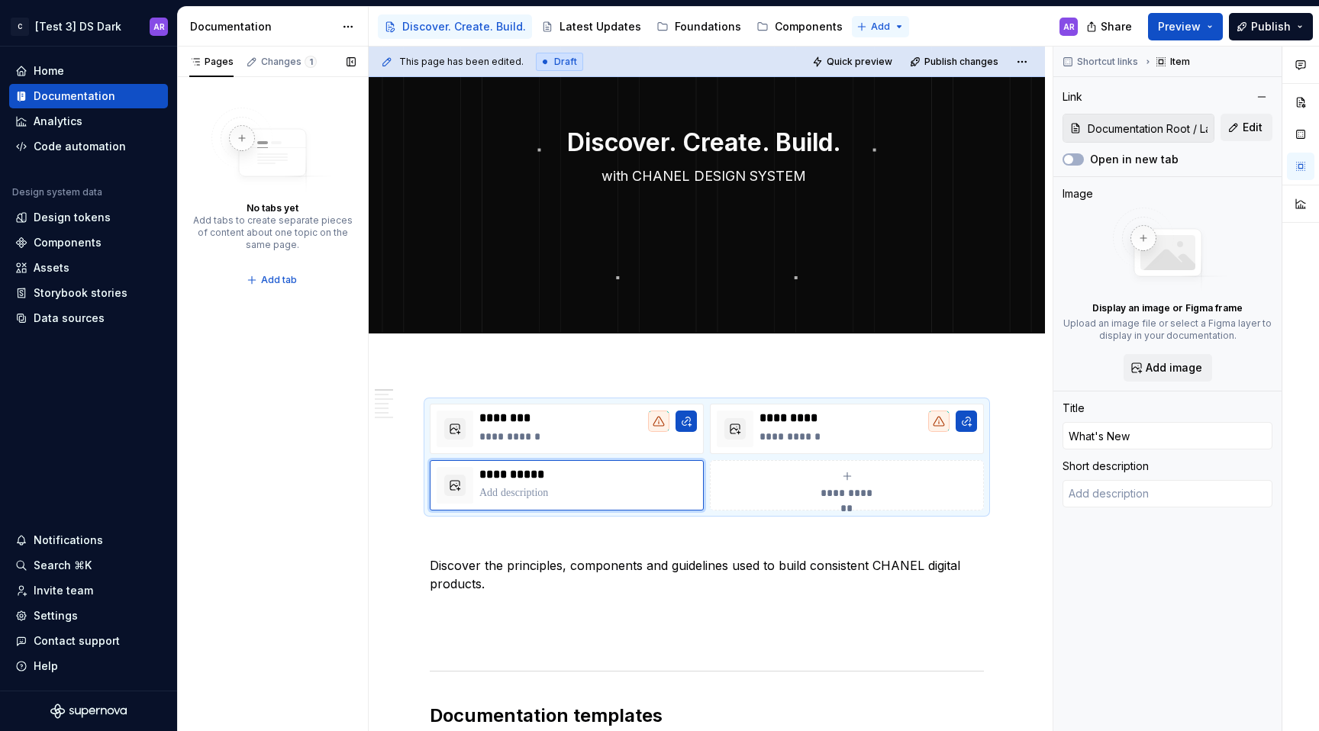
type textarea "*"
click at [861, 26] on html "C [Test 3] DS Dark AR Home Documentation Analytics Code automation Design syste…" at bounding box center [659, 365] width 1319 height 731
click at [905, 82] on div "New group" at bounding box center [914, 80] width 99 height 15
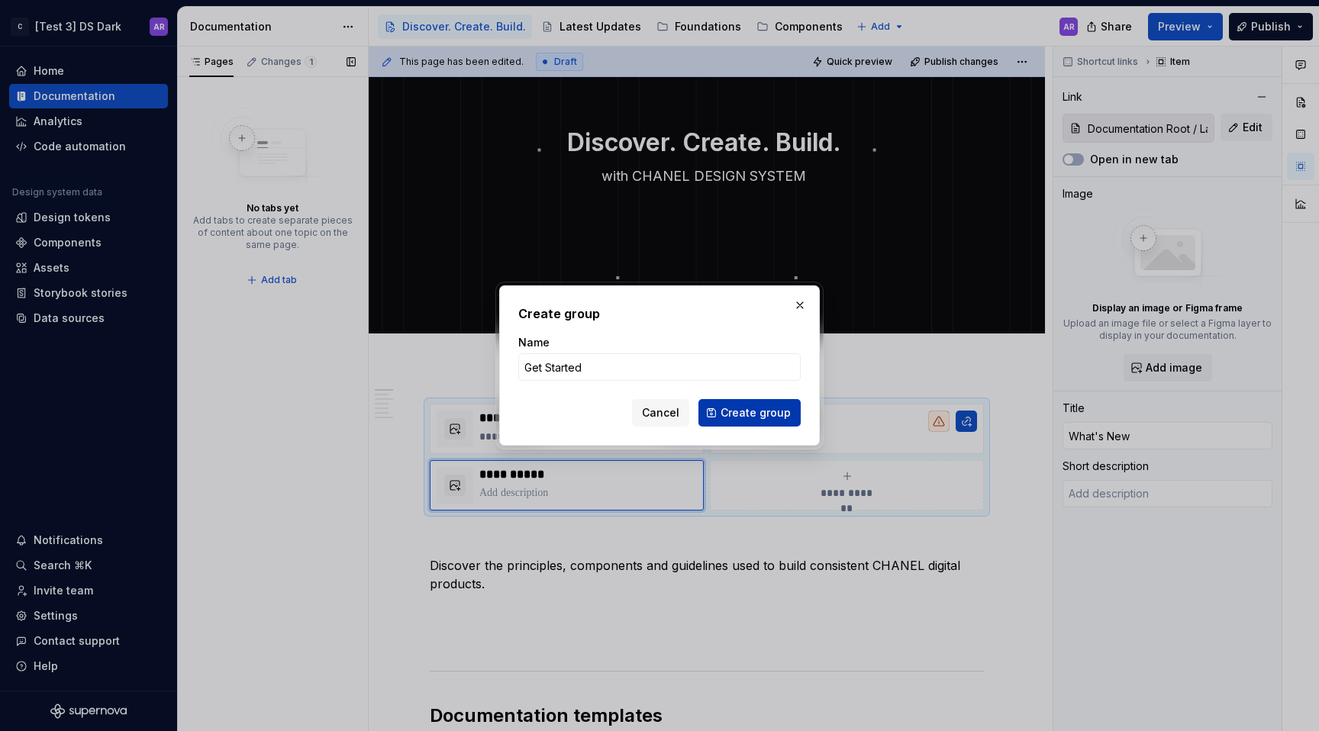
type input "Get Started"
click at [774, 416] on span "Create group" at bounding box center [755, 412] width 70 height 15
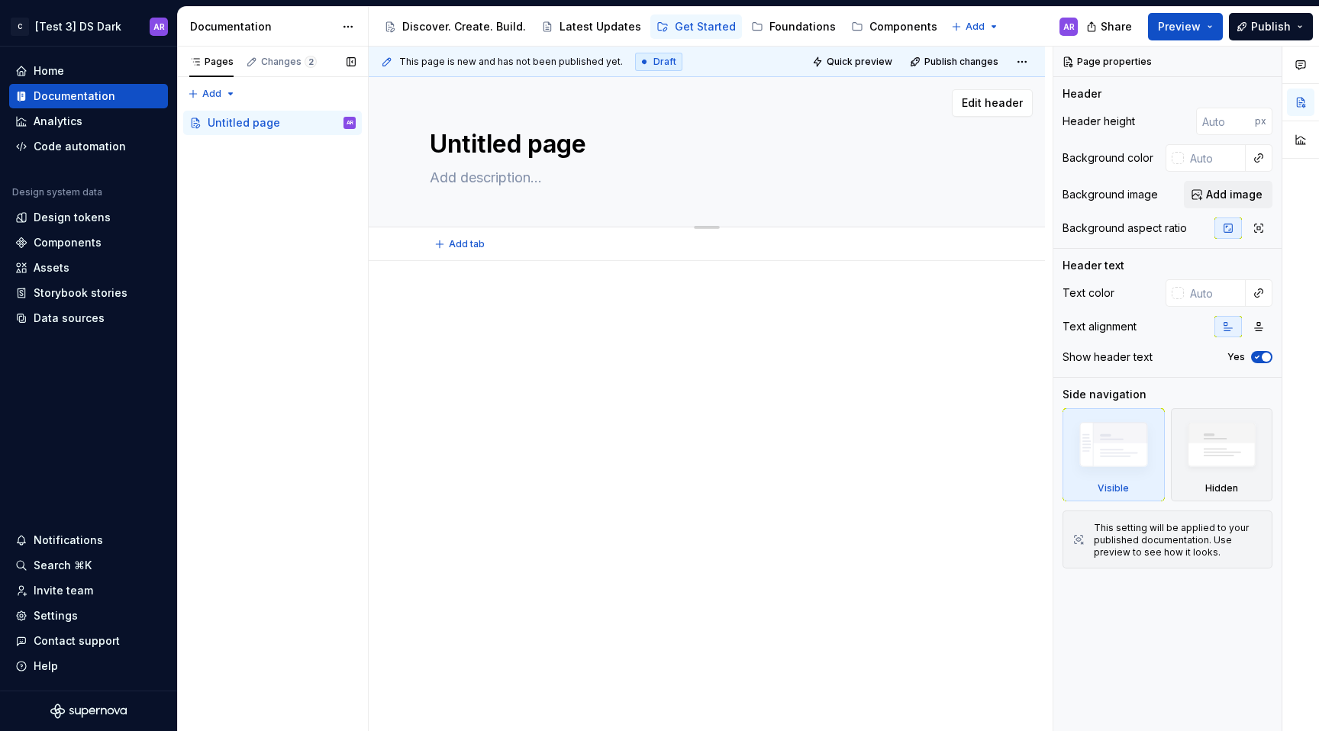
click at [523, 148] on textarea "Untitled page" at bounding box center [704, 144] width 554 height 37
type textarea "*"
type textarea "G"
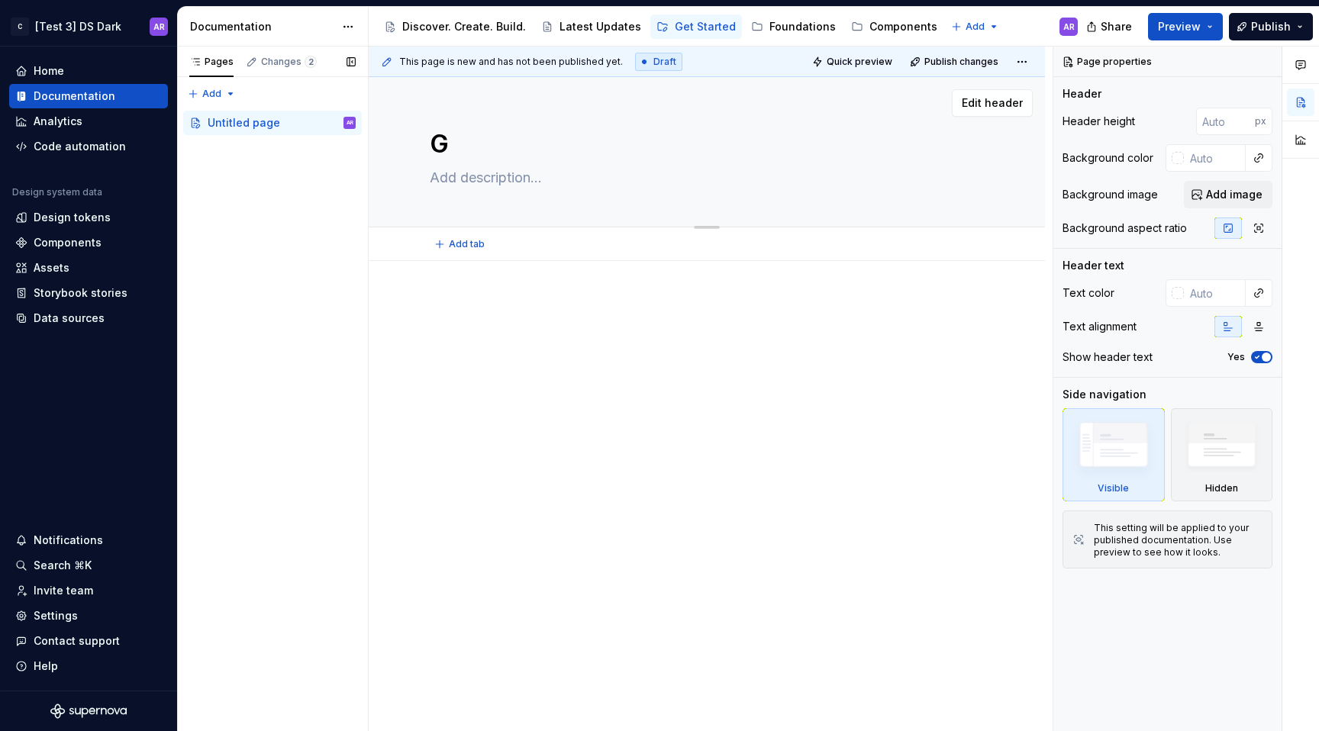
type textarea "*"
type textarea "Ge"
type textarea "*"
type textarea "Get"
type textarea "*"
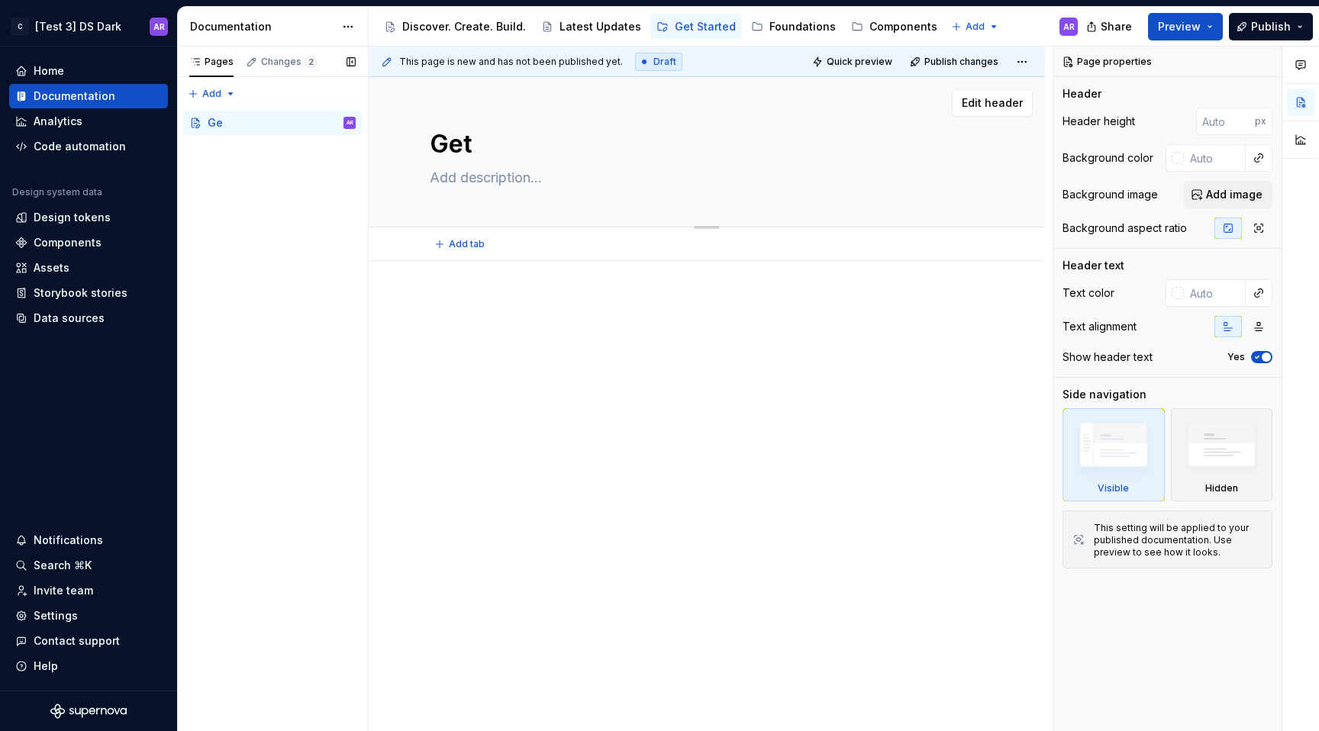
type textarea "Get"
type textarea "*"
type textarea "Get S"
type textarea "*"
type textarea "Get St"
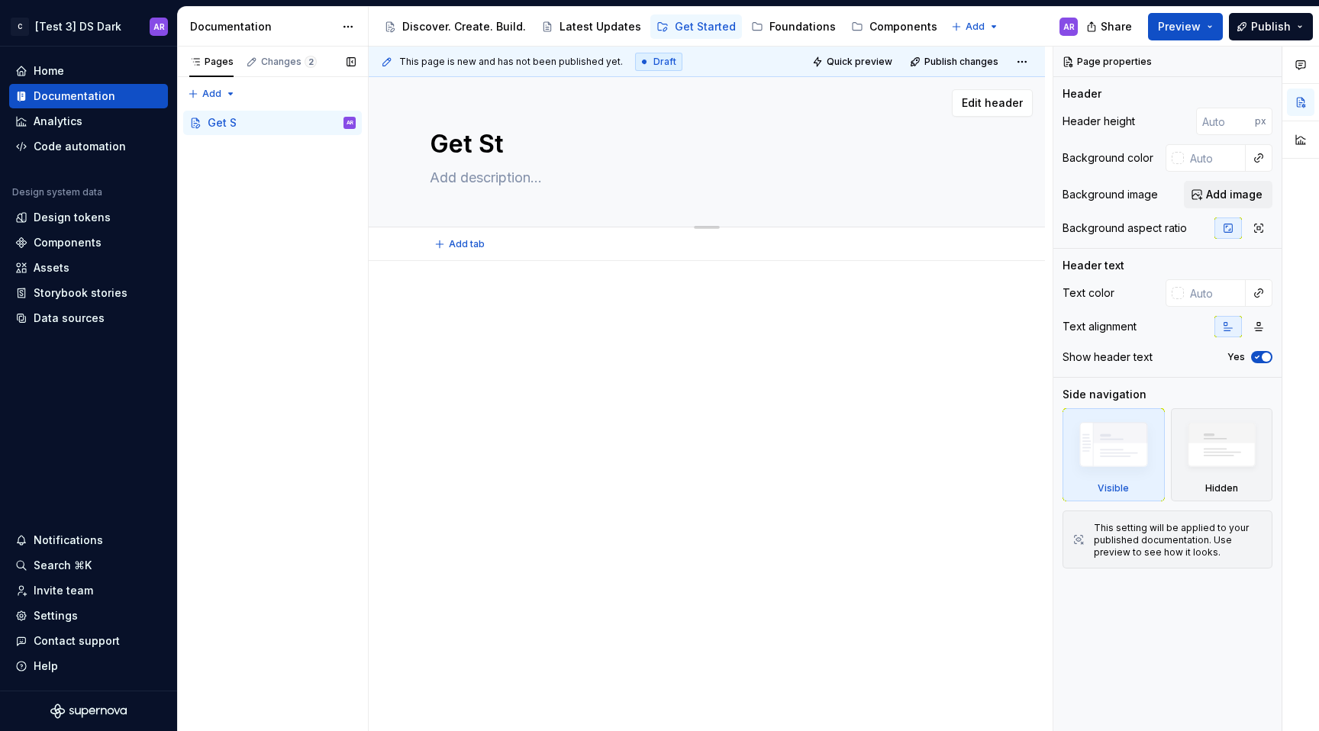
type textarea "*"
type textarea "Get Sta"
type textarea "*"
type textarea "Get Star"
type textarea "*"
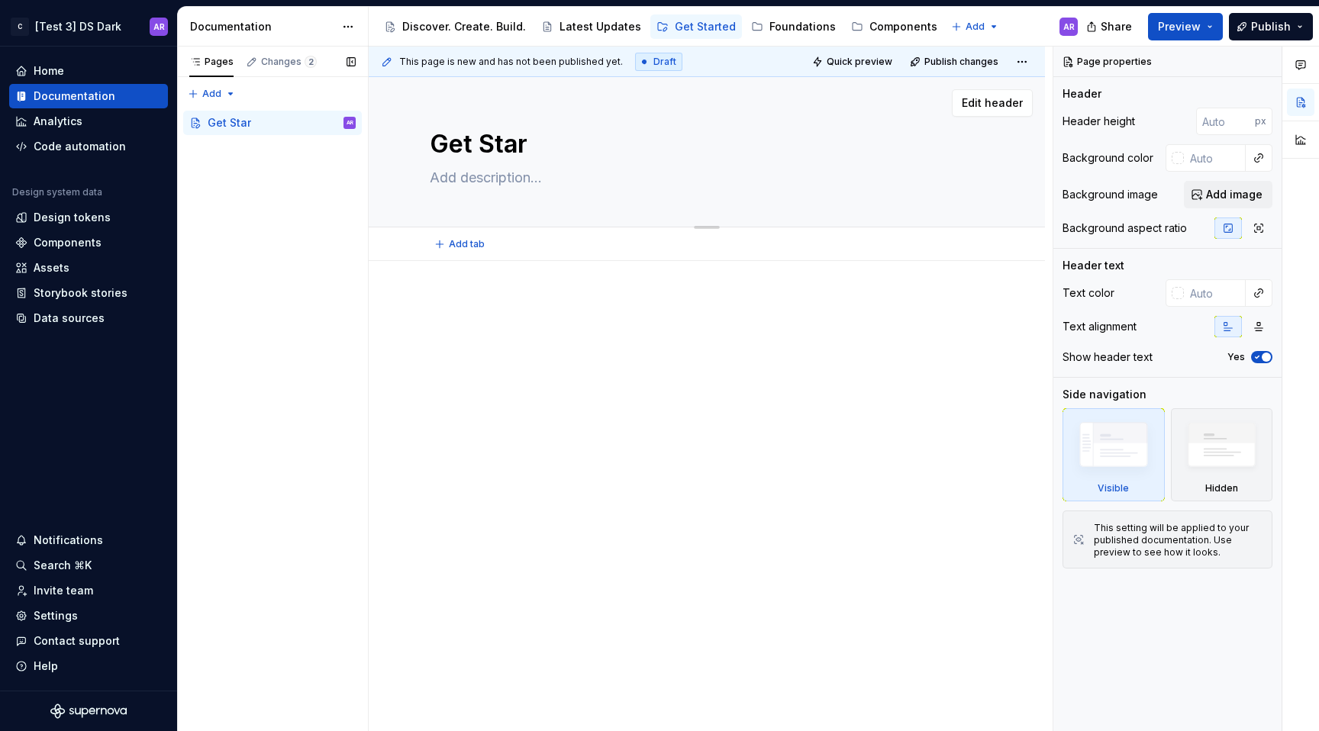
type textarea "Get Start"
type textarea "*"
type textarea "Get Starte"
type textarea "*"
type textarea "Get Started"
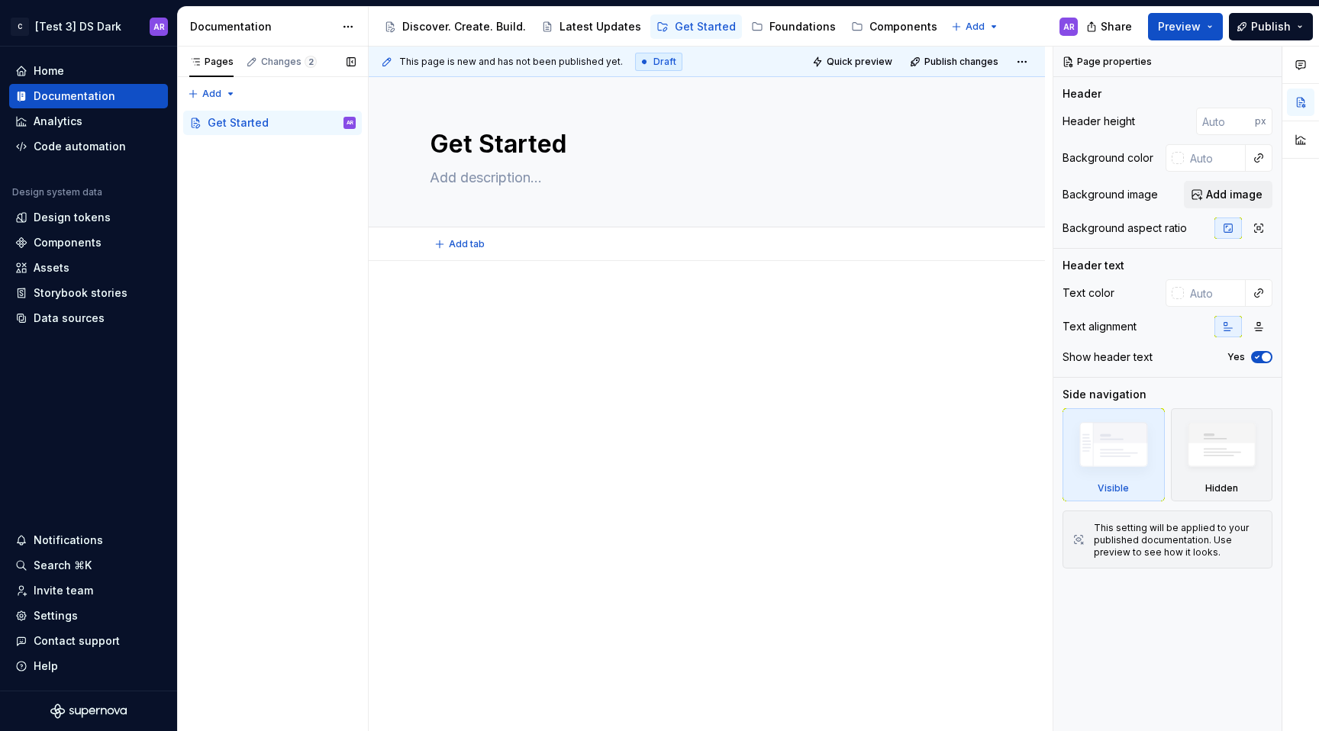
type textarea "*"
type textarea "Get Started"
click at [741, 343] on div at bounding box center [707, 327] width 554 height 58
type textarea "*"
click at [71, 614] on div "Settings" at bounding box center [56, 615] width 44 height 15
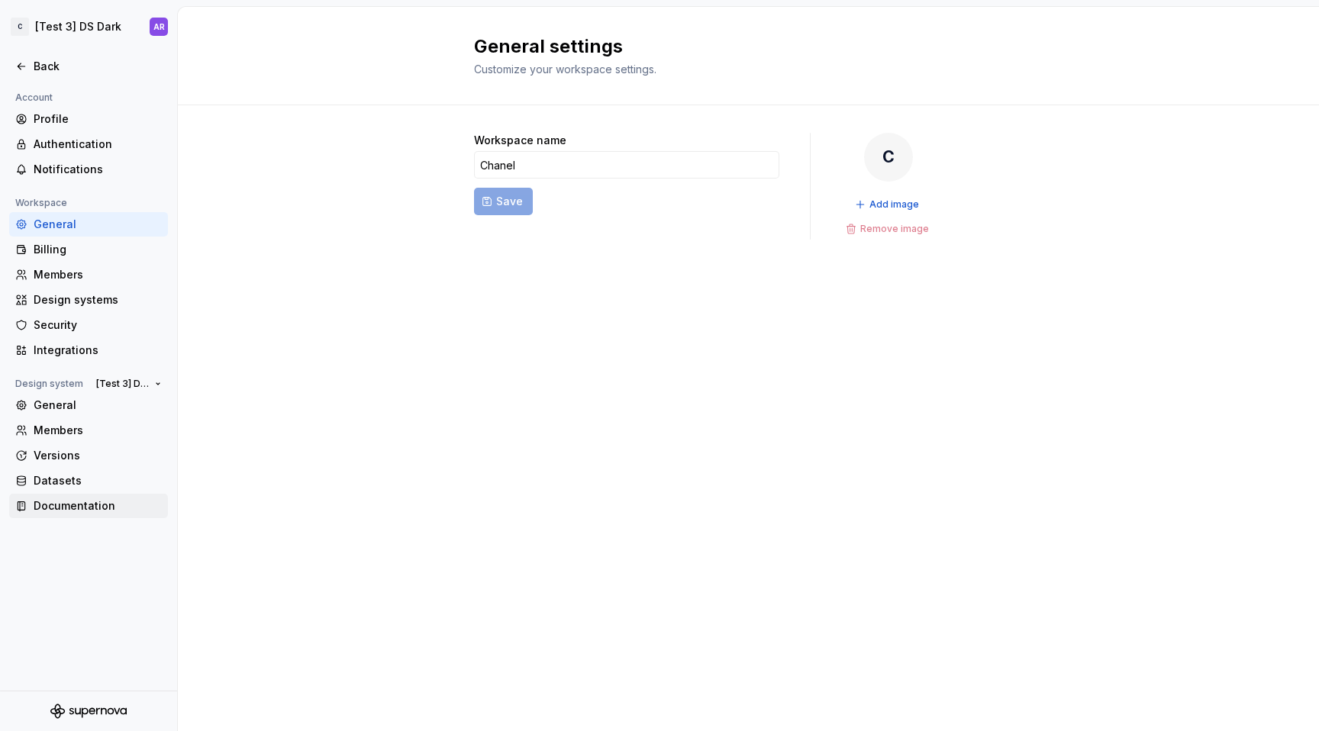
click at [106, 504] on div "Documentation" at bounding box center [98, 505] width 128 height 15
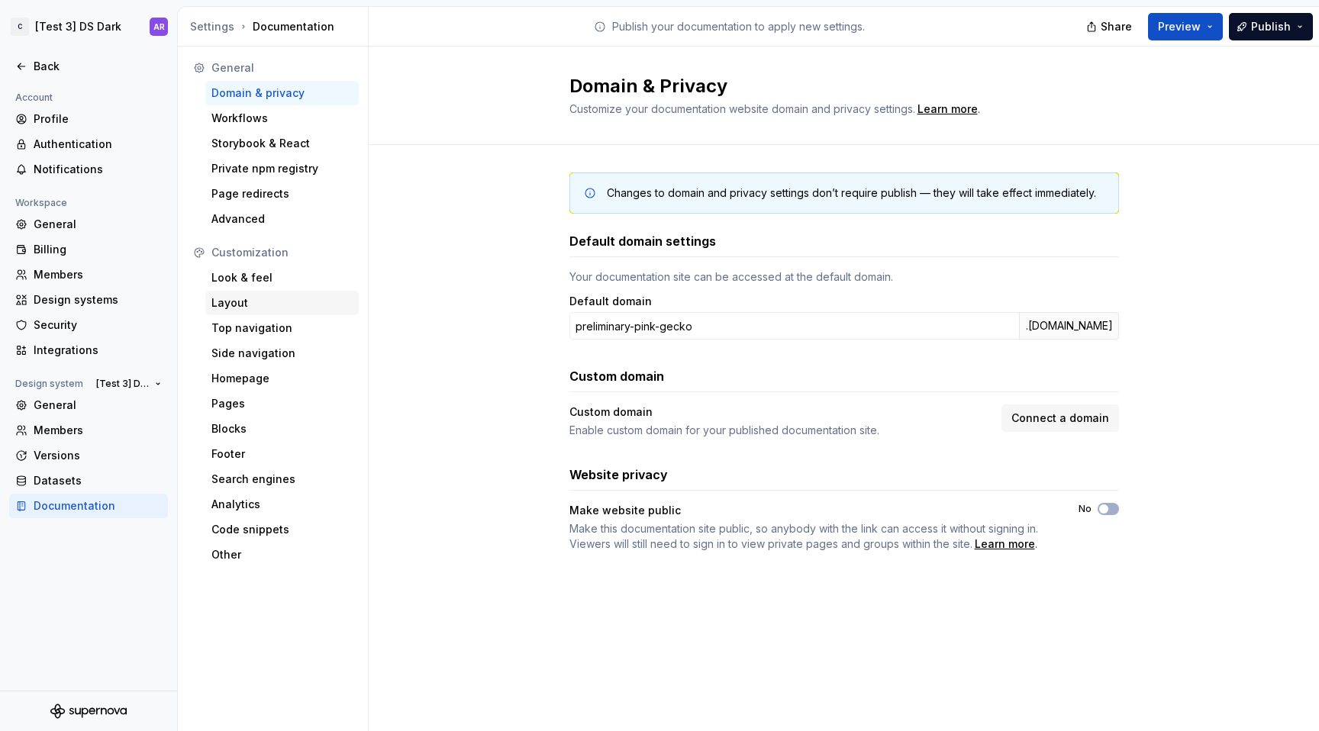
click at [257, 297] on div "Layout" at bounding box center [281, 302] width 141 height 15
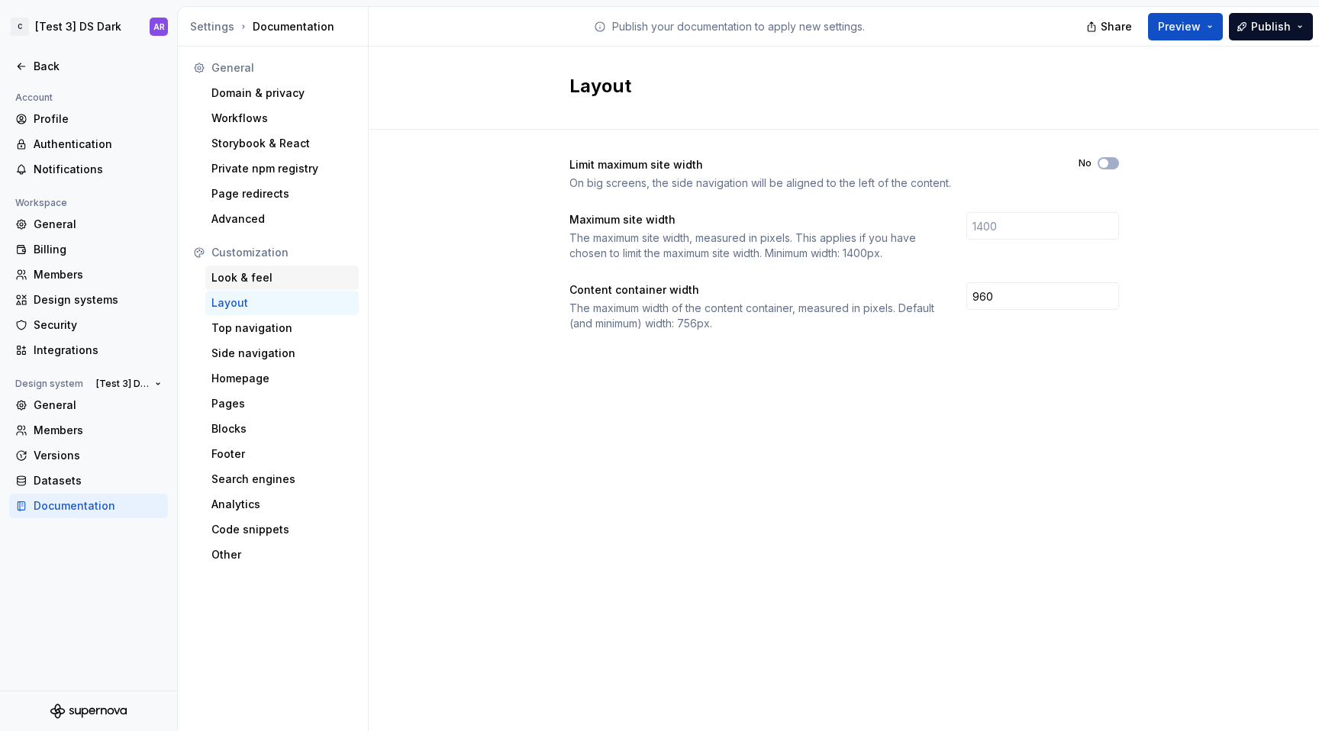
click at [257, 277] on div "Look & feel" at bounding box center [281, 277] width 141 height 15
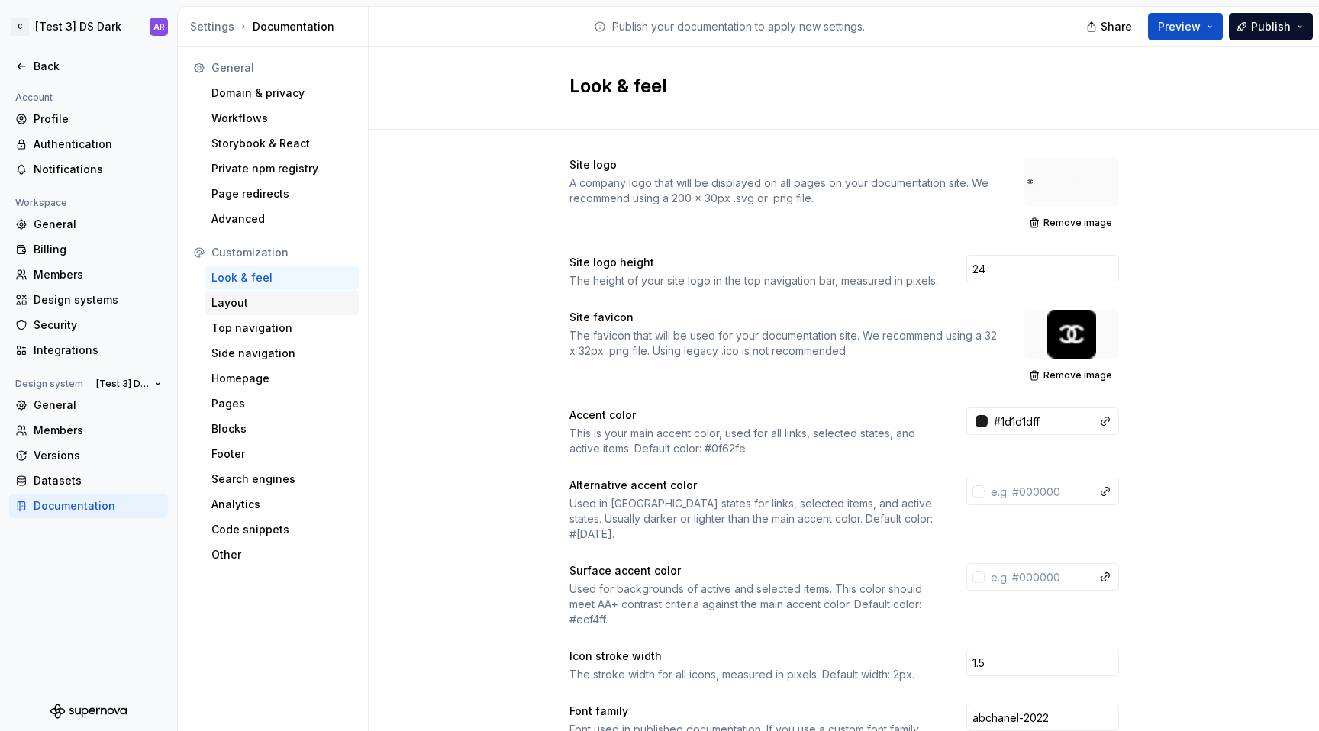
click at [263, 311] on div "Layout" at bounding box center [281, 303] width 153 height 24
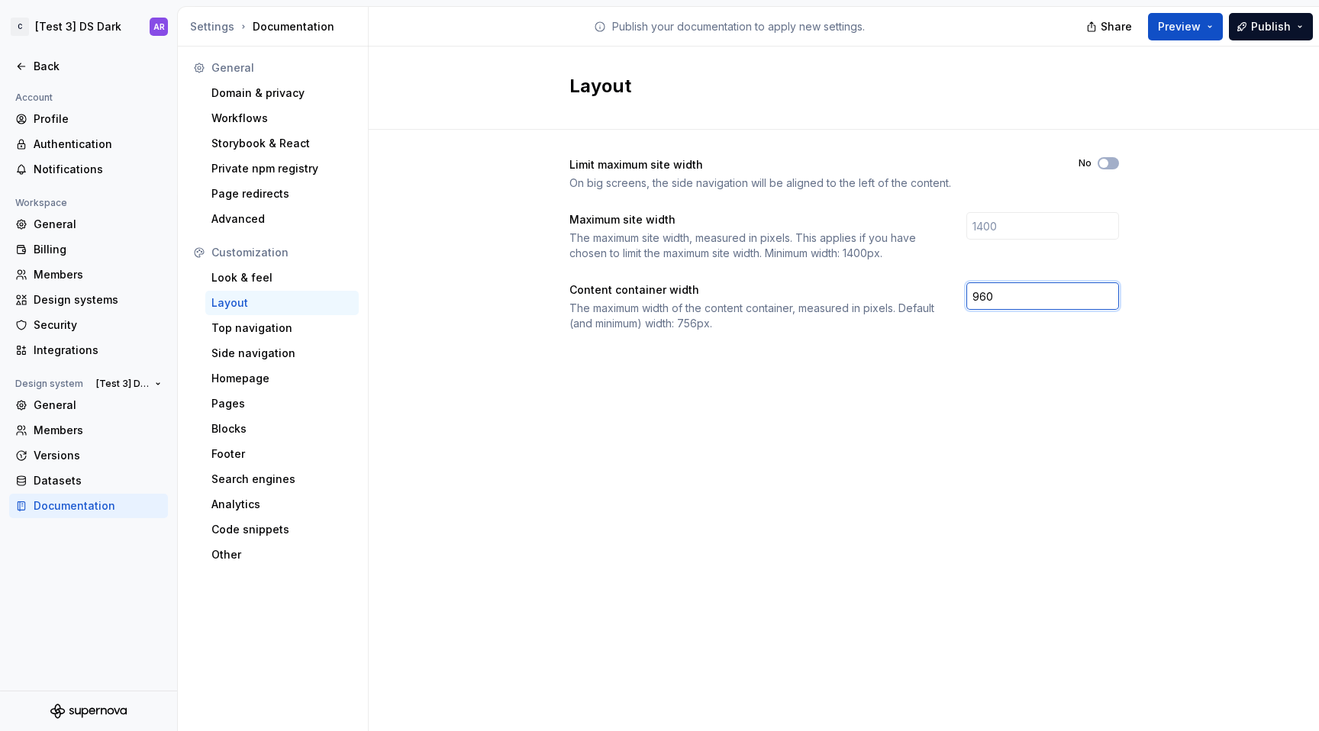
click at [1034, 289] on input "960" at bounding box center [1042, 295] width 153 height 27
type input "1000"
click at [28, 239] on div "Billing" at bounding box center [88, 249] width 159 height 24
click at [247, 280] on div "Look & feel" at bounding box center [281, 277] width 141 height 15
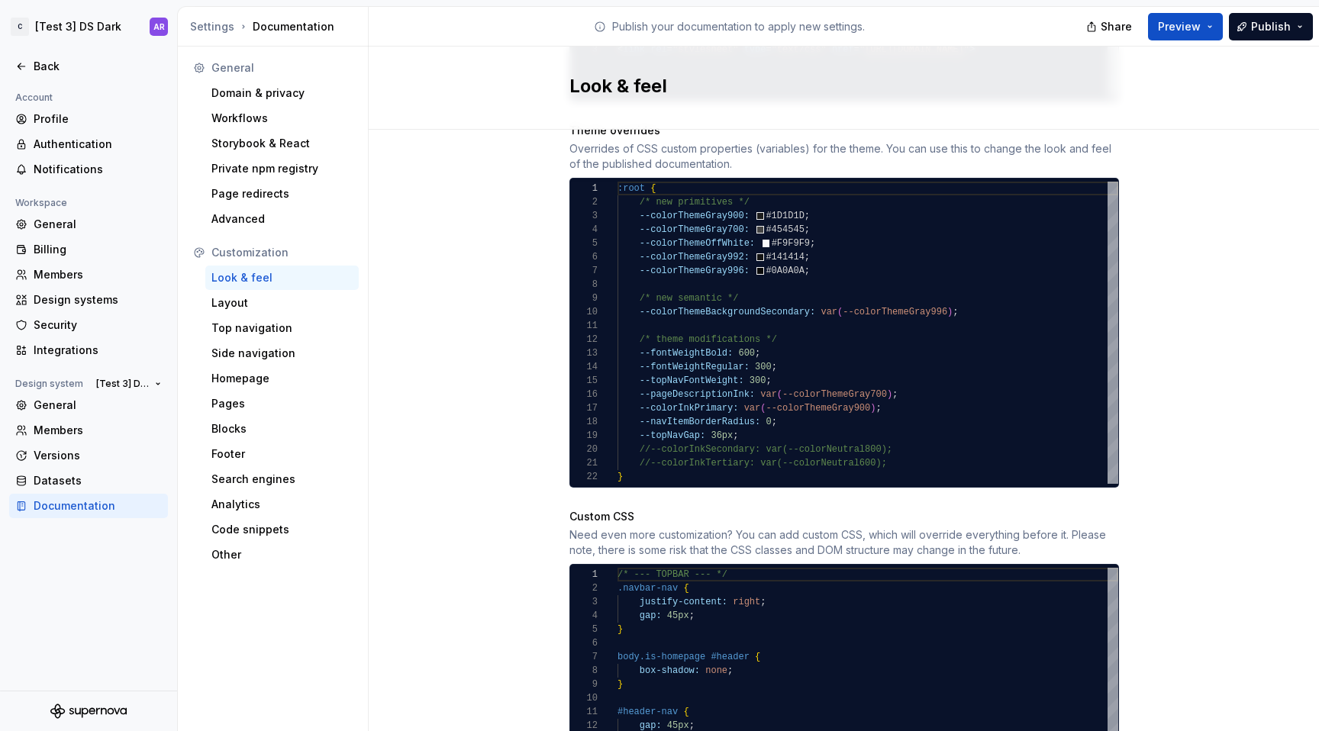
scroll to position [849, 0]
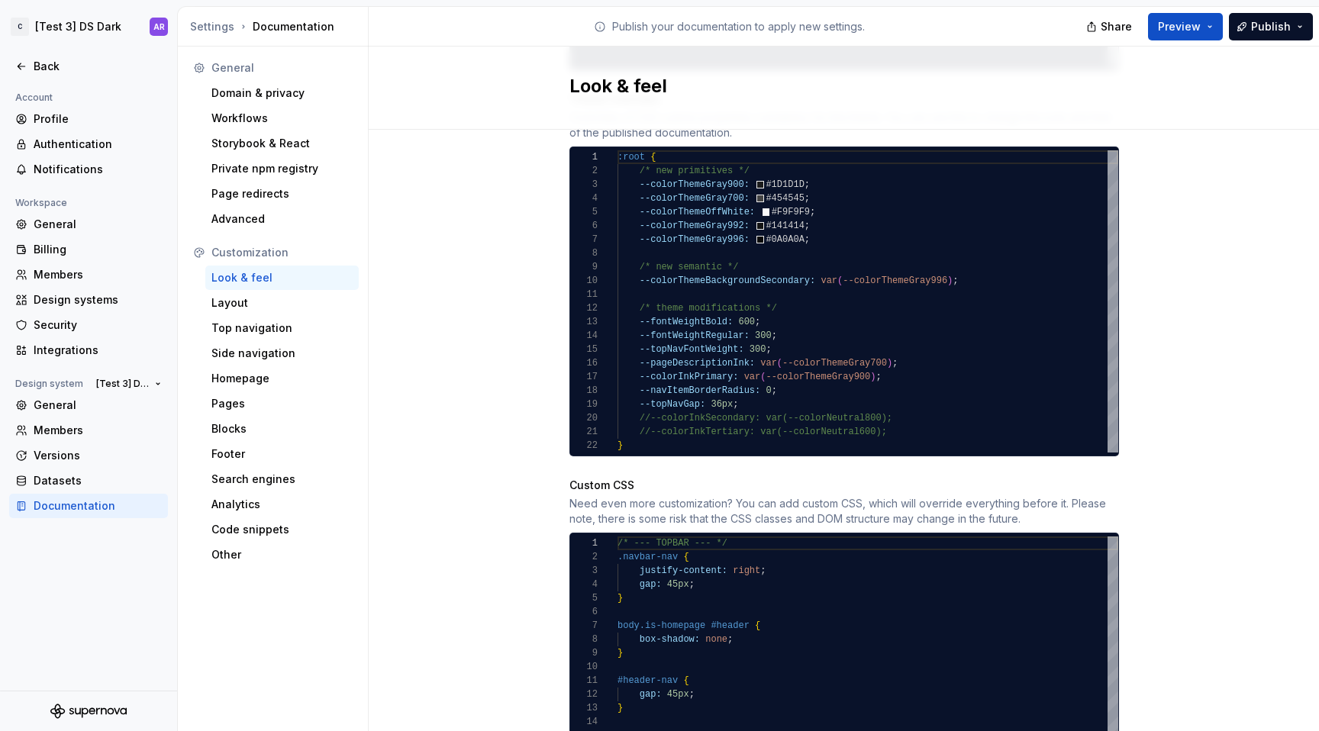
click at [748, 274] on div ":root { /* new primitives */ --colorThemeGray900: #1D1D1D ; --colorThemeGray700…" at bounding box center [867, 301] width 501 height 302
click at [745, 258] on div ":root { /* new primitives */ --colorThemeGray900: #1D1D1D ; --colorThemeGray700…" at bounding box center [867, 301] width 501 height 302
click at [769, 258] on div ":root { /* new primitives */ --colorThemeGray900: #1D1D1D ; --colorThemeGray700…" at bounding box center [867, 301] width 501 height 302
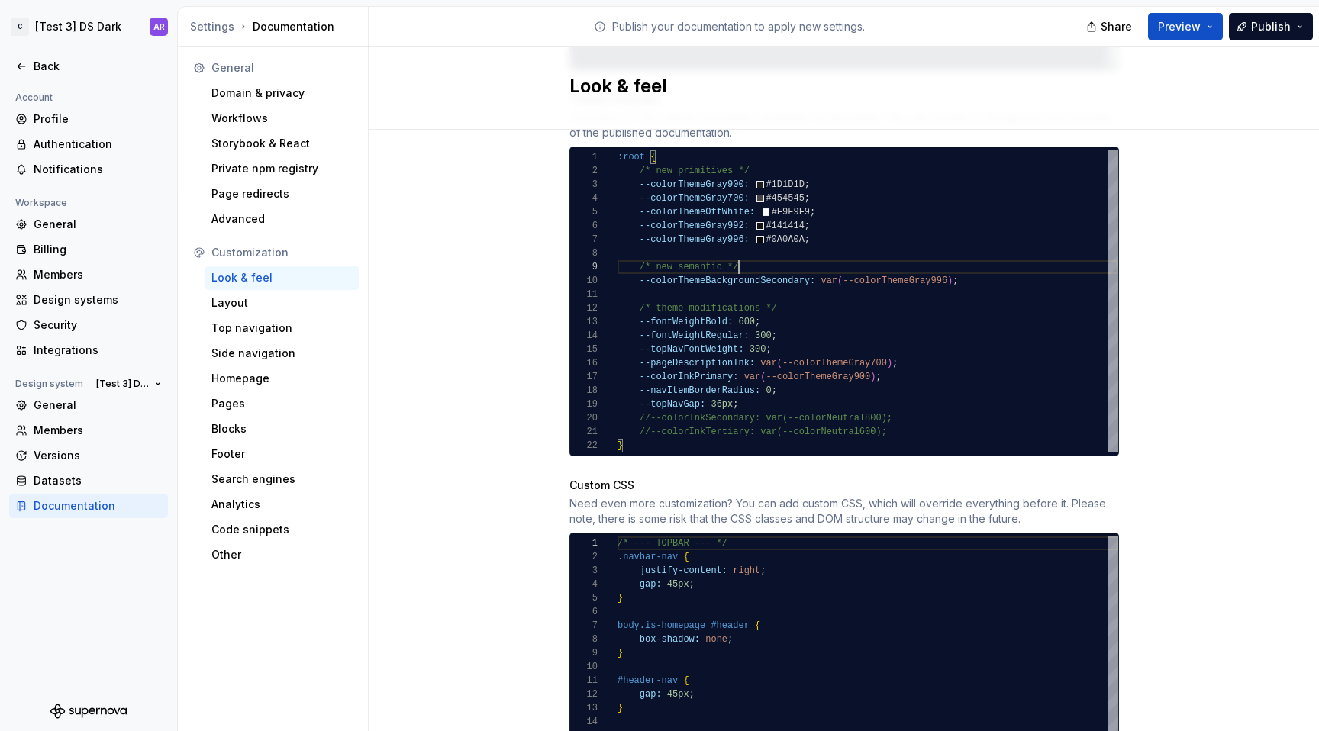
click at [782, 272] on div ":root { /* new primitives */ --colorThemeGray900: #1D1D1D ; --colorThemeGray700…" at bounding box center [867, 301] width 501 height 302
type textarea "**********"
click at [778, 263] on div ":root { /* new primitives */ --colorThemeGray900: #1D1D1D ; --colorThemeGray700…" at bounding box center [867, 301] width 501 height 302
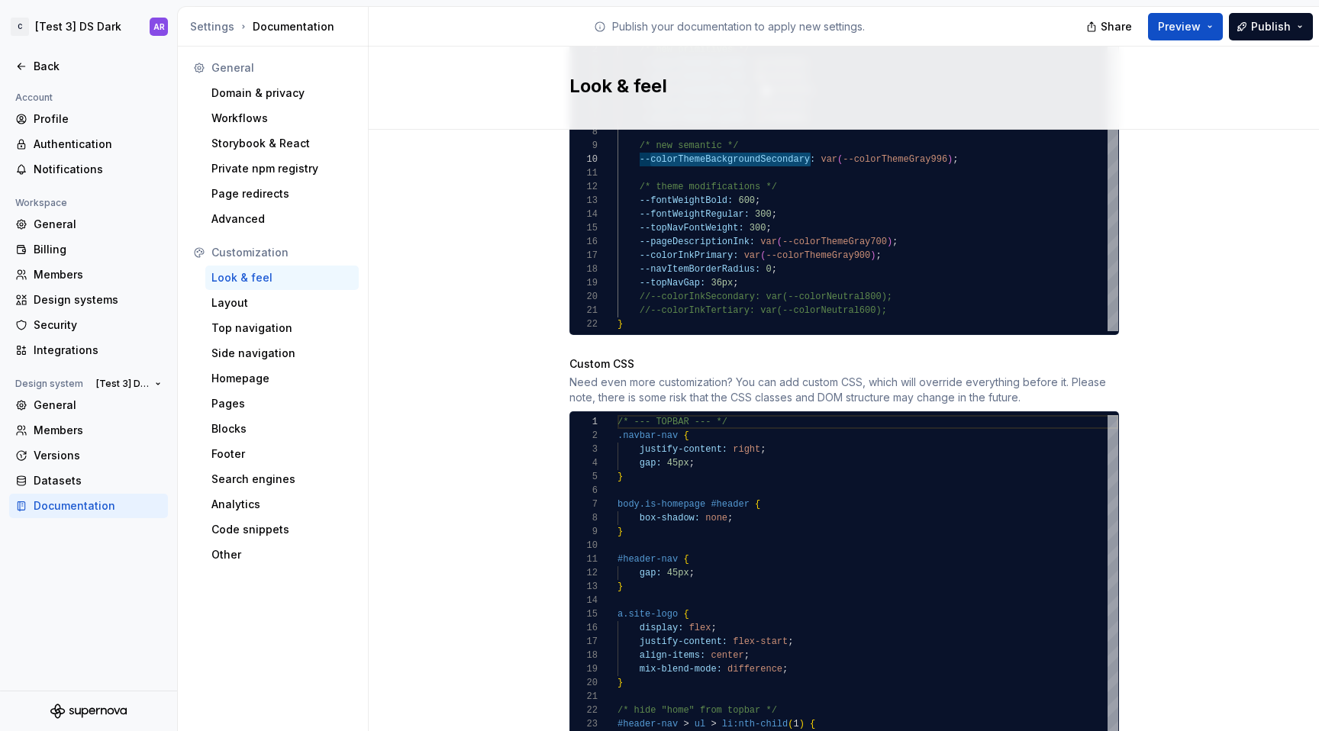
scroll to position [1007, 0]
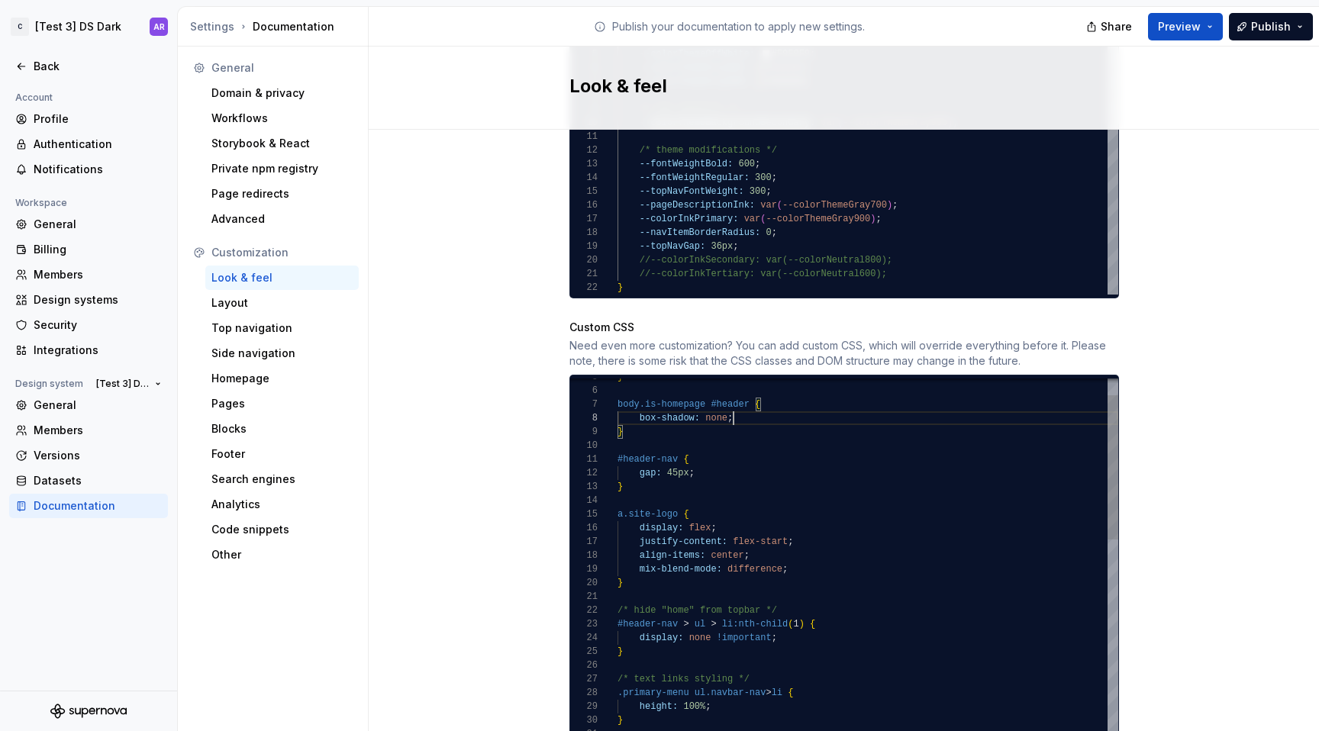
type textarea "**********"
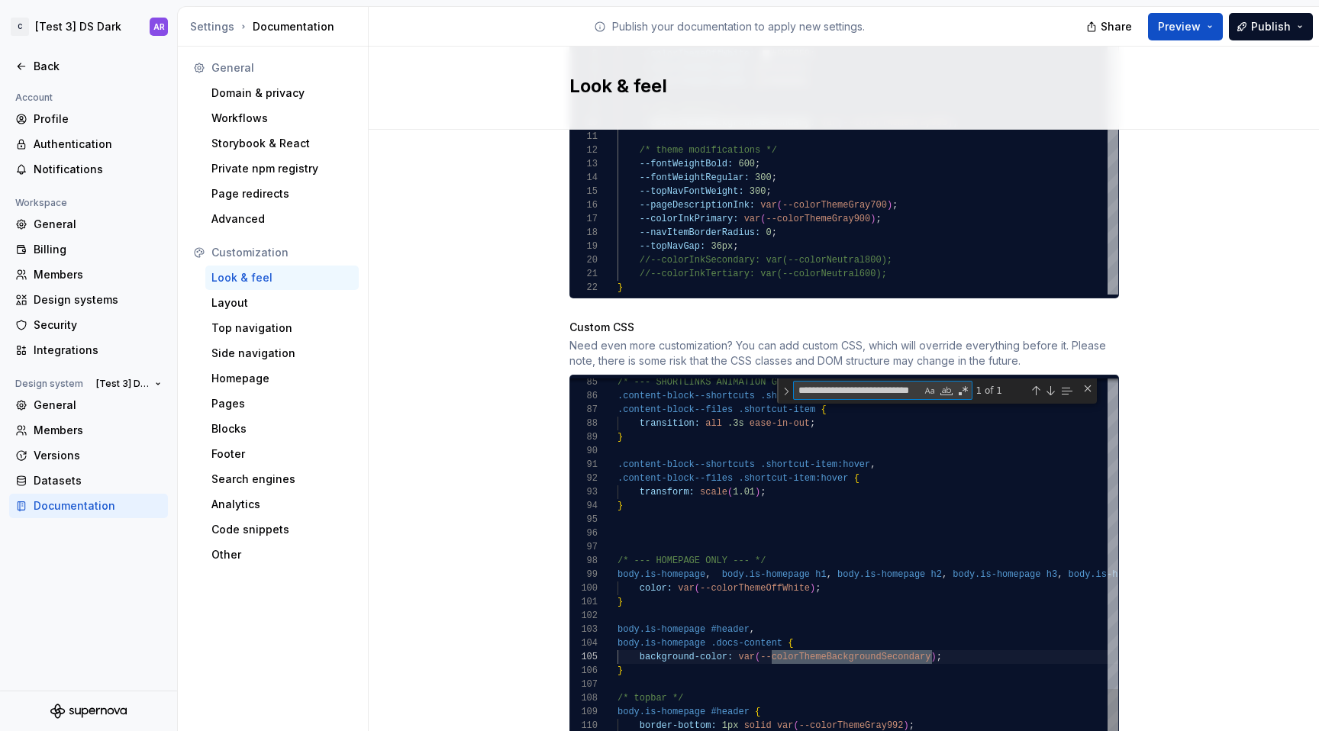
scroll to position [0, 36]
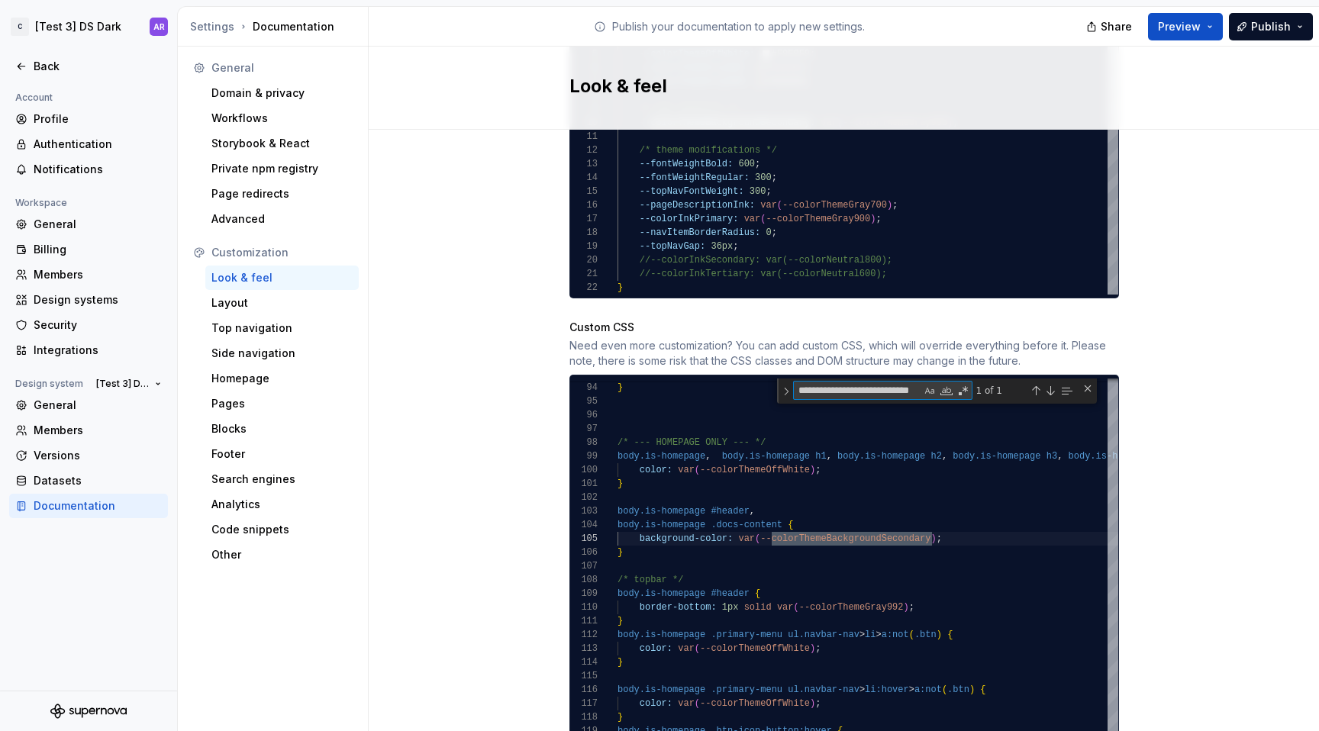
type textarea "**********"
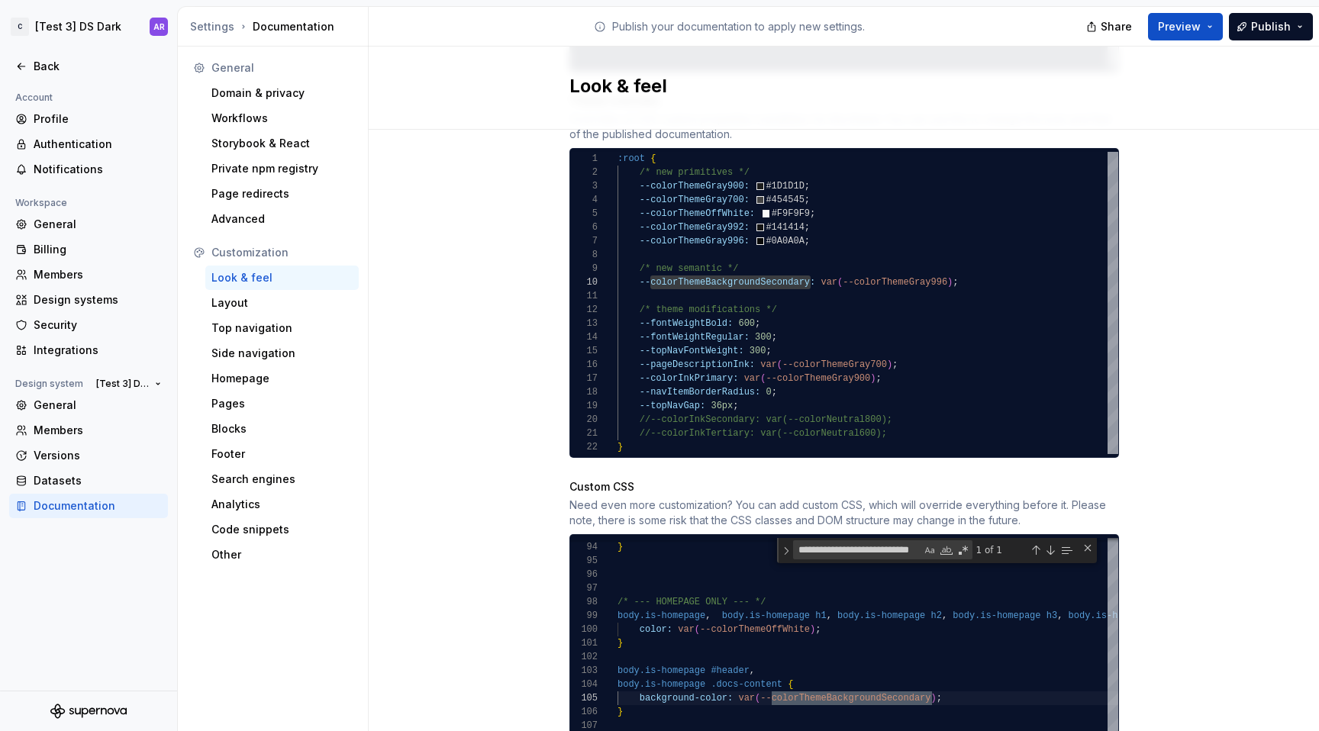
click at [755, 266] on div ":root { /* new primitives */ --colorThemeGray900: #1D1D1D ; --colorThemeGray700…" at bounding box center [867, 303] width 501 height 302
click at [754, 266] on div ":root { /* new primitives */ --colorThemeGray900: #1D1D1D ; --colorThemeGray700…" at bounding box center [867, 303] width 501 height 302
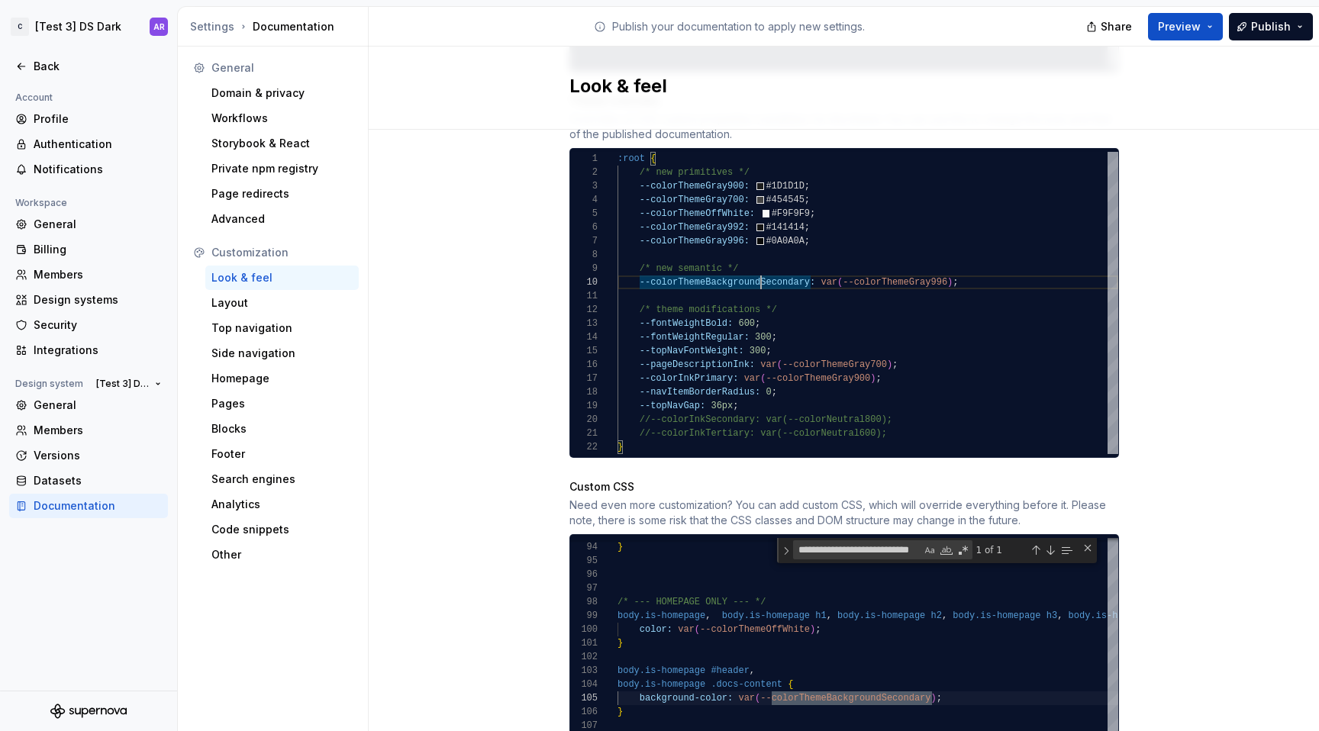
click at [920, 269] on div ":root { /* new primitives */ --colorThemeGray900: #1D1D1D ; --colorThemeGray700…" at bounding box center [867, 303] width 501 height 302
click at [730, 204] on div ":root { /* new primitives */ --colorThemeGray900: #1D1D1D ; --colorThemeGray700…" at bounding box center [867, 303] width 501 height 302
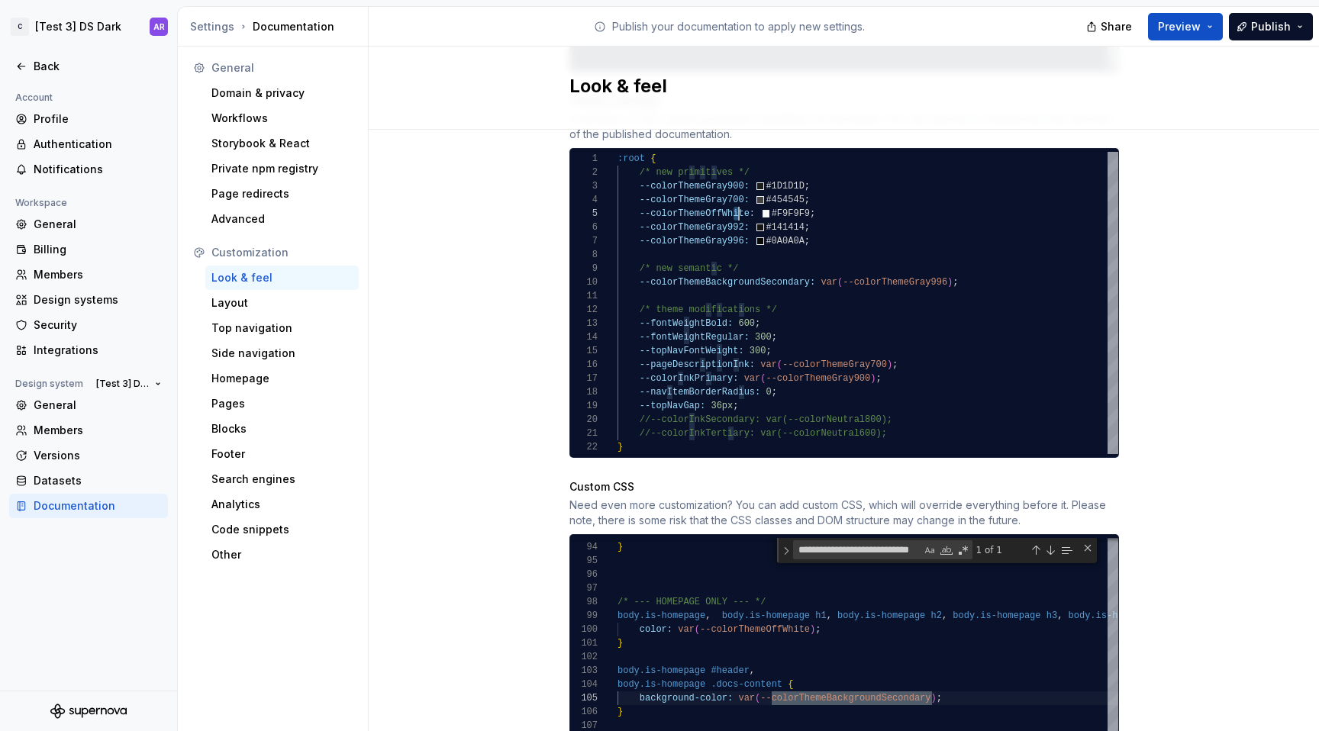
click at [730, 204] on div ":root { /* new primitives */ --colorThemeGray900: #1D1D1D ; --colorThemeGray700…" at bounding box center [867, 303] width 501 height 302
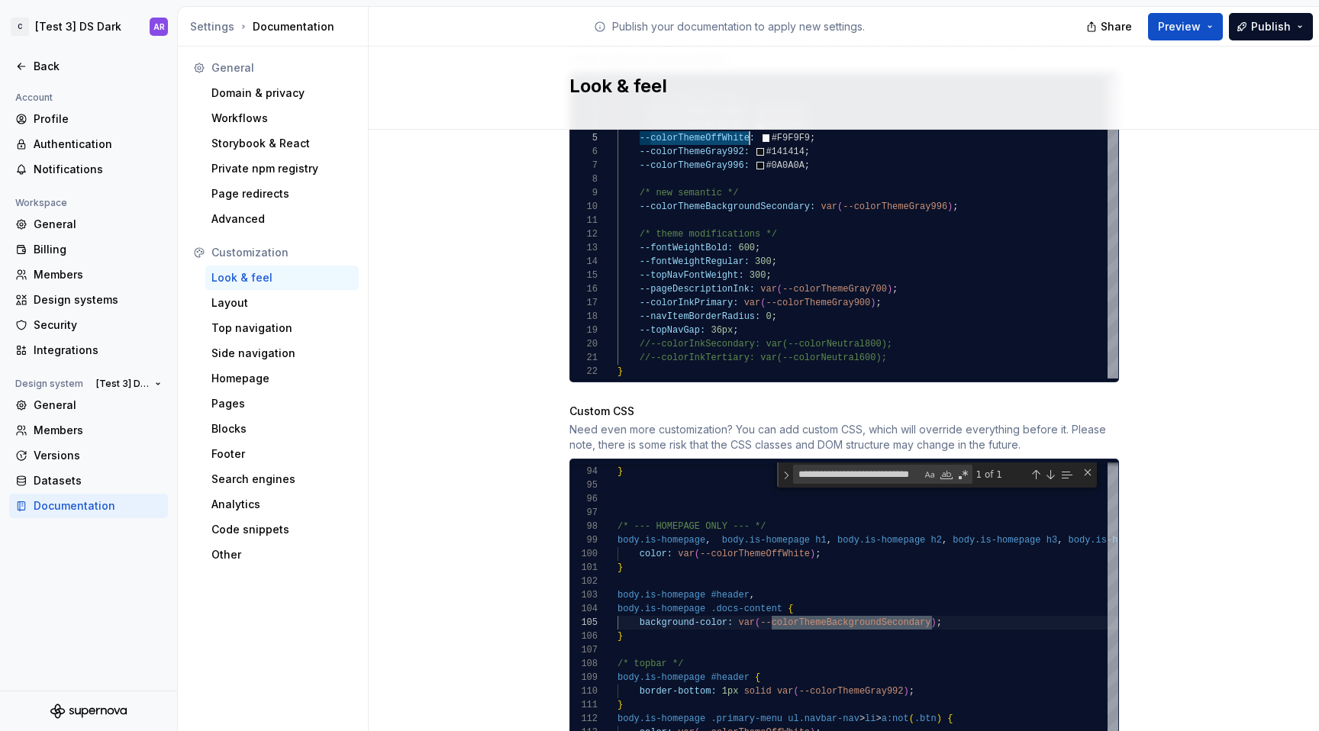
scroll to position [938, 0]
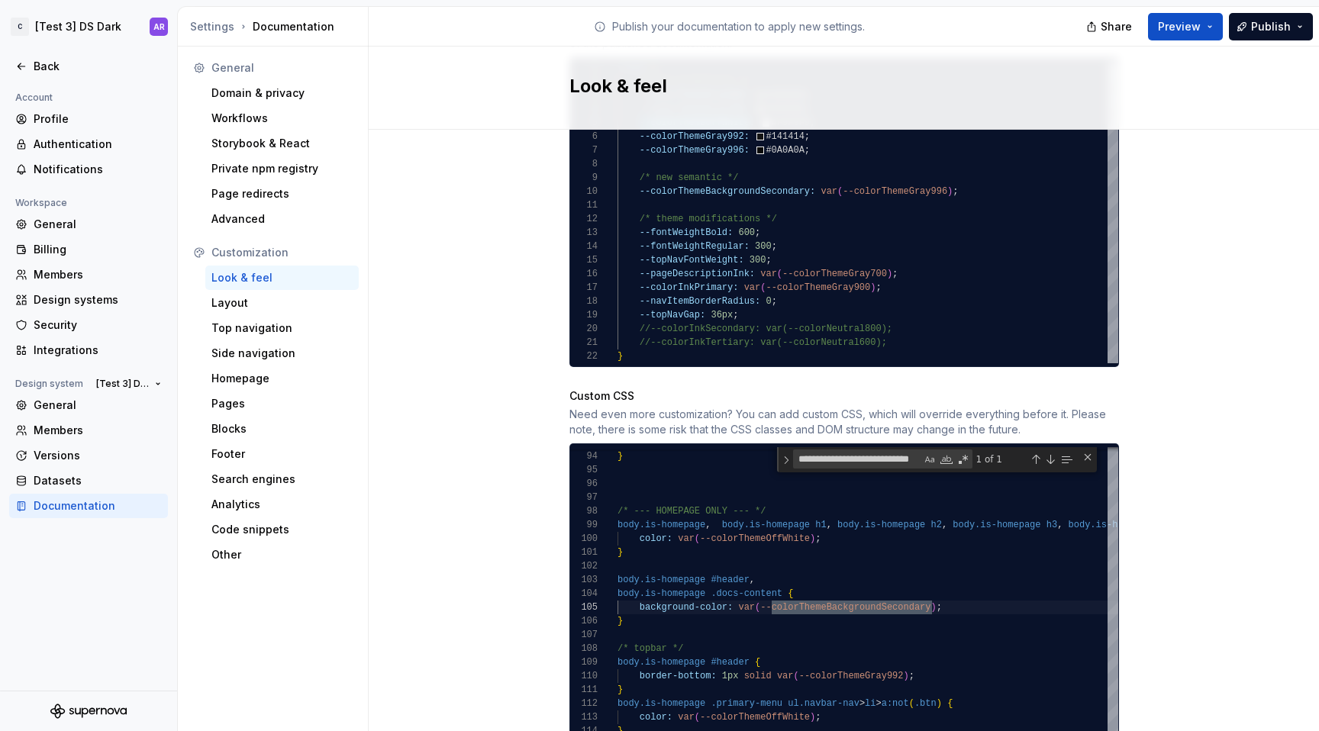
click at [872, 447] on div "**********" at bounding box center [937, 459] width 320 height 25
click at [872, 450] on textarea "**********" at bounding box center [857, 459] width 127 height 18
paste textarea "Find"
type textarea "**********"
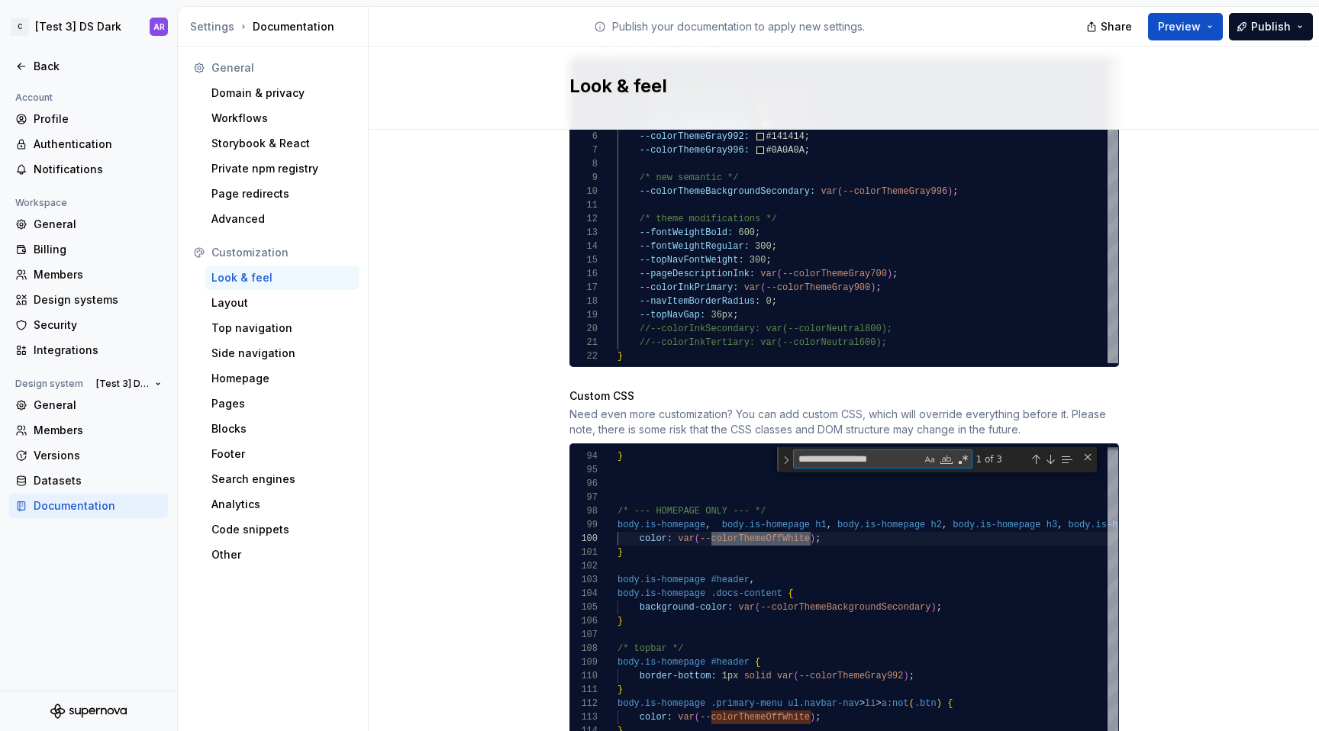
scroll to position [137, 193]
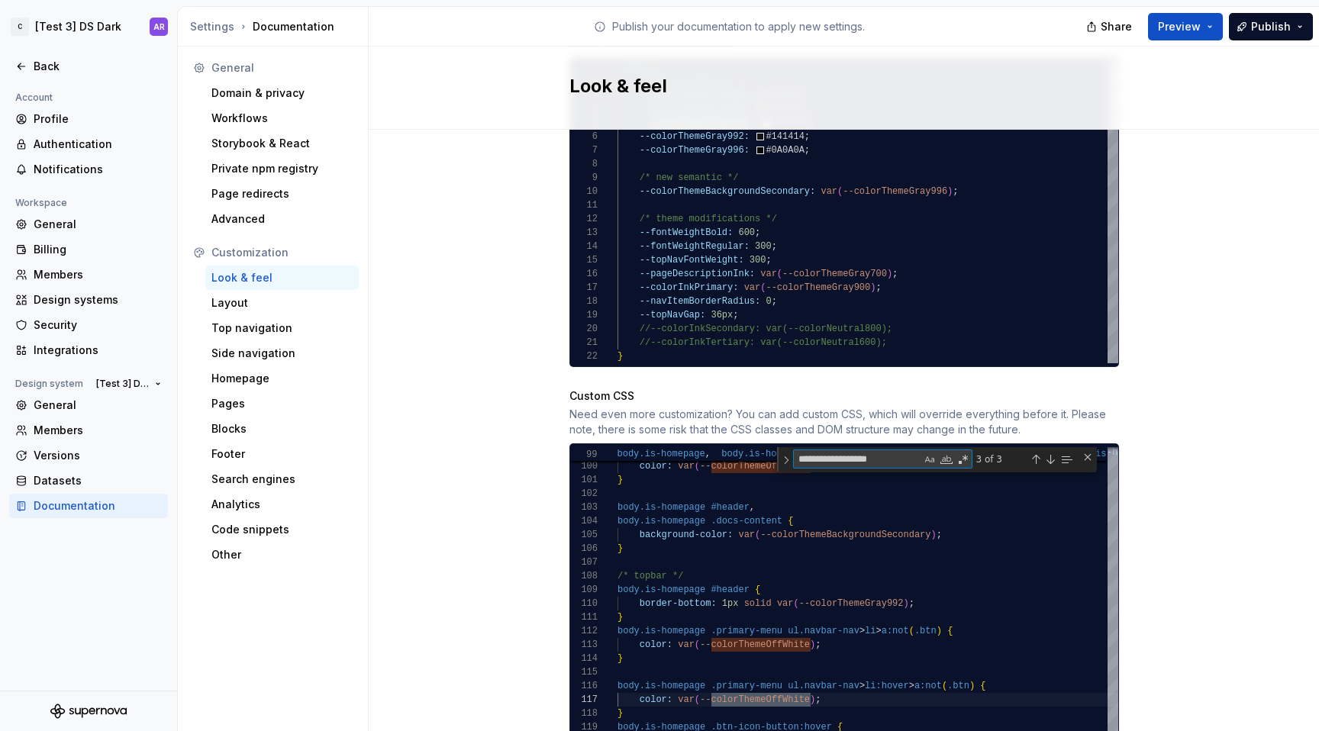
type textarea "**********"
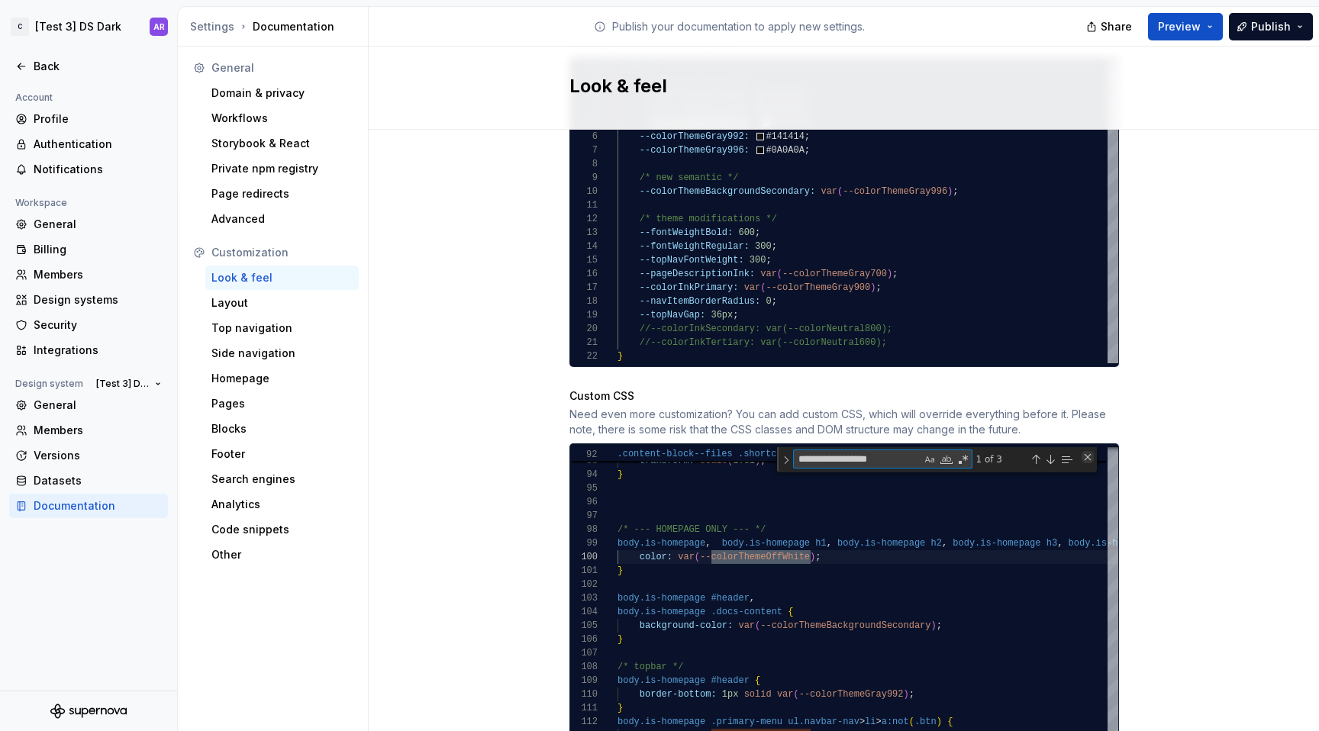
type textarea "**********"
click at [1081, 451] on div "Close (Escape)" at bounding box center [1087, 457] width 12 height 12
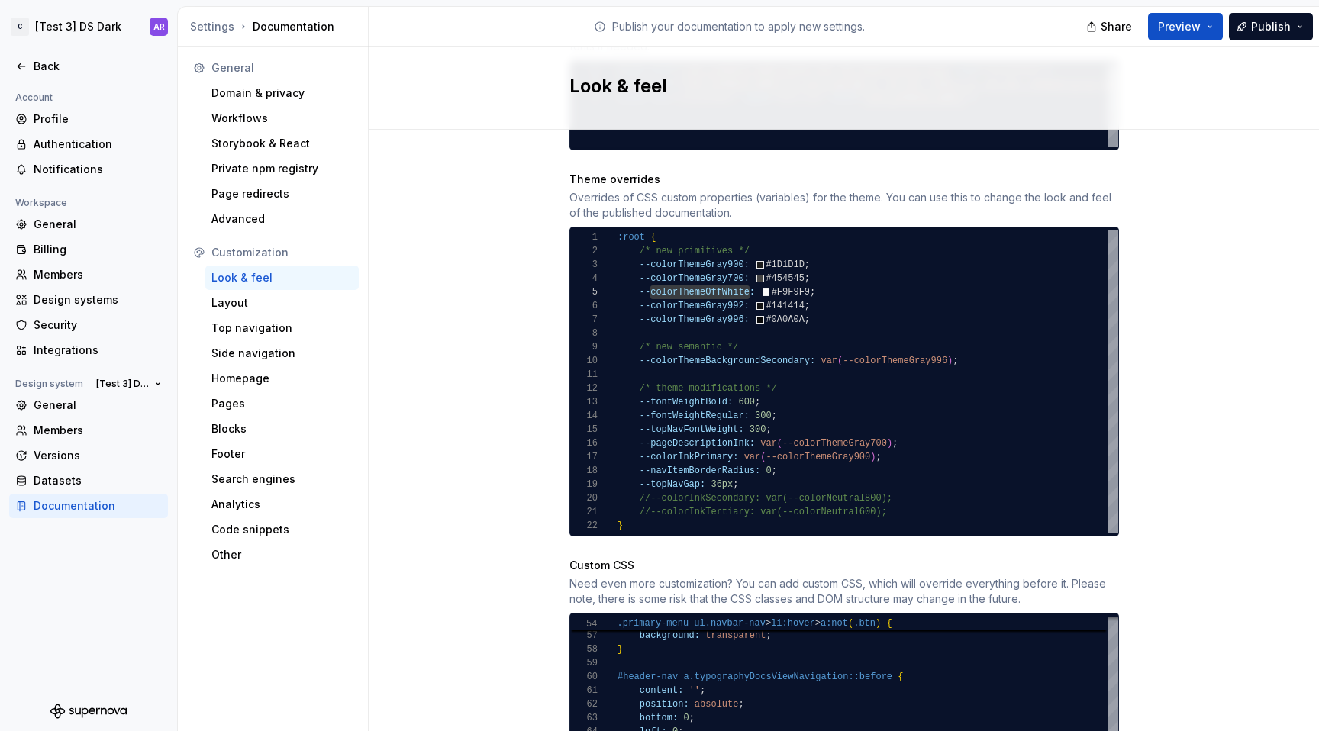
scroll to position [757, 0]
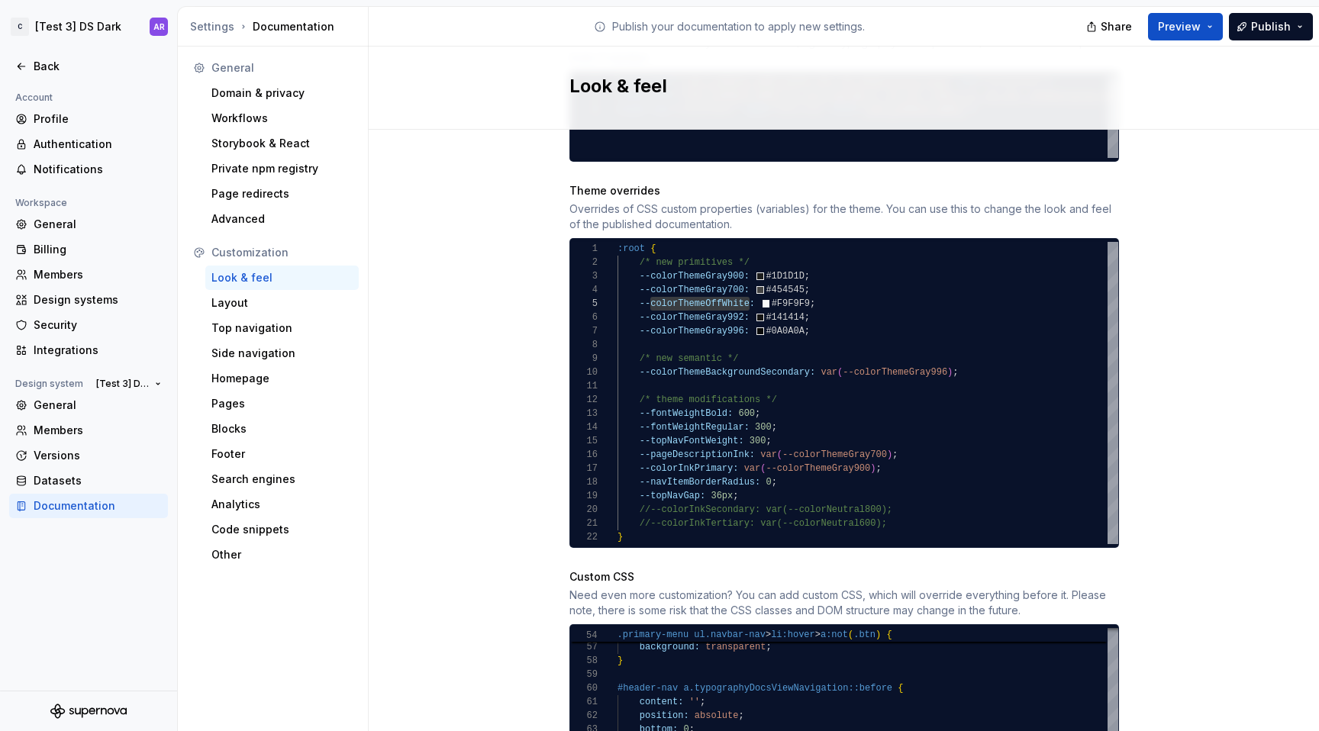
click at [792, 456] on div ":root { /* new primitives */ --colorThemeGray900: #1D1D1D ; --colorThemeGray700…" at bounding box center [867, 393] width 501 height 302
click at [683, 483] on div ":root { /* new primitives */ --colorThemeGray900: #1D1D1D ; --colorThemeGray700…" at bounding box center [867, 393] width 501 height 302
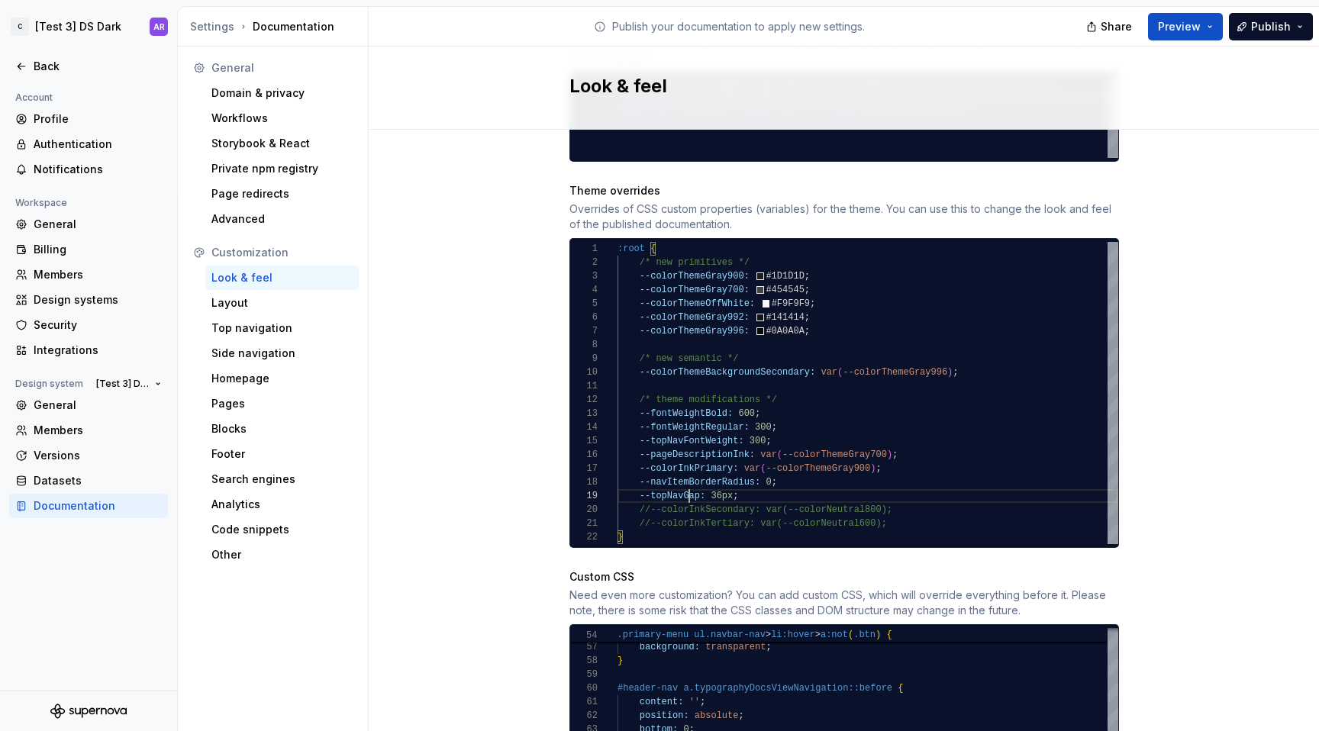
scroll to position [110, 82]
click at [712, 482] on div ":root { /* new primitives */ --colorThemeGray900: #1D1D1D ; --colorThemeGray700…" at bounding box center [867, 393] width 501 height 302
click at [716, 478] on div ":root { /* new primitives */ --colorThemeGray900: #1D1D1D ; --colorThemeGray700…" at bounding box center [867, 393] width 501 height 302
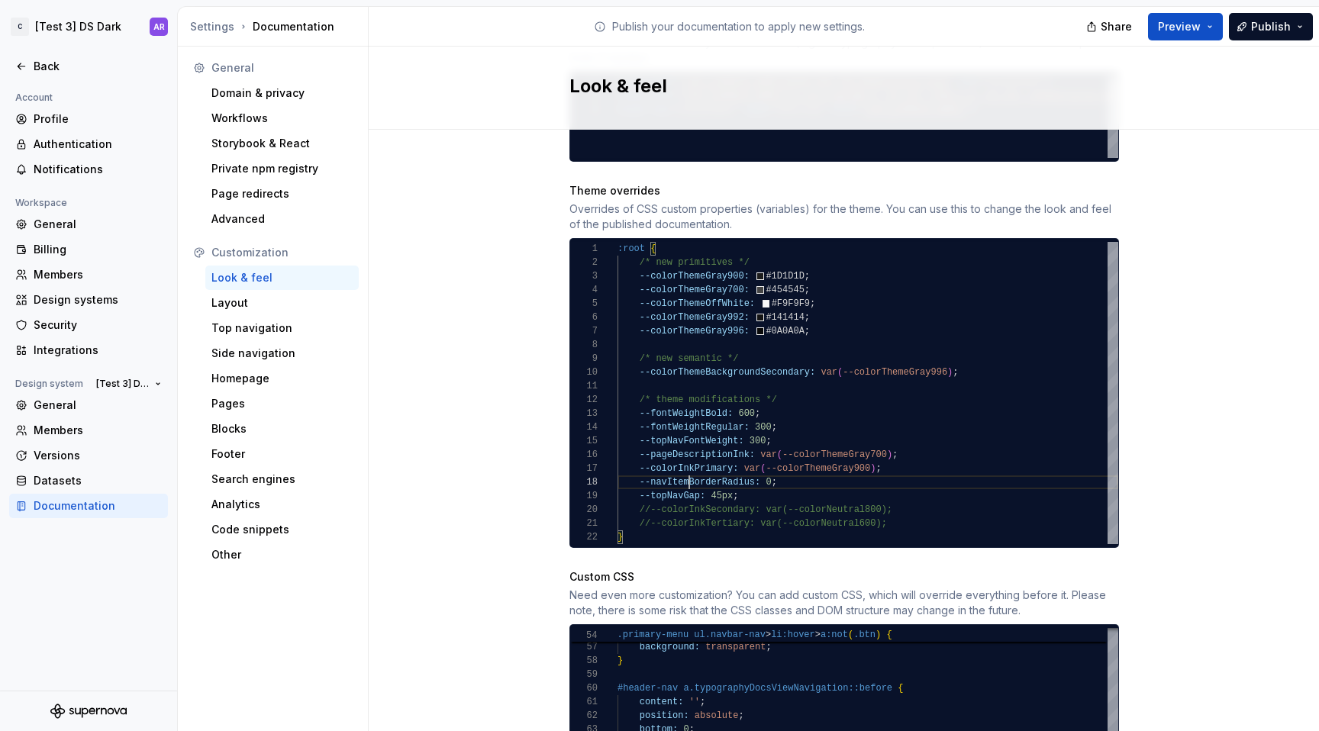
click at [685, 473] on div ":root { /* new primitives */ --colorThemeGray900: #1D1D1D ; --colorThemeGray700…" at bounding box center [867, 393] width 501 height 302
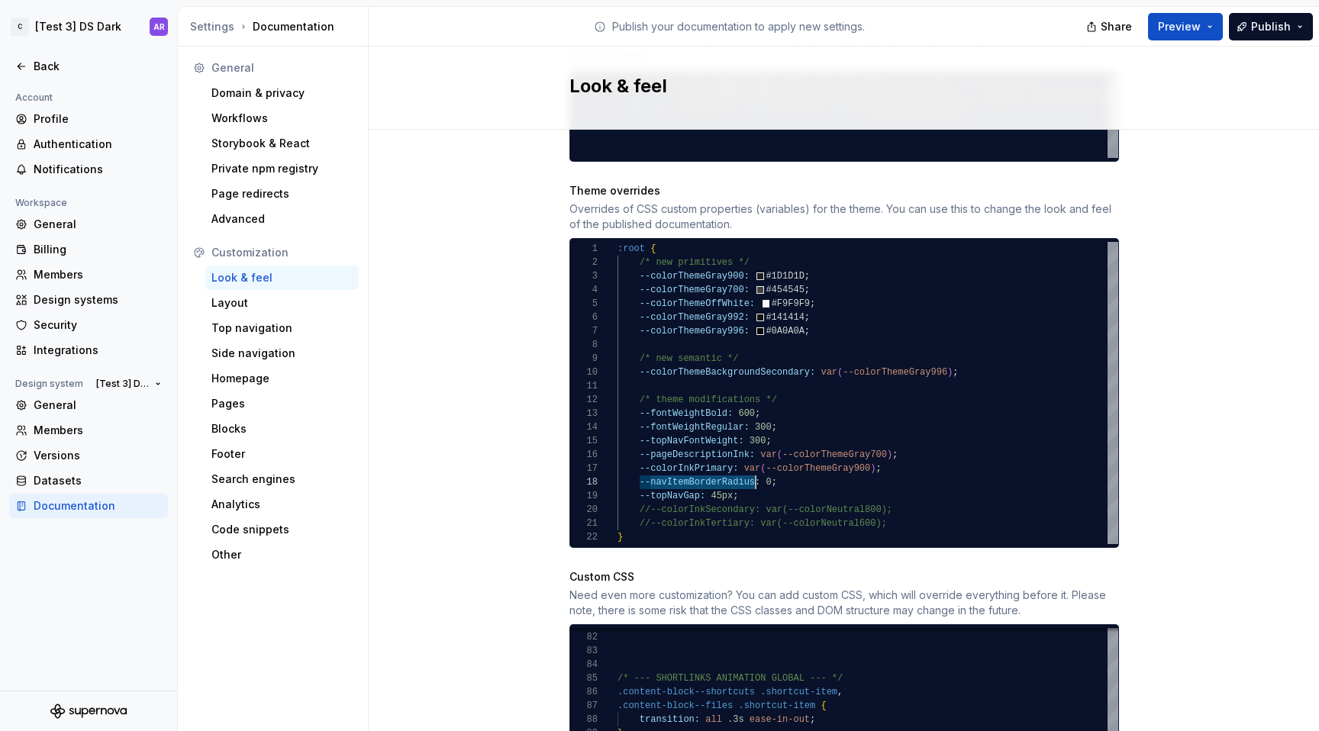
type textarea "**********"
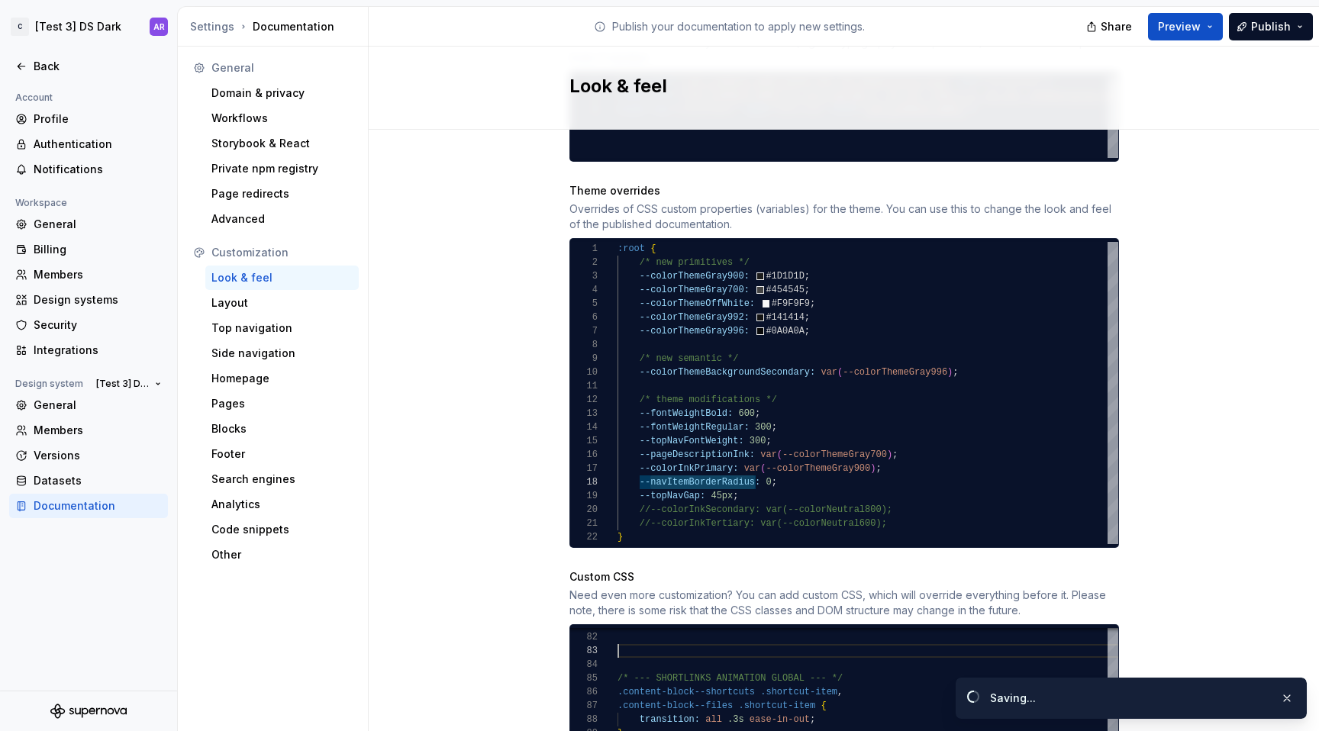
click at [762, 633] on div "} /* --- SHORTLINKS ANIMATION GLOBAL --- */ .content-block--shortcuts .shortcut…" at bounding box center [1033, 539] width 832 height 2042
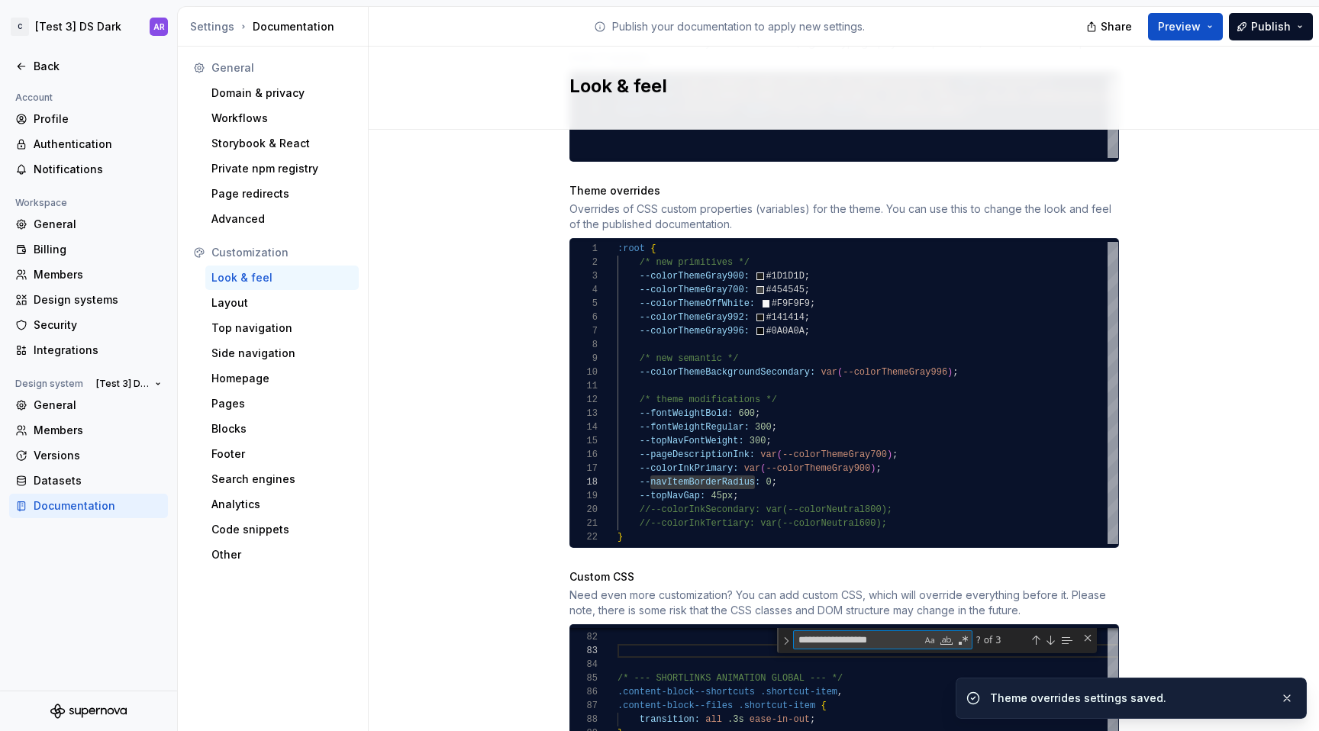
type textarea "**********"
type textarea "*"
type textarea "**********"
type textarea "**"
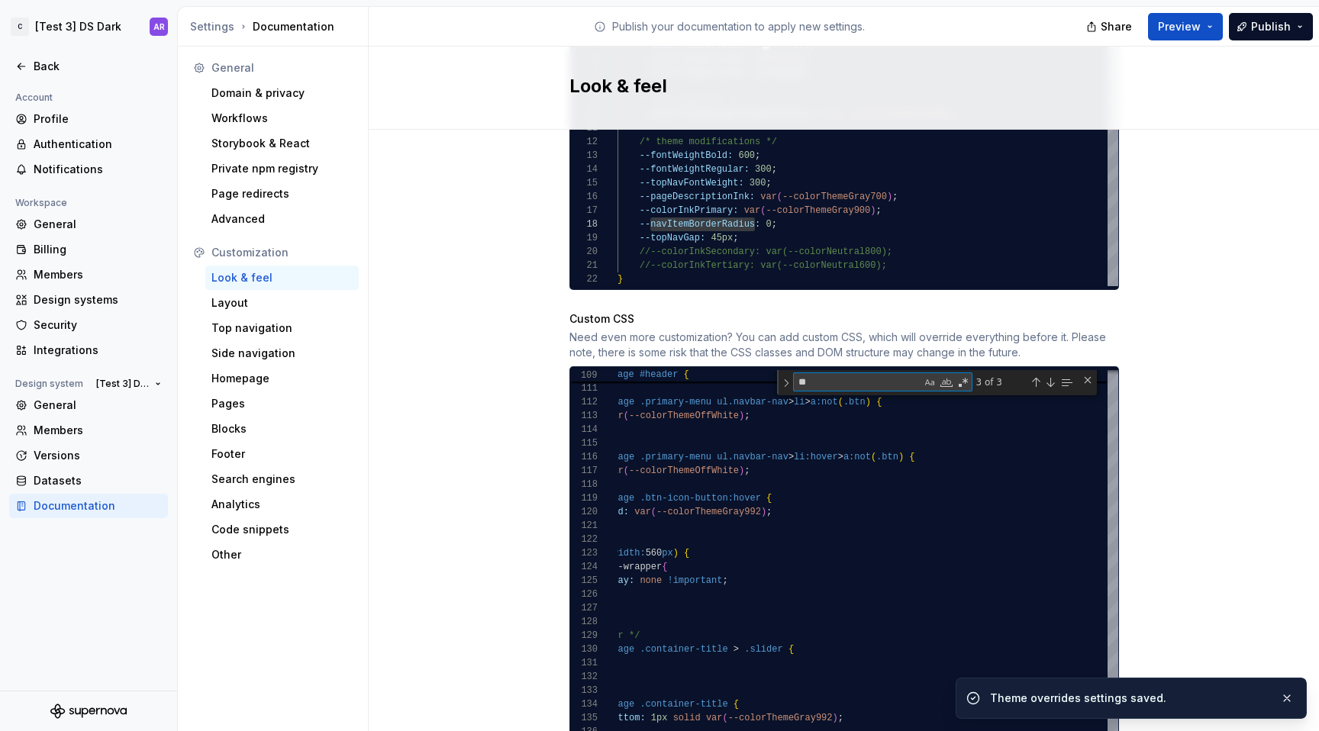
scroll to position [1041, 0]
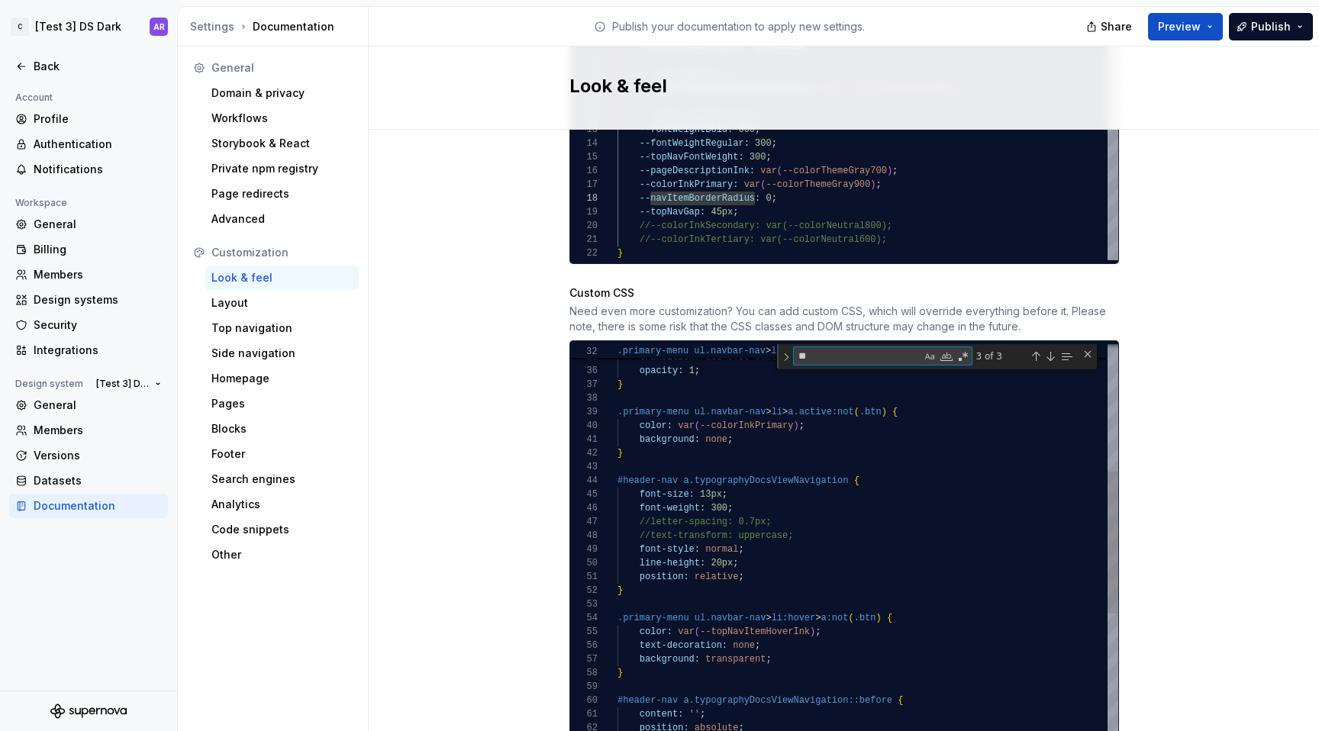
click at [869, 347] on textarea "**" at bounding box center [857, 356] width 127 height 18
type textarea "**********"
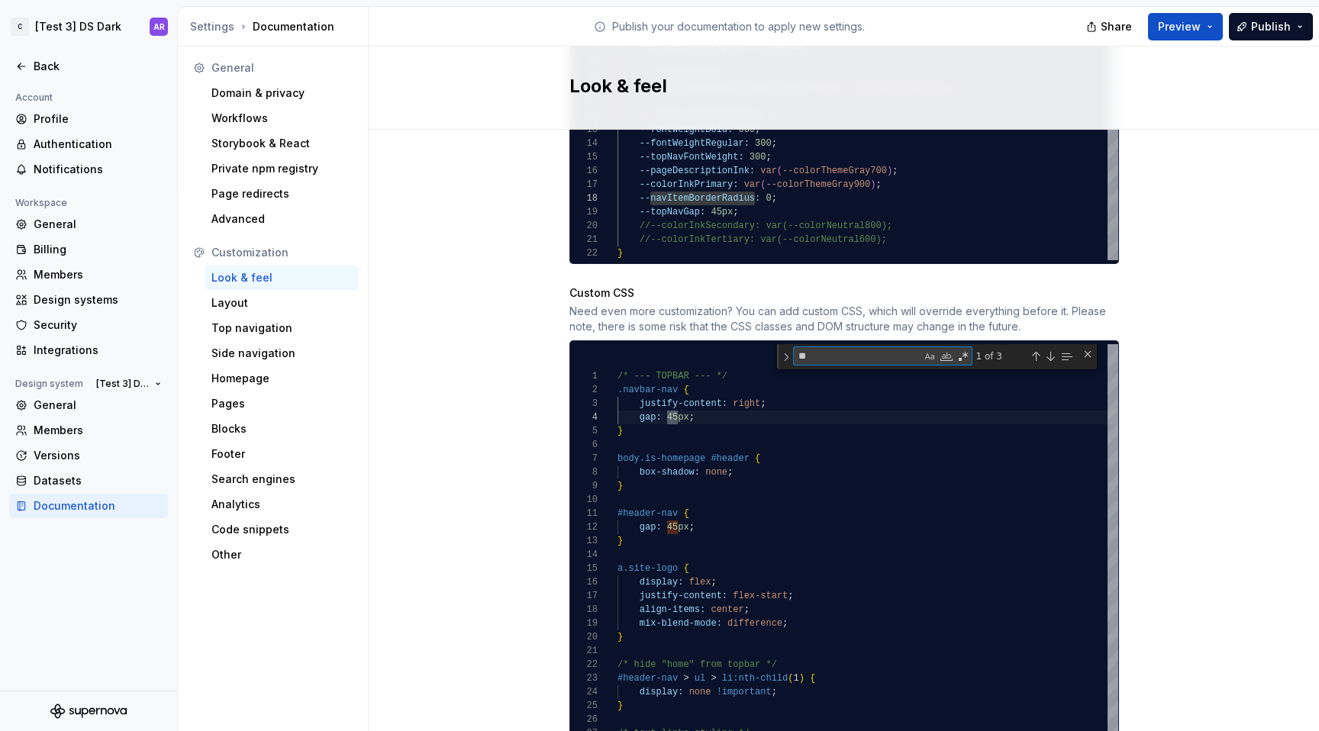
type textarea "**"
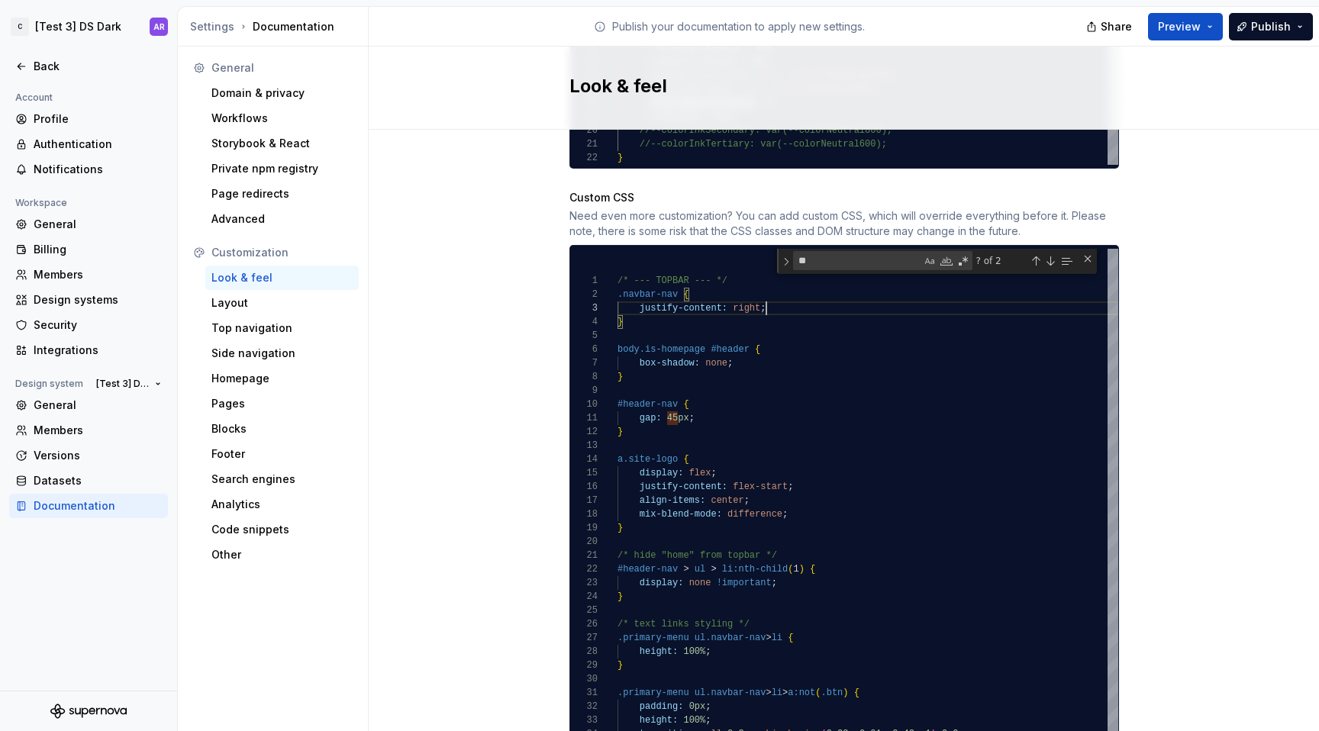
scroll to position [1179, 0]
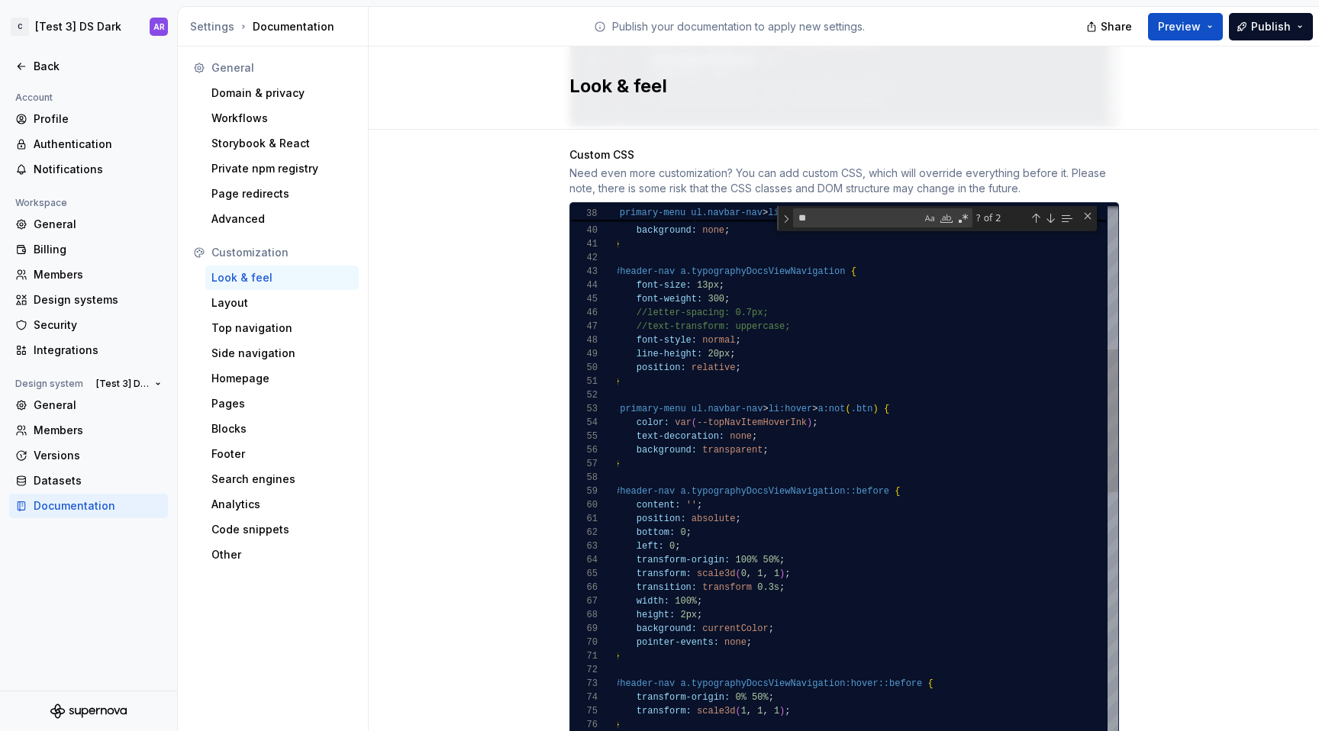
click at [800, 317] on div "font-style: normal ; line-height: 20px ; position: relative ; } .primary-menu u…" at bounding box center [1030, 690] width 832 height 2054
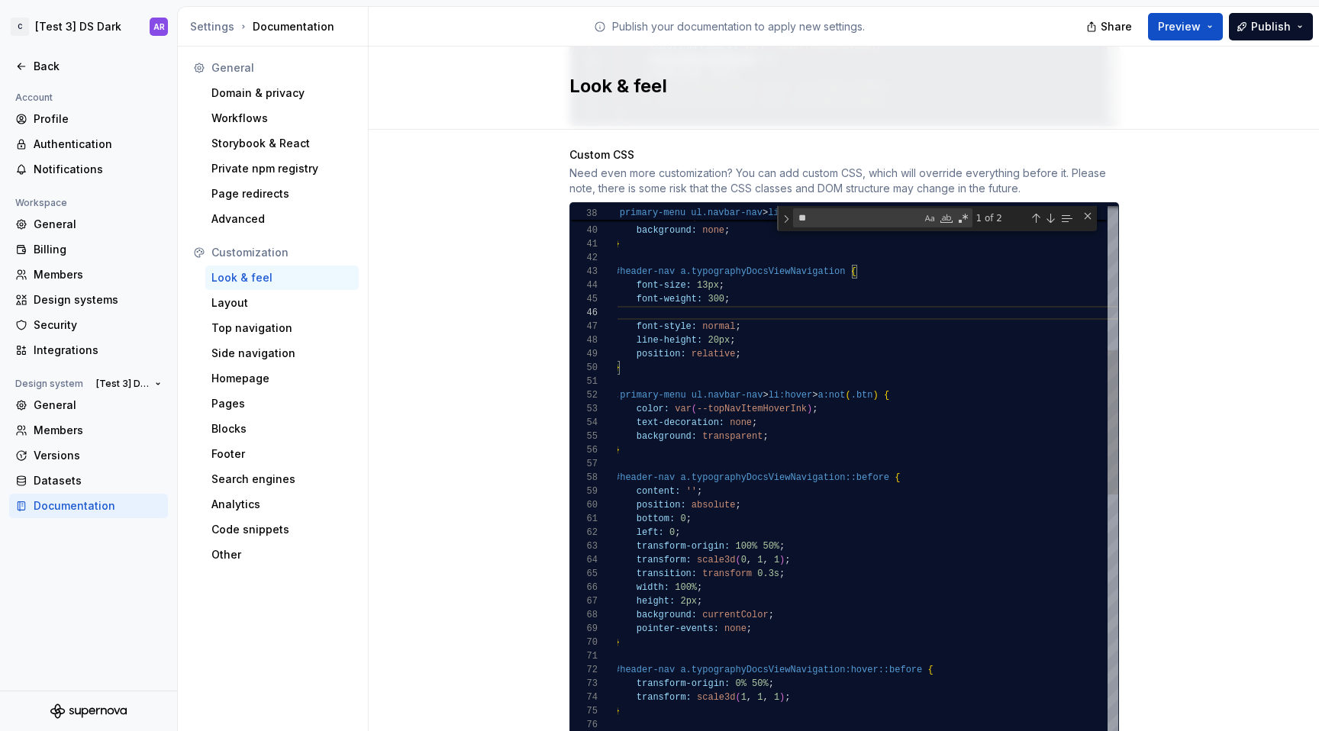
scroll to position [55, 116]
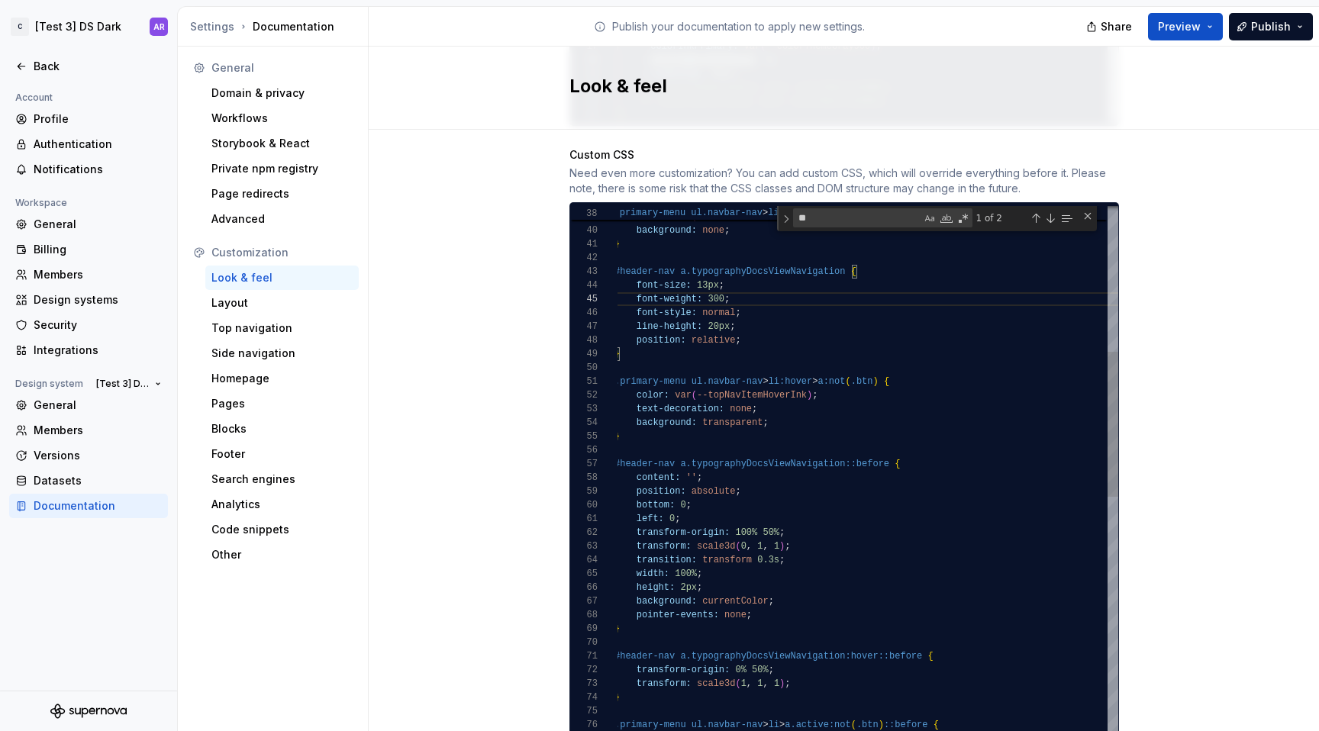
click at [704, 281] on div "font-style: normal ; line-height: 20px ; position: relative ; } .primary-menu u…" at bounding box center [1030, 676] width 832 height 2026
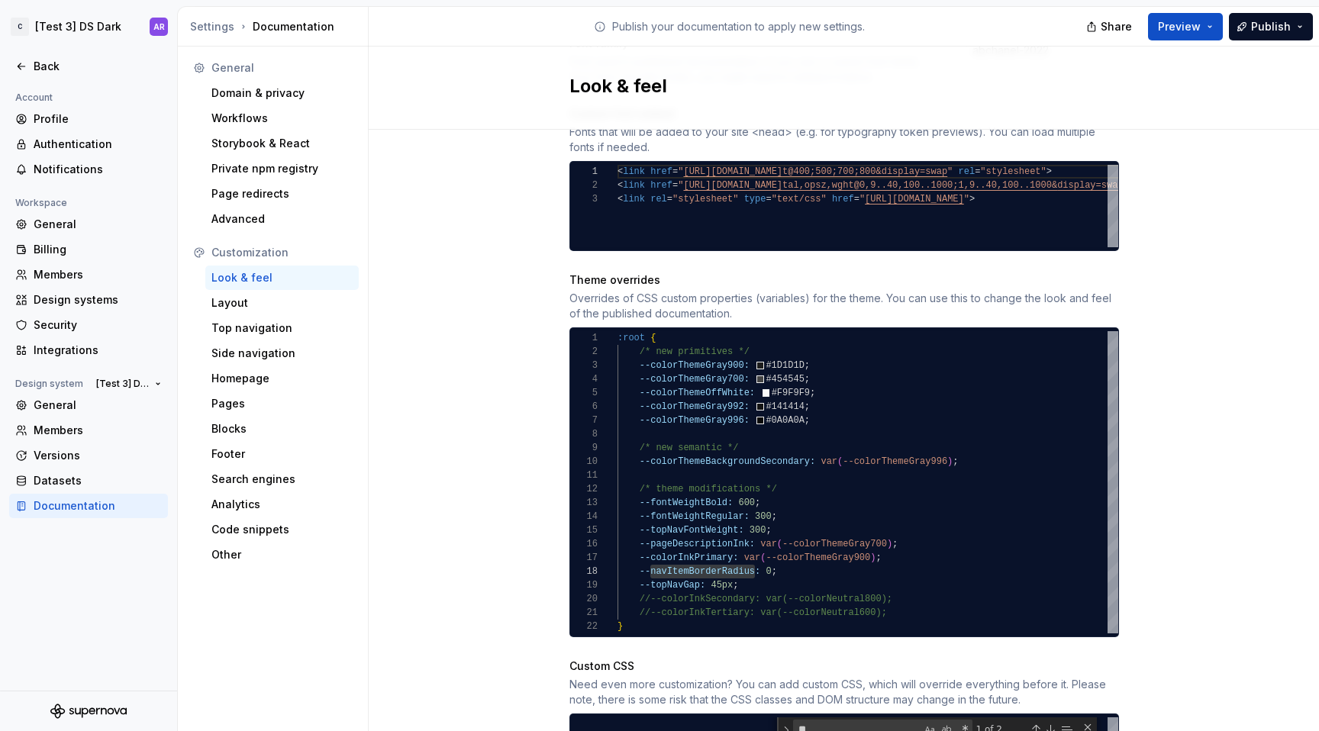
scroll to position [729, 0]
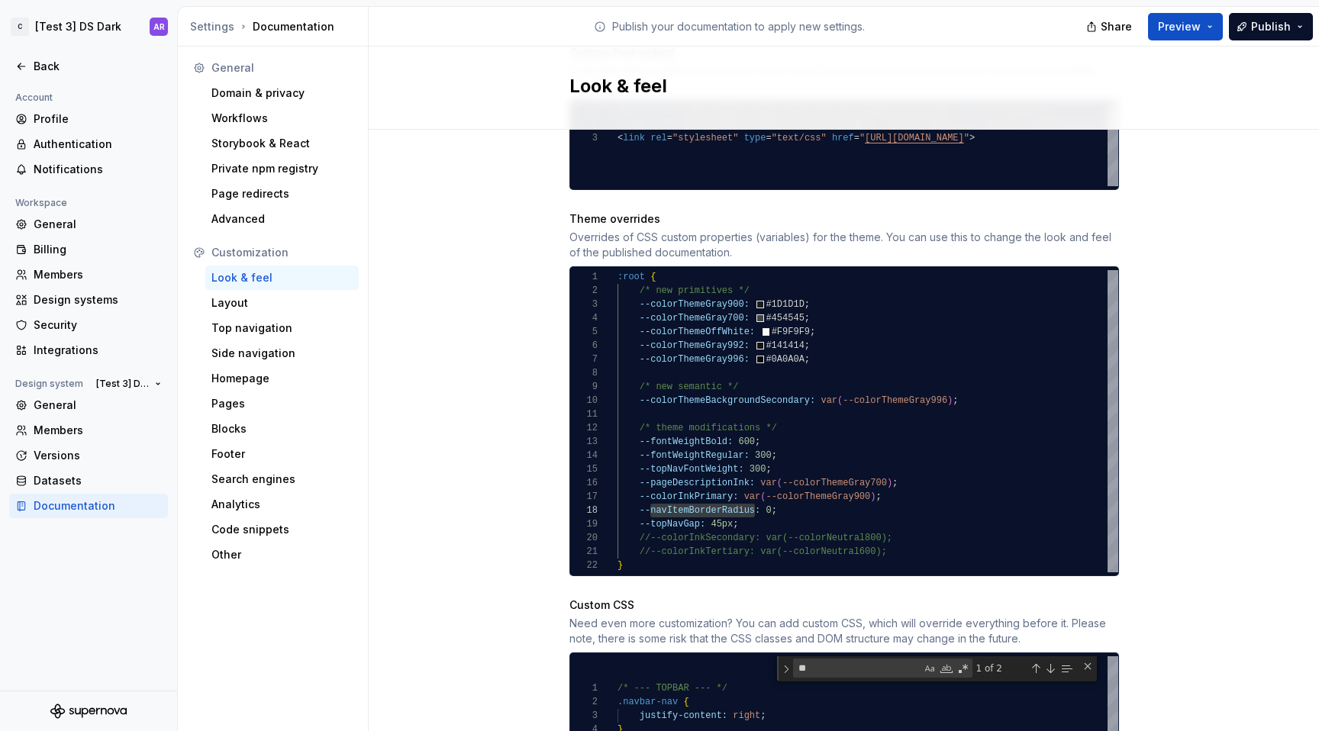
type textarea "**********"
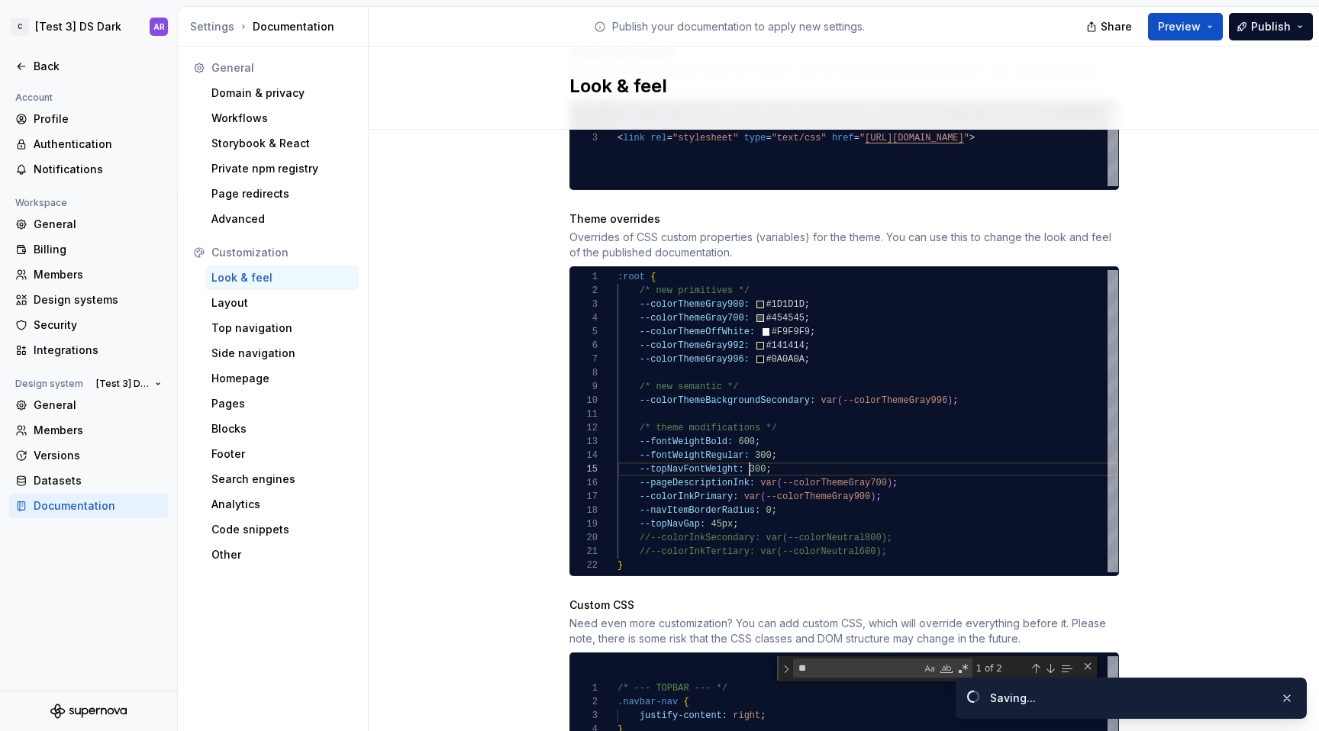
click at [745, 453] on div ":root { /* new primitives */ --colorThemeGray900: #1D1D1D ; --colorThemeGray700…" at bounding box center [867, 421] width 501 height 302
type textarea "**********"
click at [1239, 402] on div "Site logo A company logo that will be displayed on all pages on your documentat…" at bounding box center [844, 331] width 950 height 1860
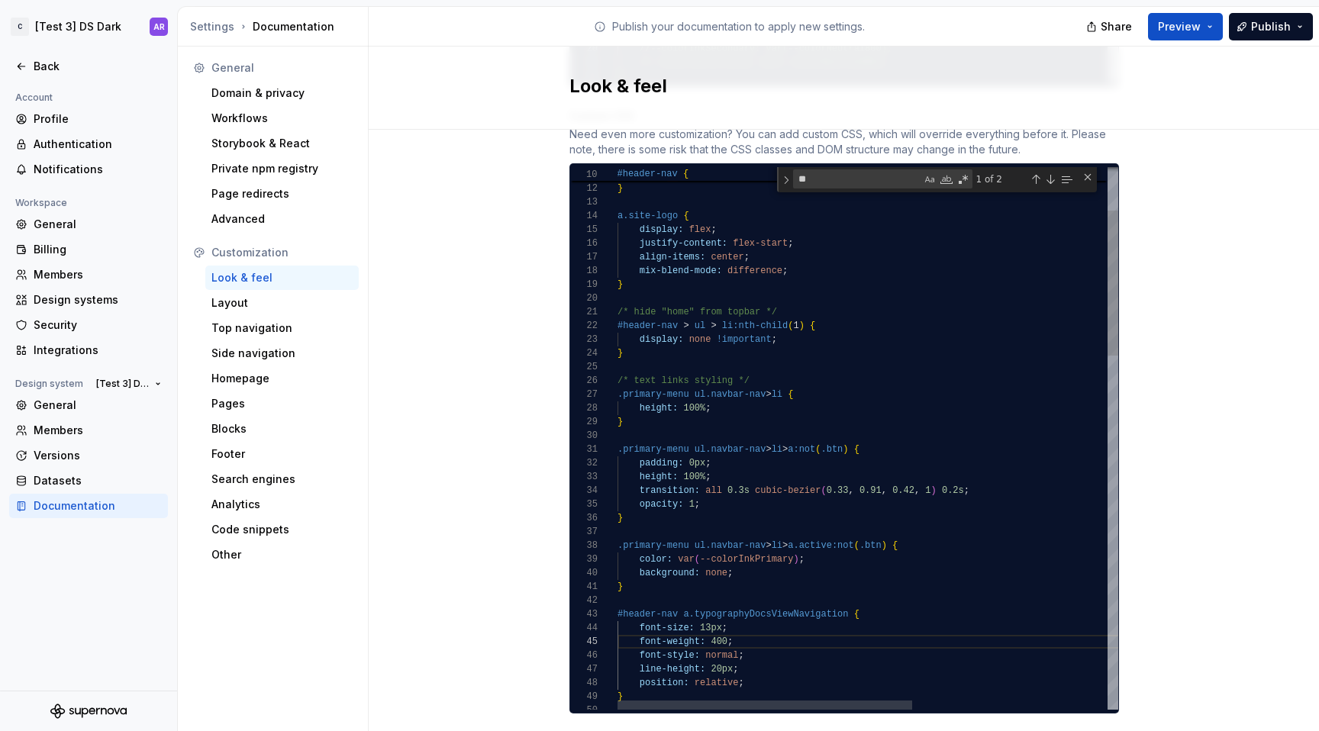
scroll to position [55, 116]
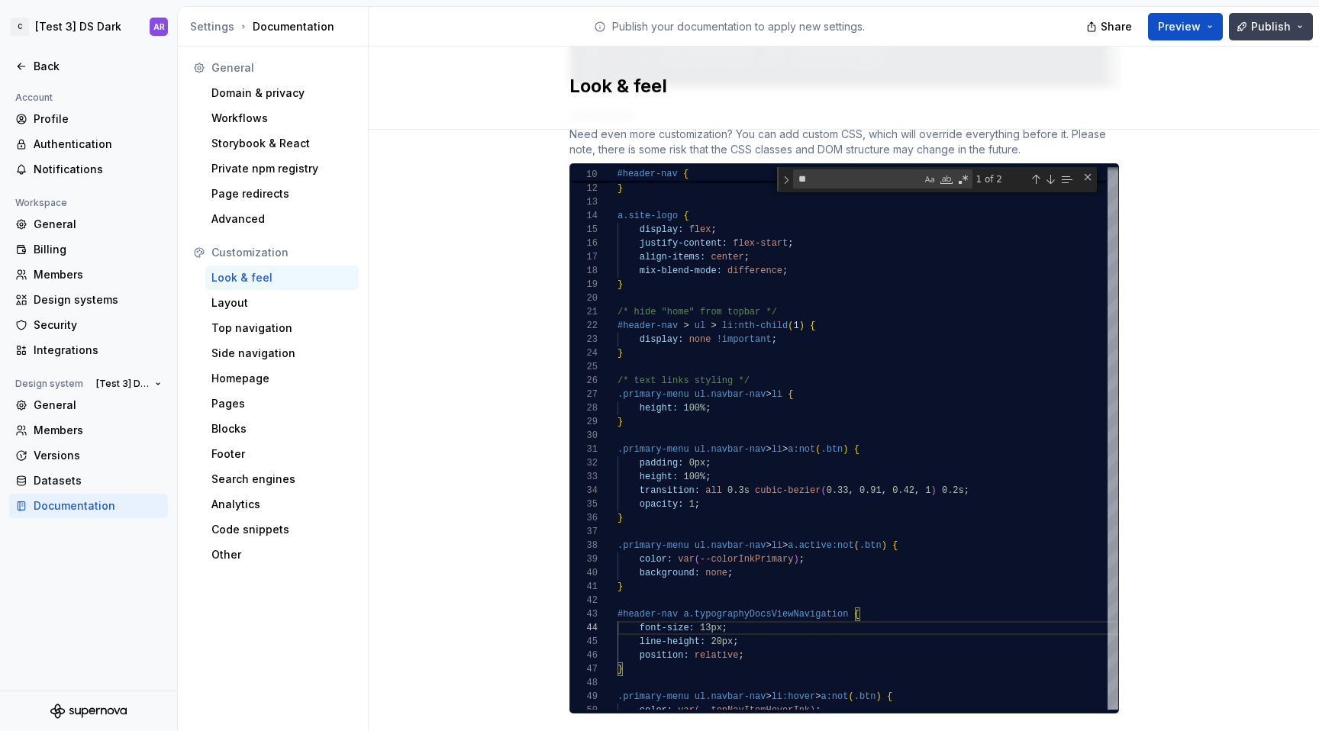
click at [1269, 31] on span "Publish" at bounding box center [1271, 26] width 40 height 15
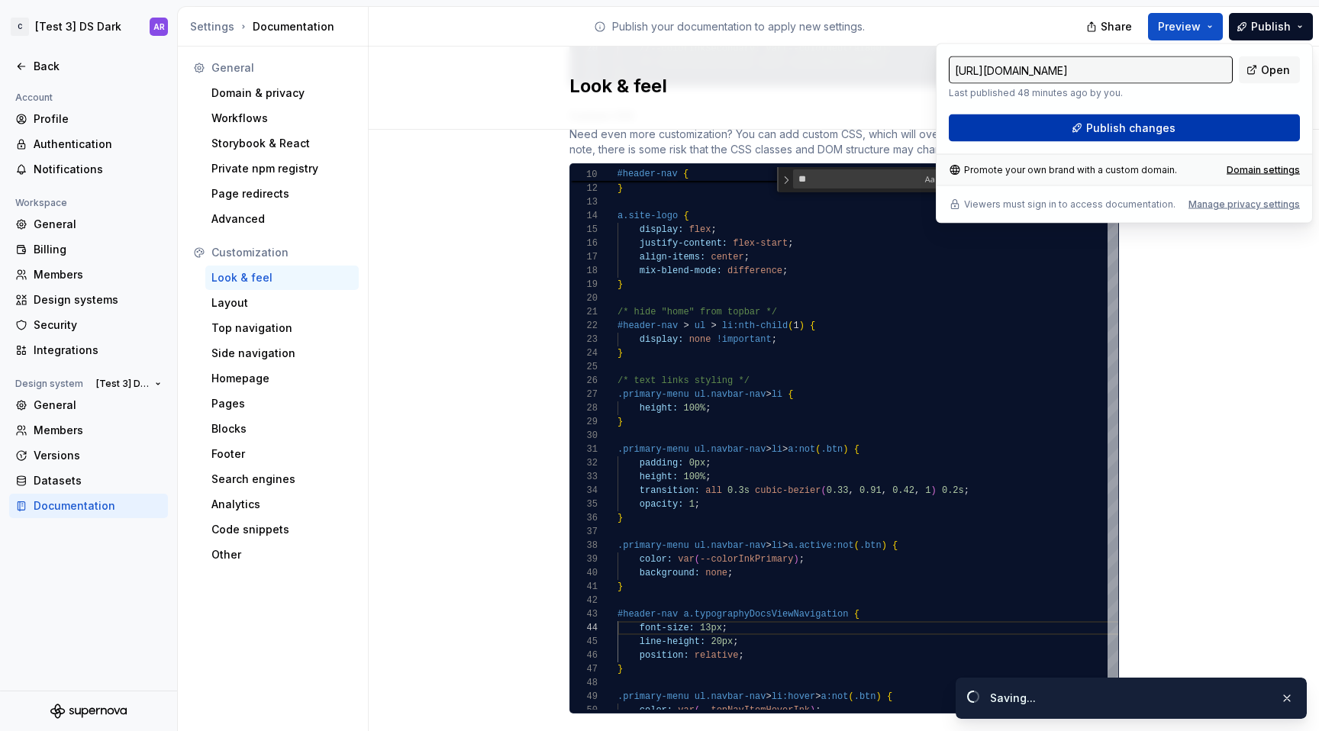
click at [1216, 128] on button "Publish changes" at bounding box center [1124, 127] width 351 height 27
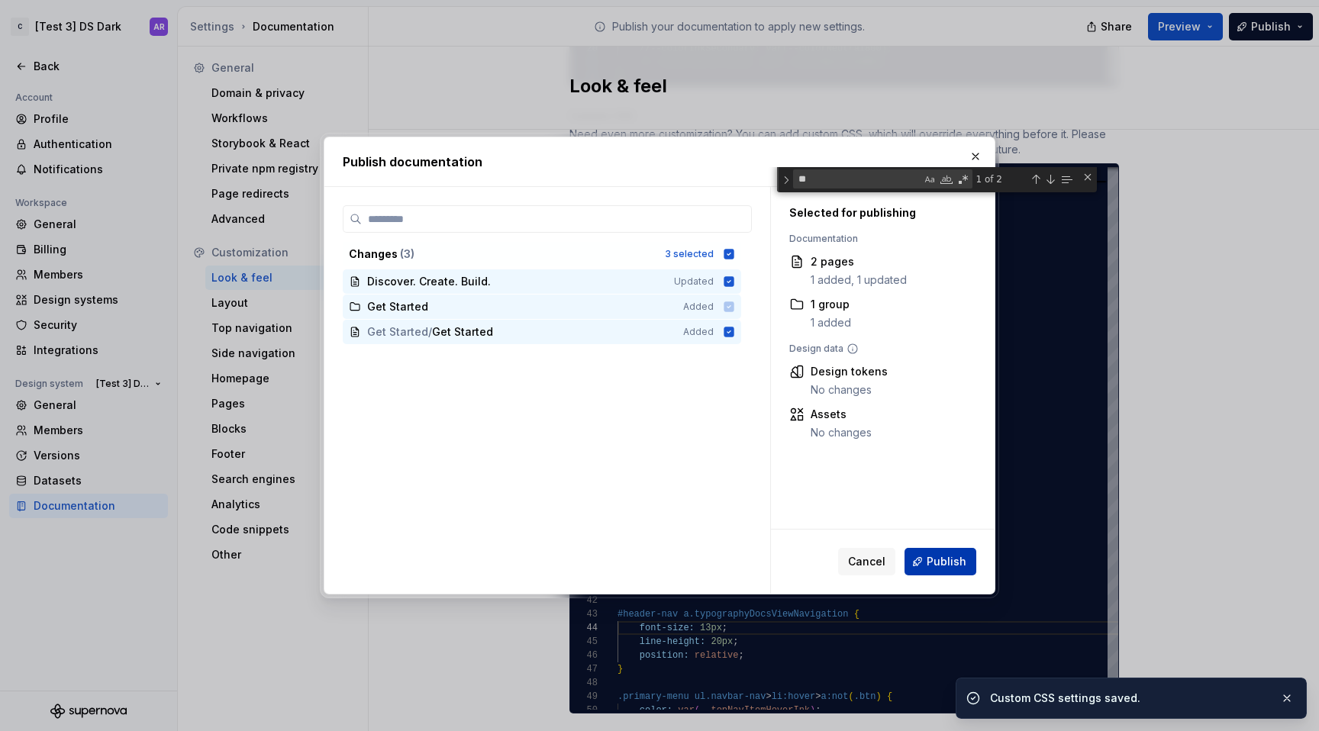
click at [963, 560] on span "Publish" at bounding box center [947, 561] width 40 height 15
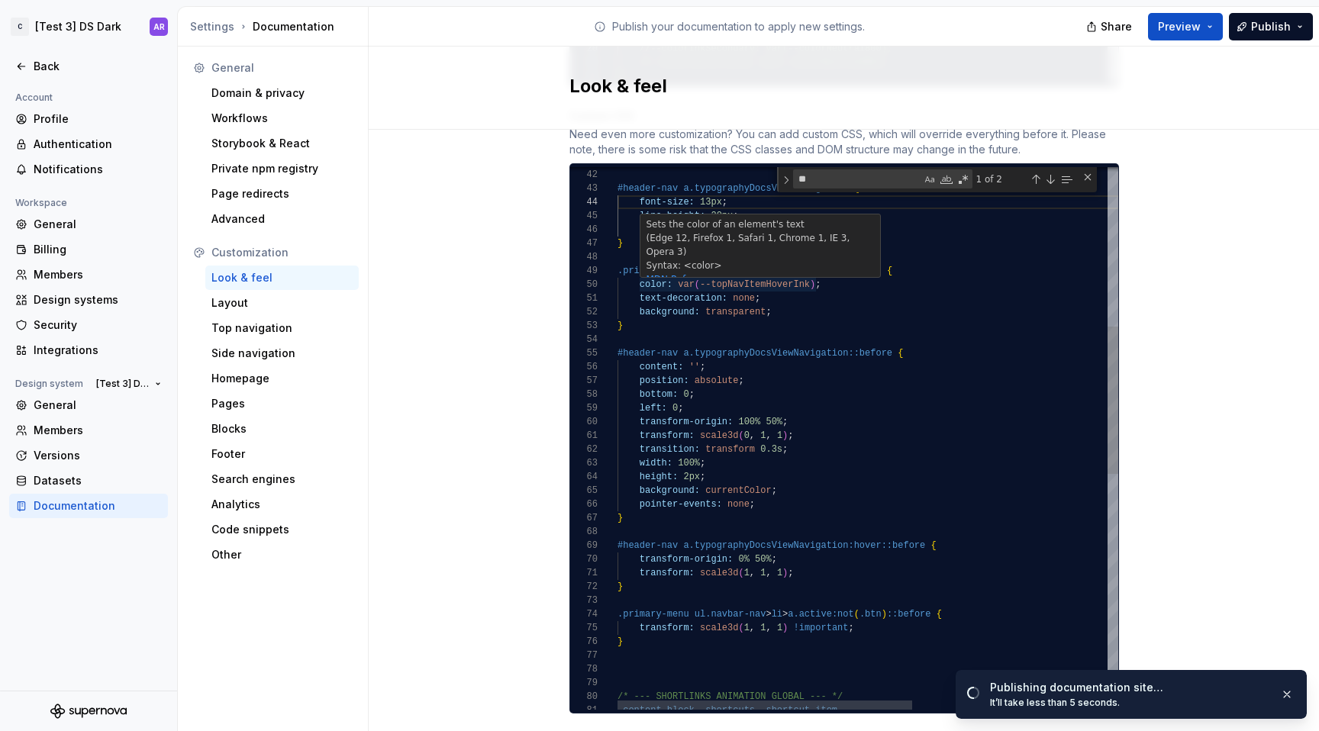
click at [800, 305] on div "} .primary-menu ul.navbar-nav > li:hover > a:not ( .btn ) { color: var ( --topN…" at bounding box center [1033, 578] width 832 height 1999
type textarea "**********"
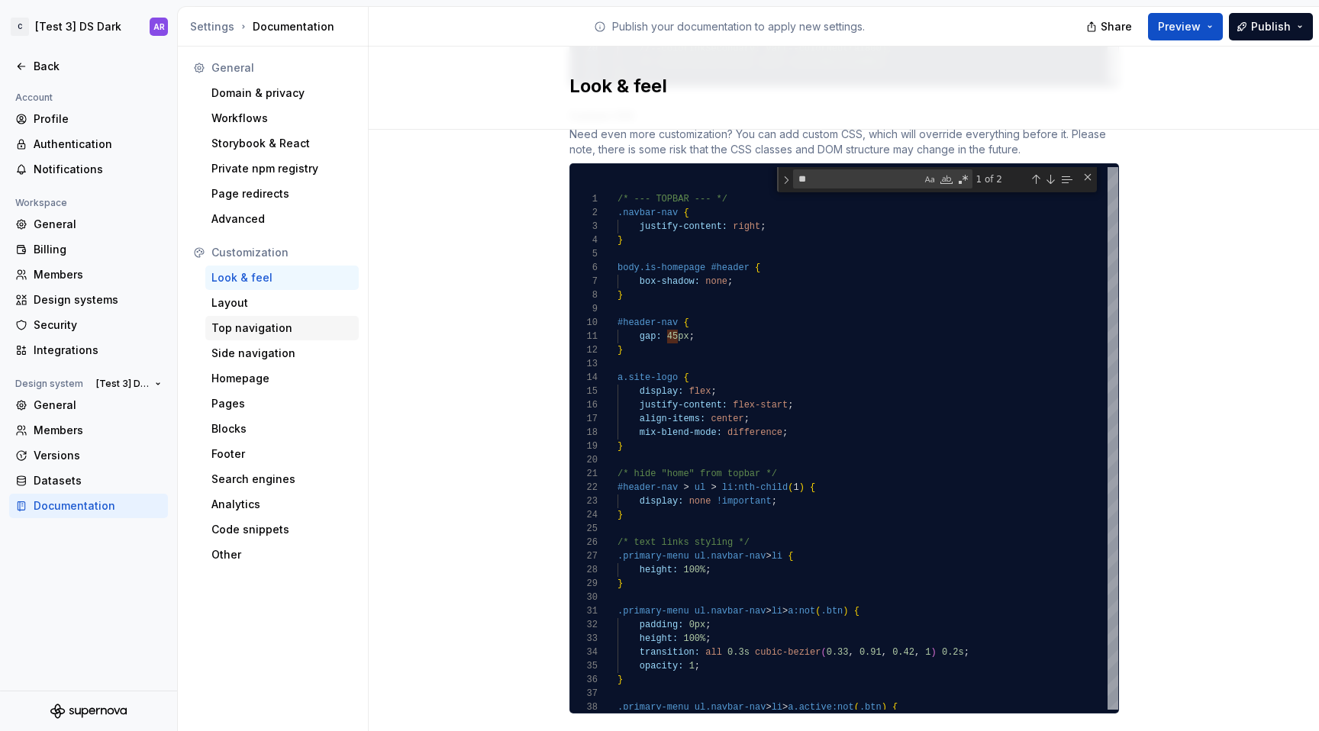
click at [260, 329] on div "Top navigation" at bounding box center [281, 328] width 141 height 15
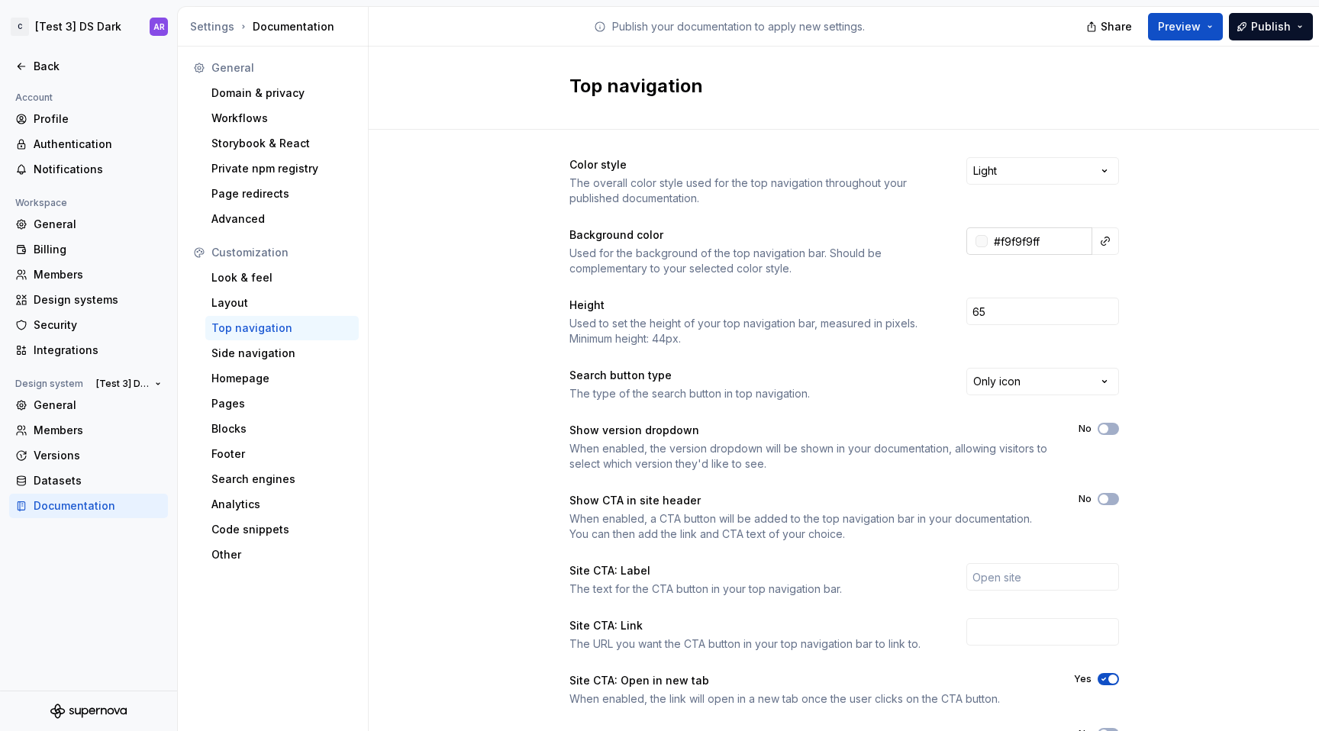
click at [1024, 243] on input "#f9f9f9ff" at bounding box center [1040, 240] width 105 height 27
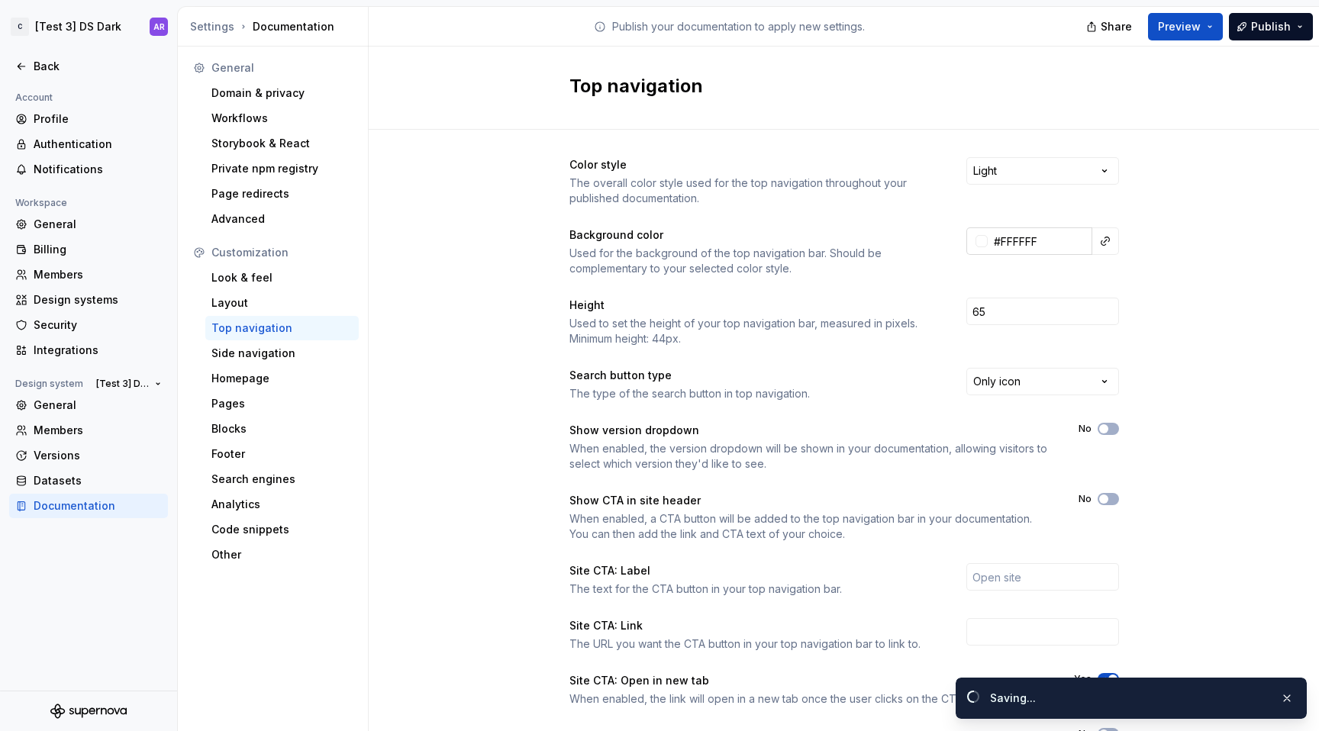
type input "#ffffffff"
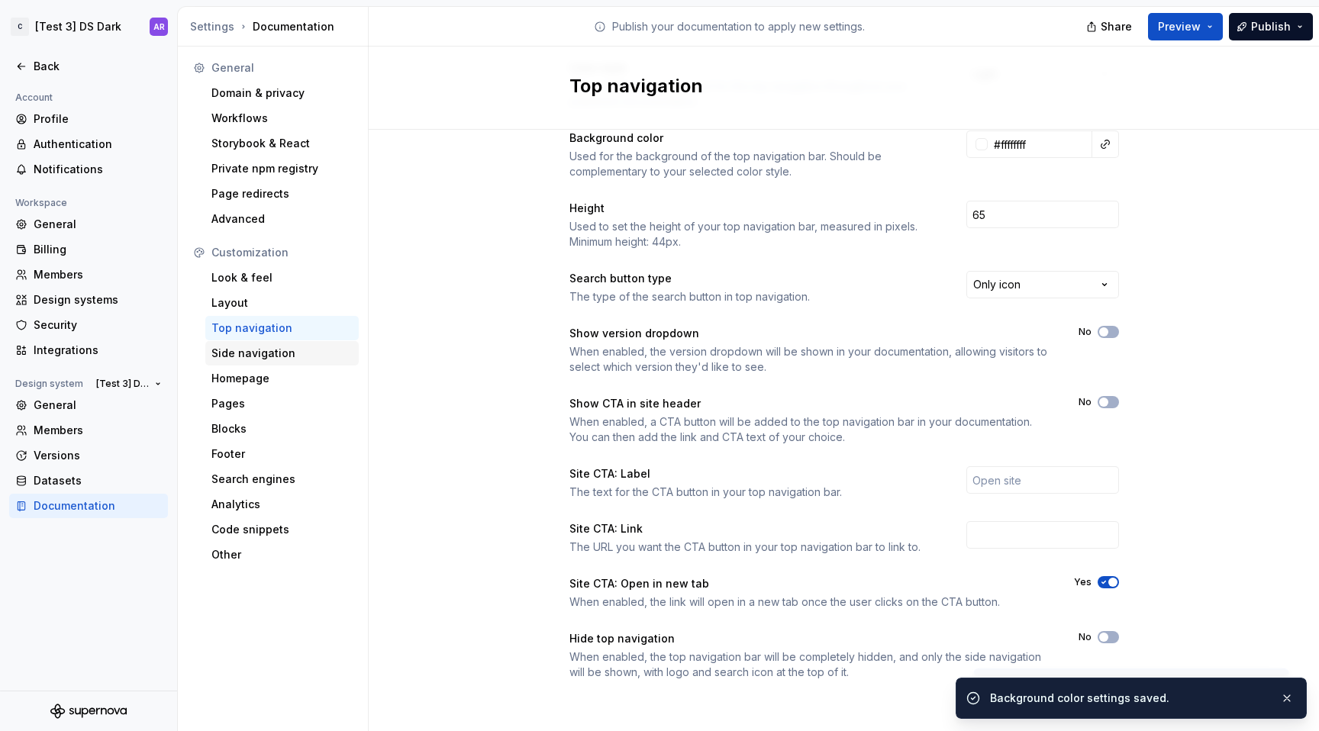
click at [234, 348] on div "Side navigation" at bounding box center [281, 353] width 141 height 15
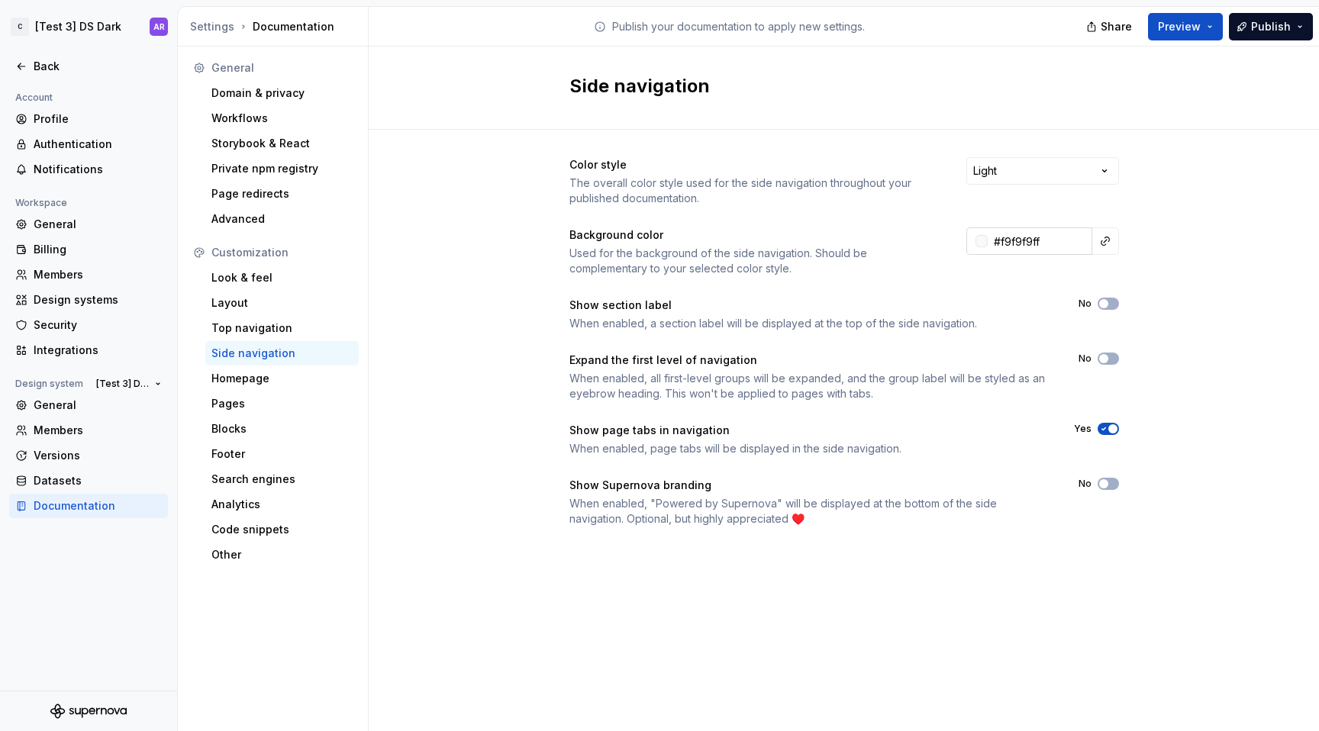
click at [1025, 234] on input "#f9f9f9ff" at bounding box center [1040, 240] width 105 height 27
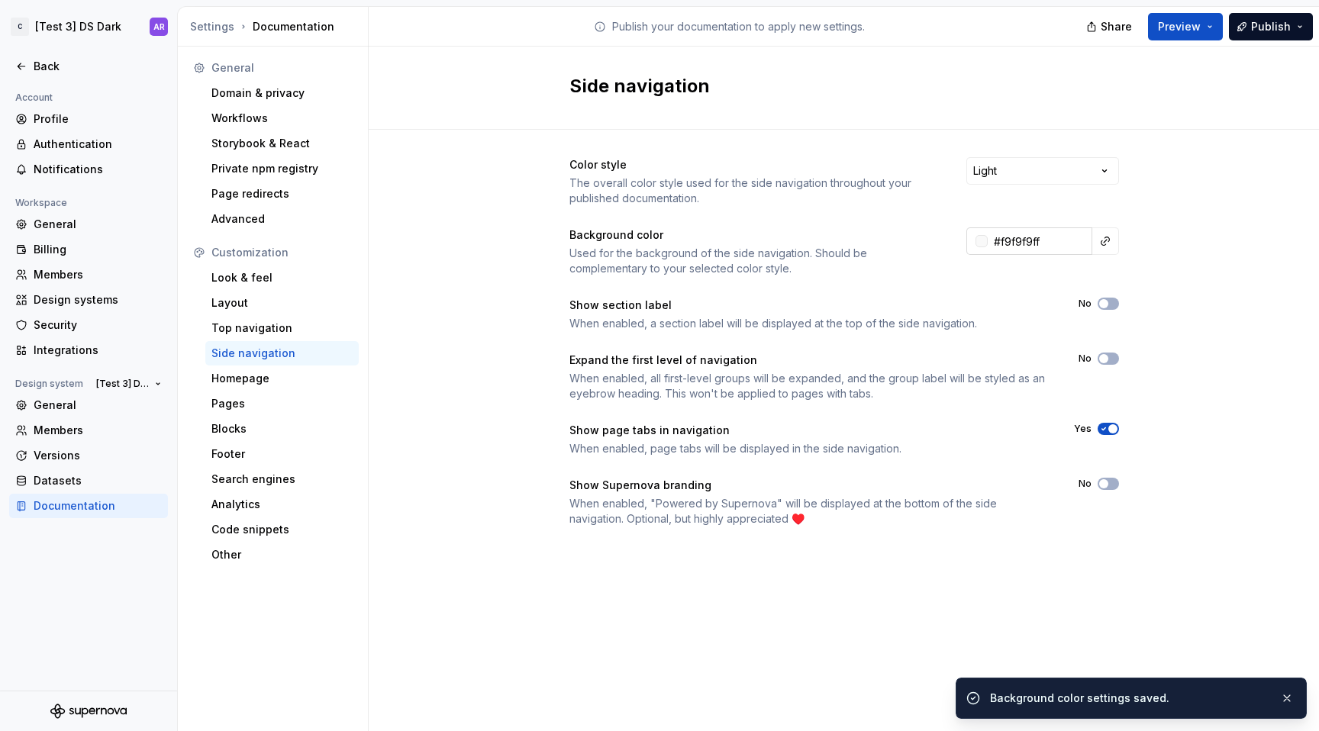
click at [1025, 234] on input "#f9f9f9ff" at bounding box center [1040, 240] width 105 height 27
type input "#ffffffff"
click at [282, 330] on div "Top navigation" at bounding box center [281, 328] width 141 height 15
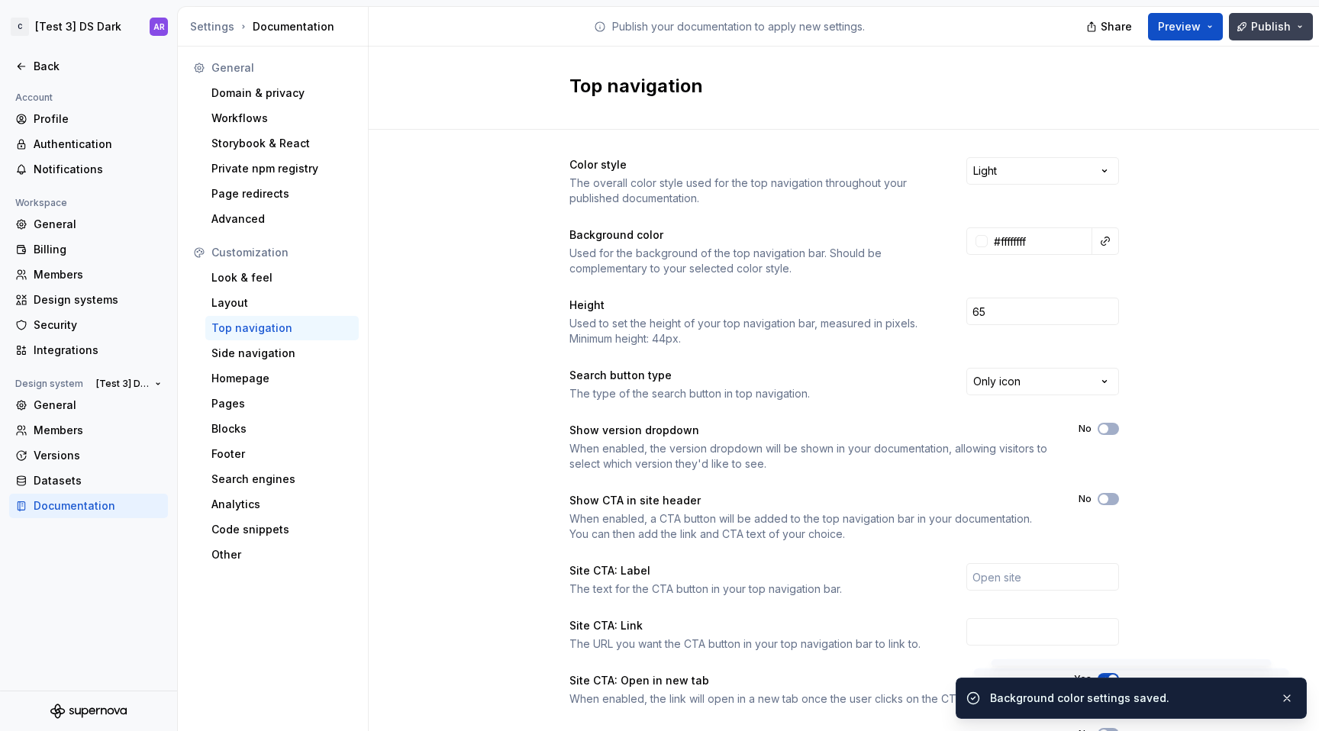
click at [1275, 36] on button "Publish" at bounding box center [1271, 26] width 84 height 27
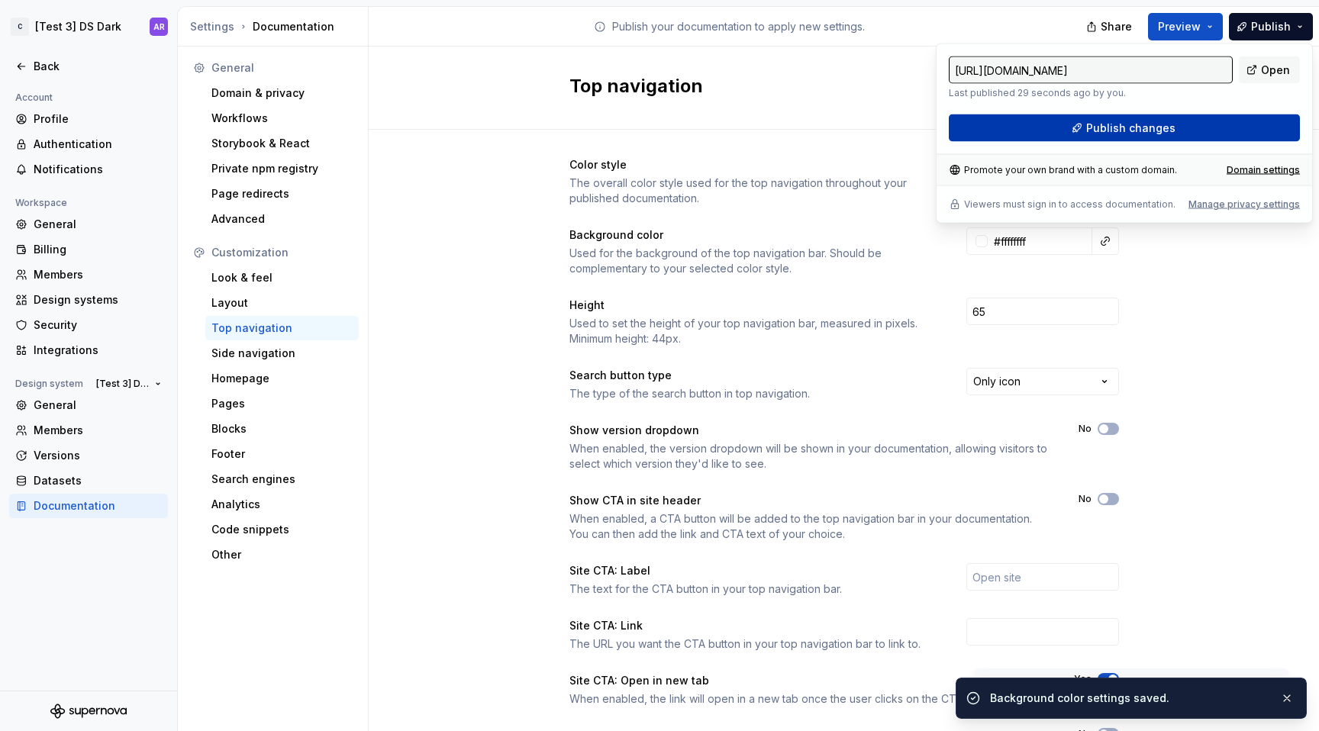
click at [1210, 137] on button "Publish changes" at bounding box center [1124, 127] width 351 height 27
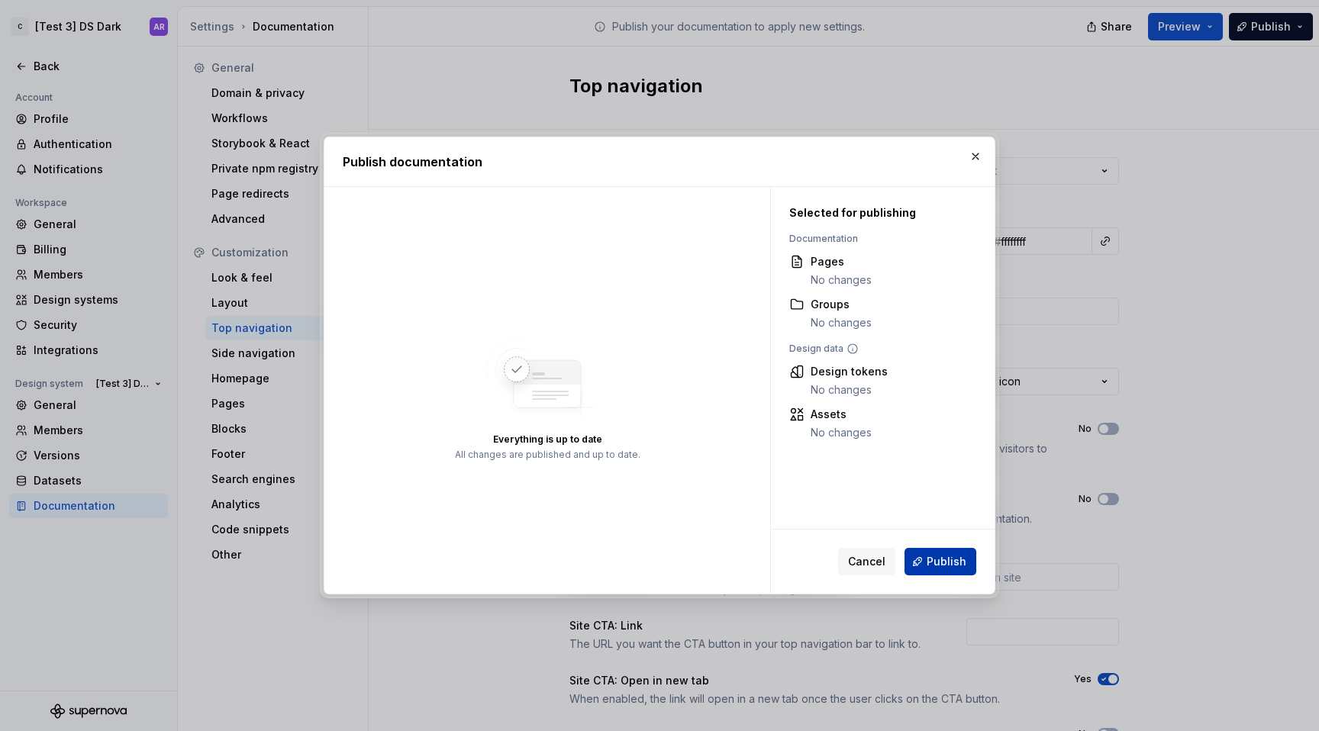
click at [940, 566] on span "Publish" at bounding box center [947, 561] width 40 height 15
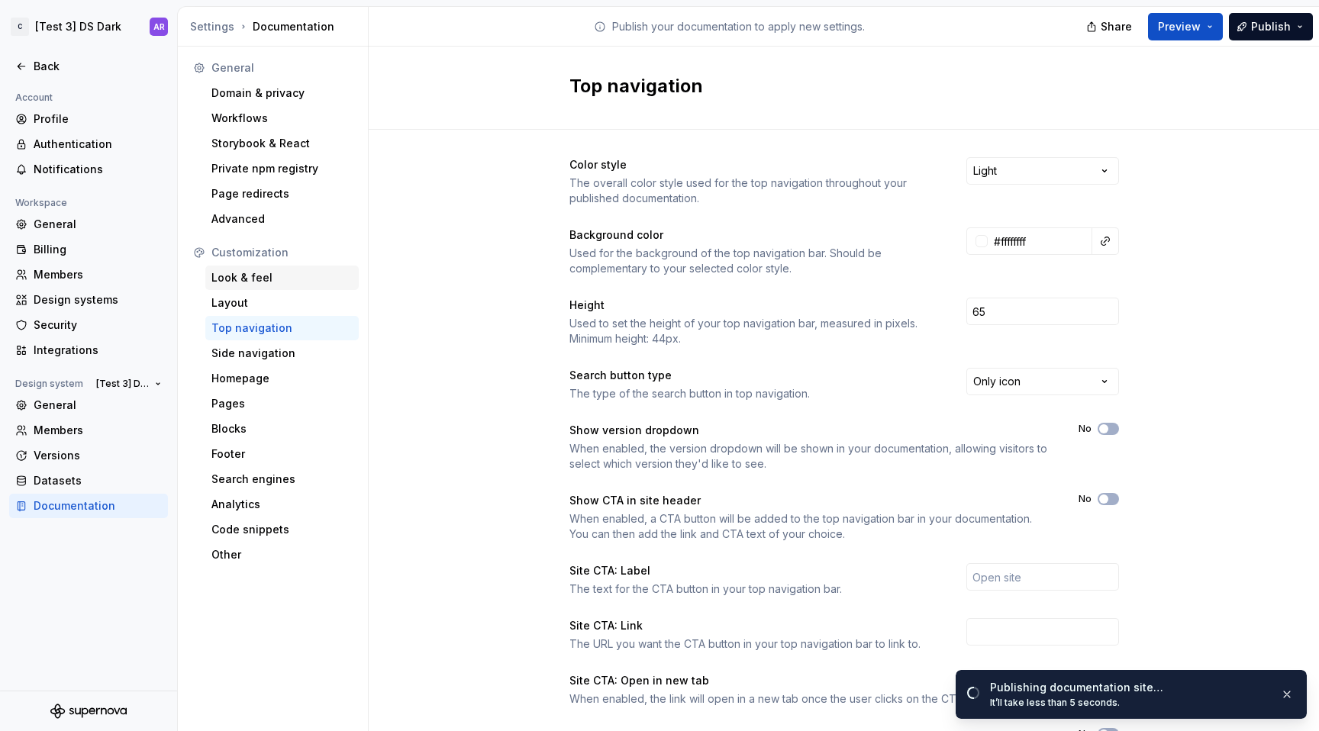
click at [239, 282] on div "Look & feel" at bounding box center [281, 277] width 141 height 15
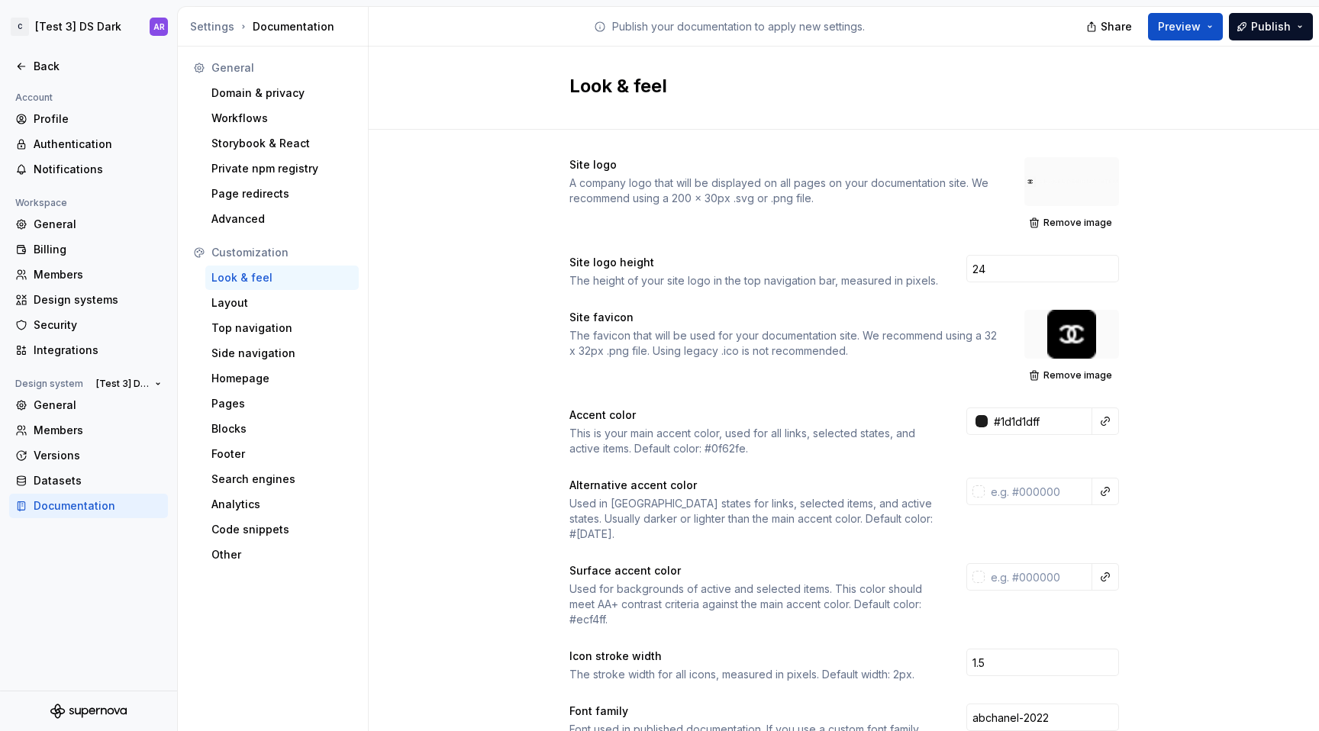
scroll to position [31, 0]
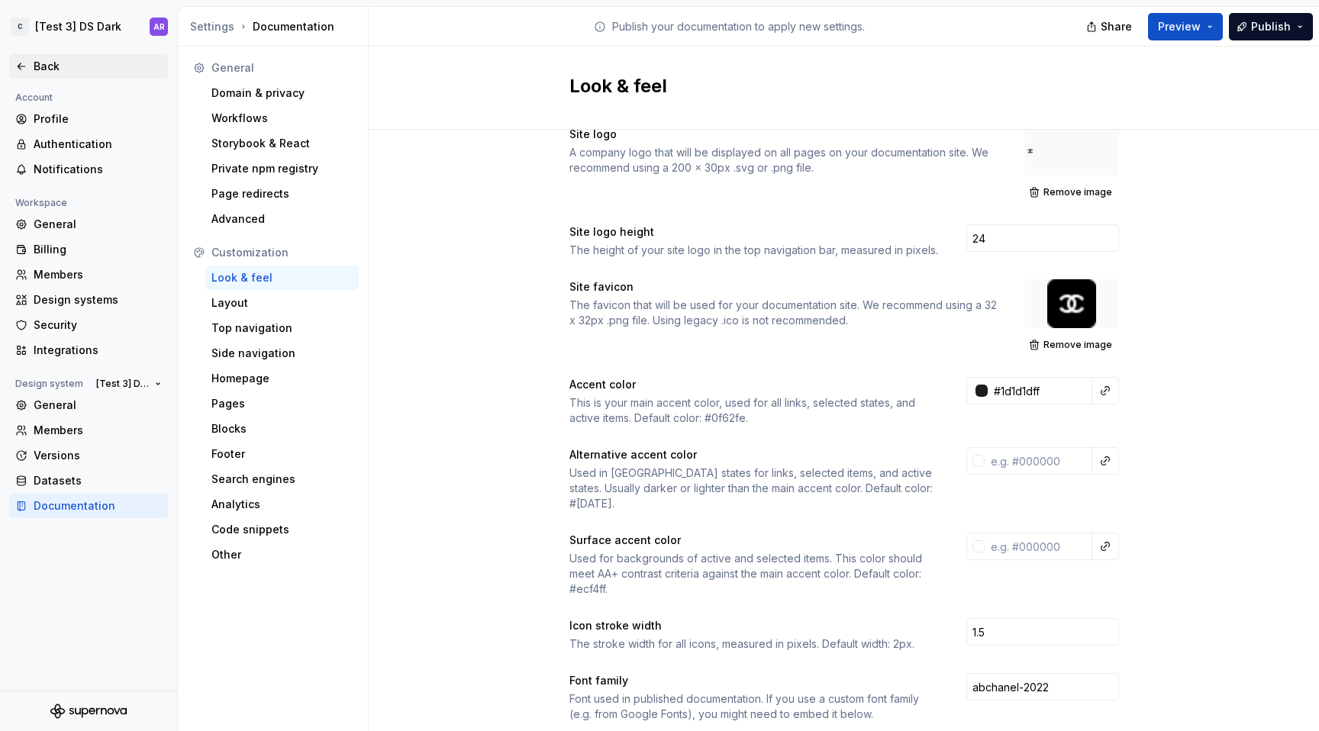
click at [24, 56] on div "Back" at bounding box center [88, 66] width 159 height 24
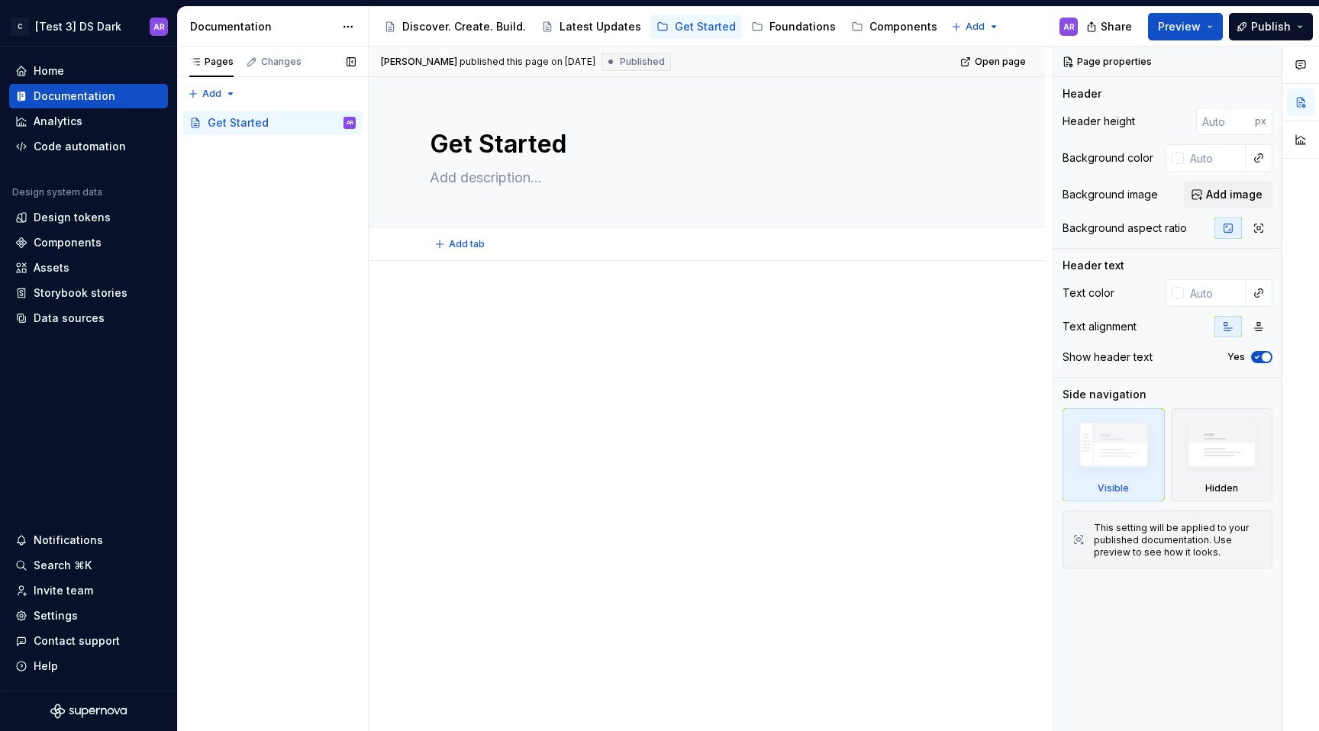
type textarea "*"
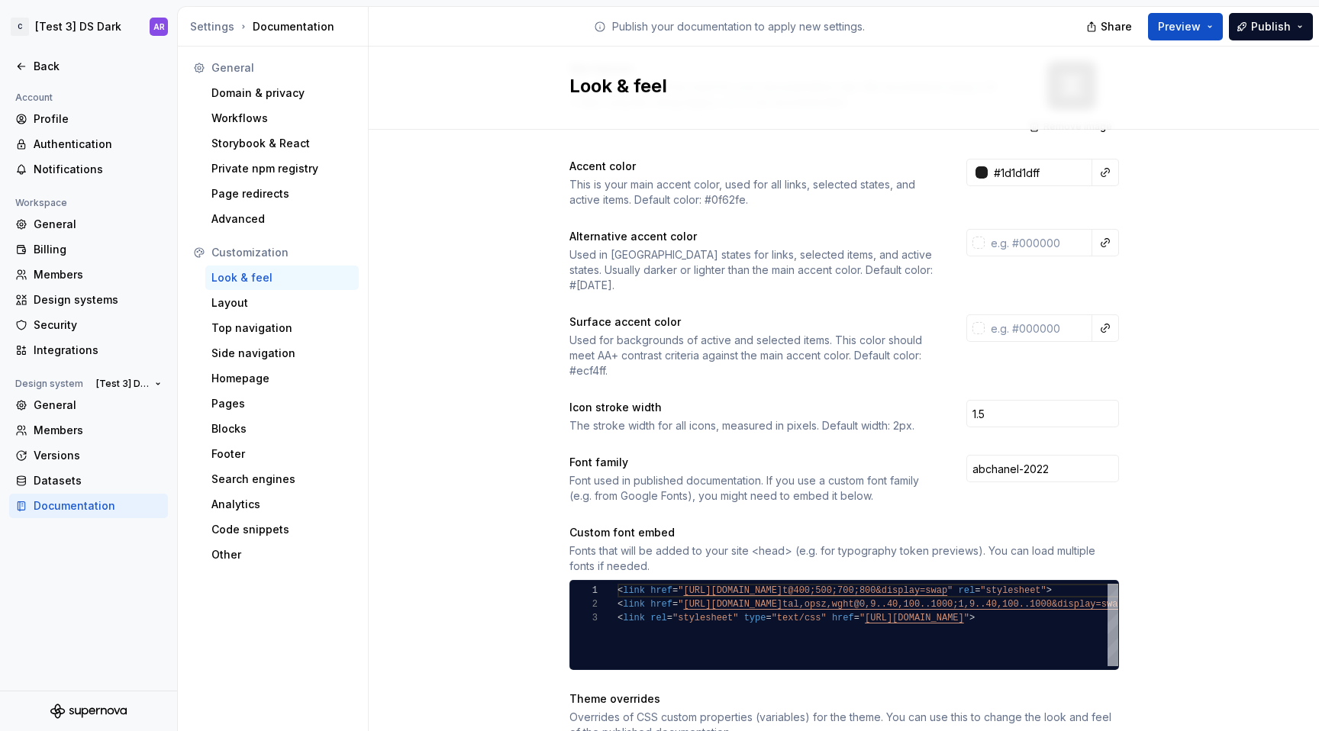
scroll to position [304, 0]
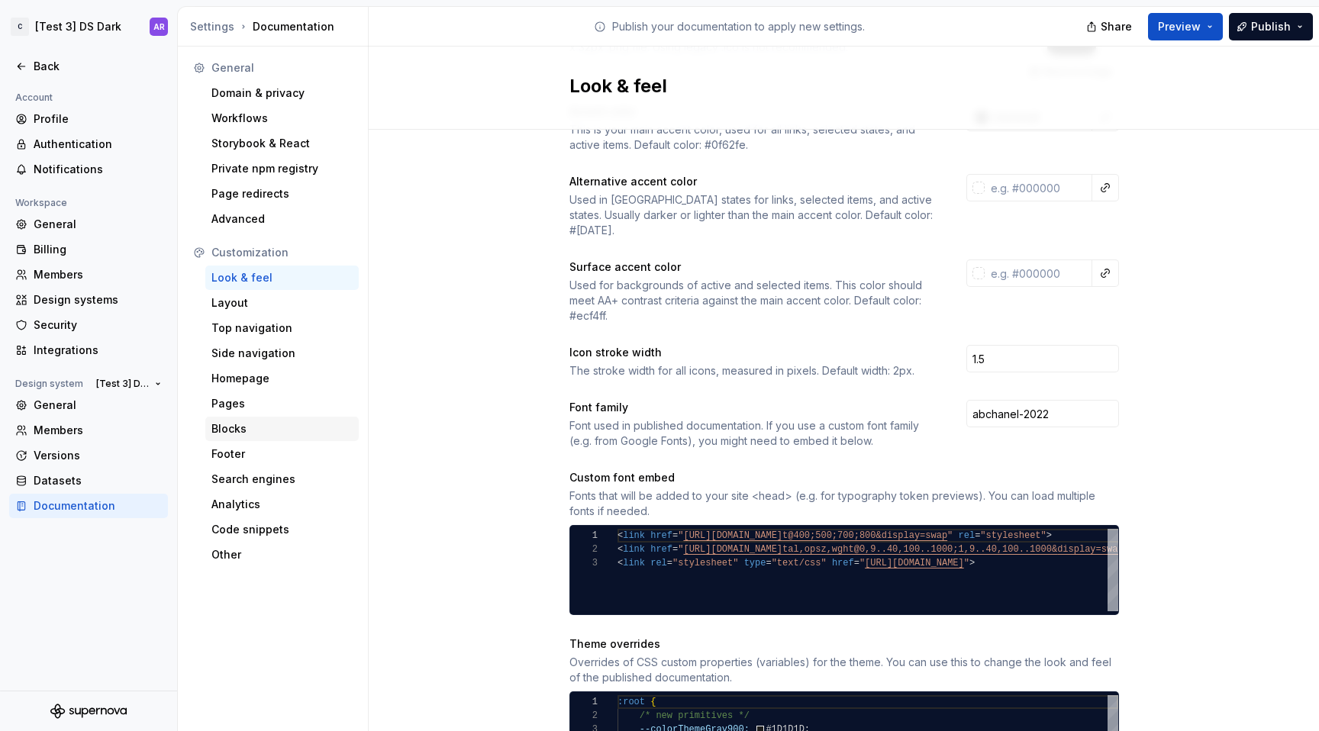
click at [251, 425] on div "Blocks" at bounding box center [281, 428] width 141 height 15
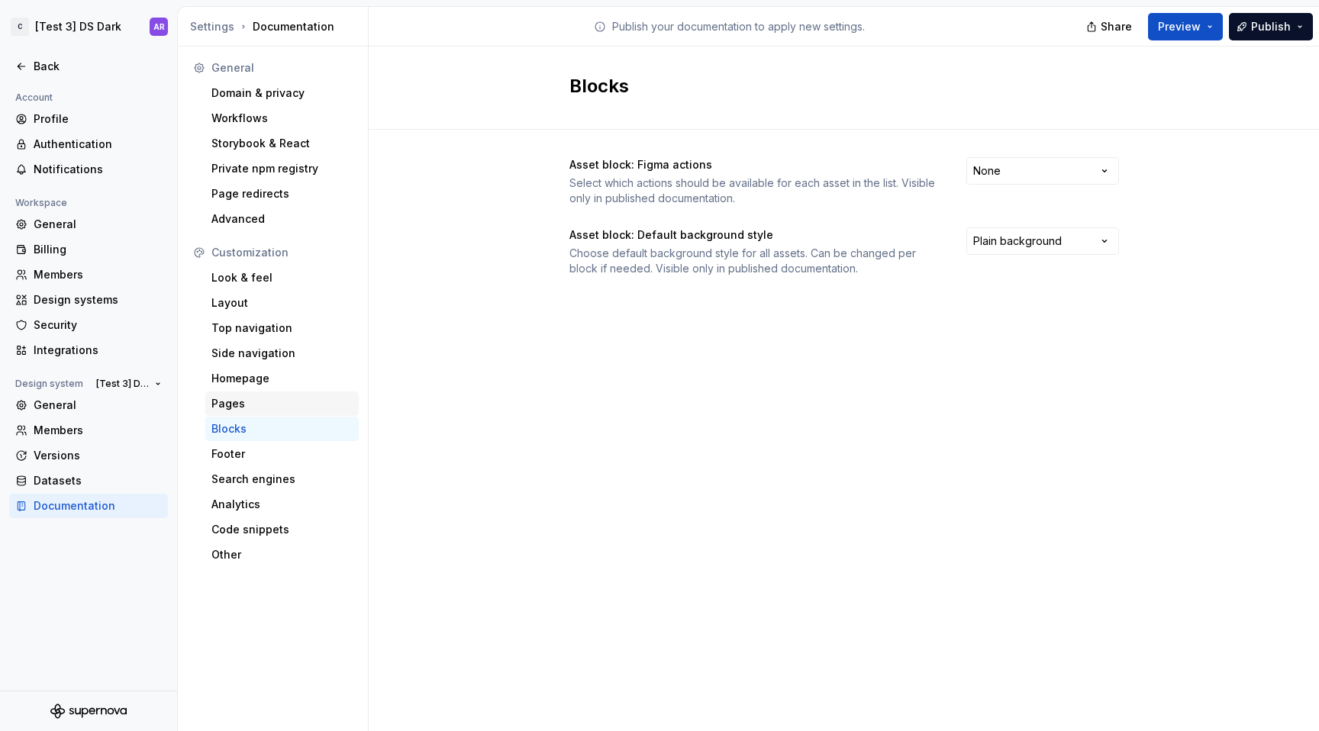
click at [252, 402] on div "Pages" at bounding box center [281, 403] width 141 height 15
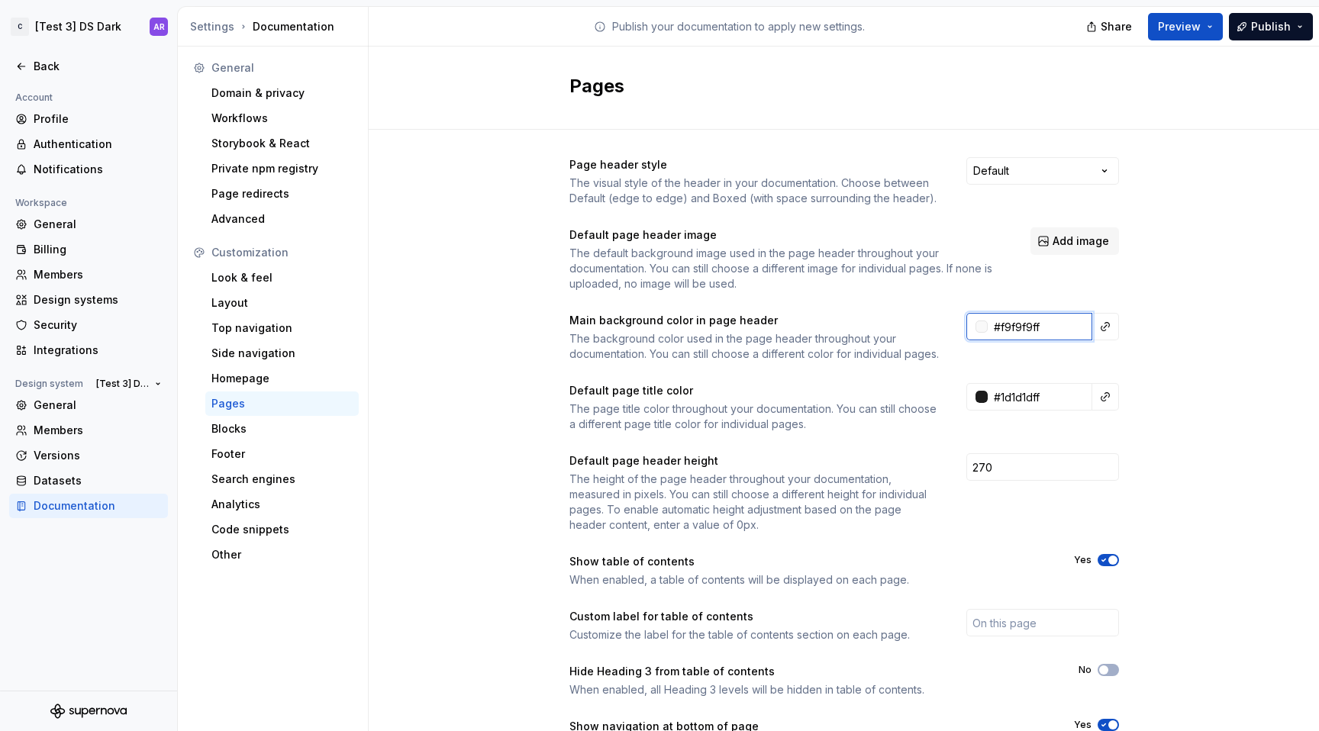
click at [1029, 328] on input "#f9f9f9ff" at bounding box center [1040, 326] width 105 height 27
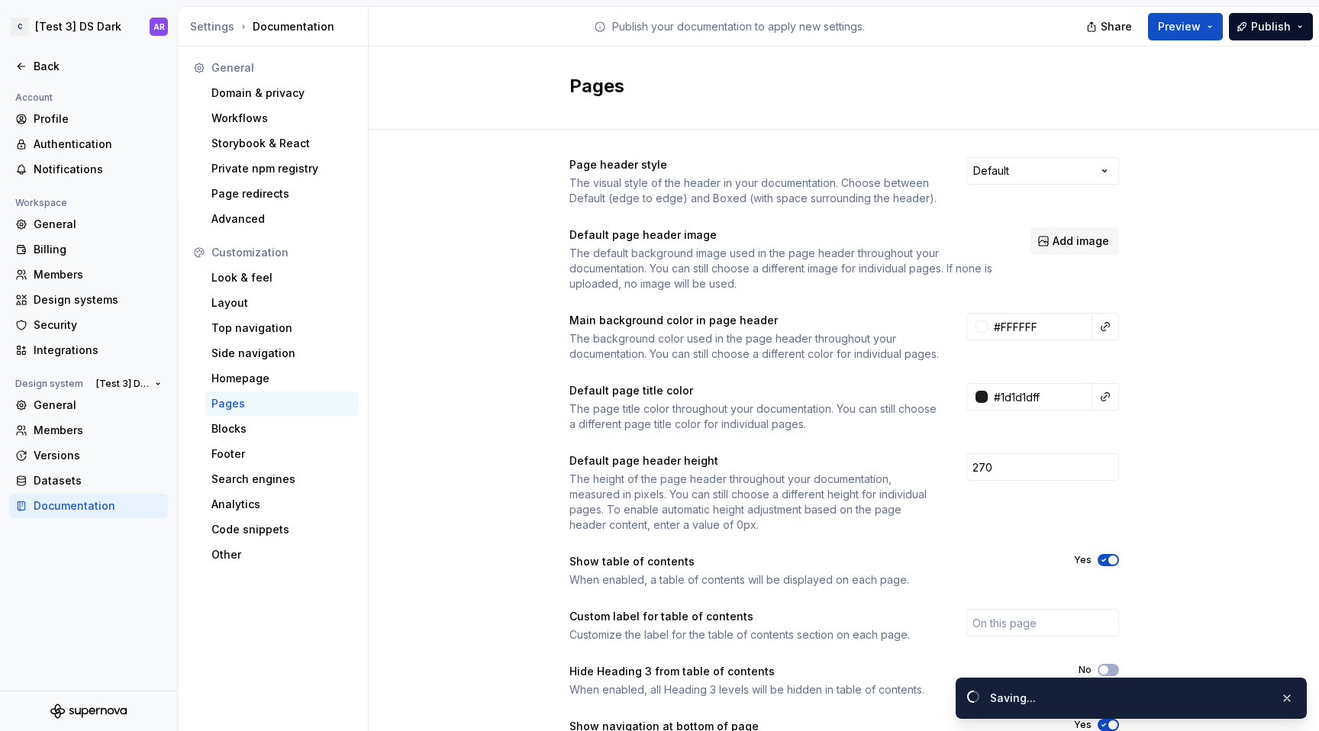
click at [1254, 372] on div "Page header style The visual style of the header in your documentation. Choose …" at bounding box center [844, 478] width 950 height 696
type input "#ffffffff"
click at [1251, 34] on button "Publish" at bounding box center [1271, 26] width 84 height 27
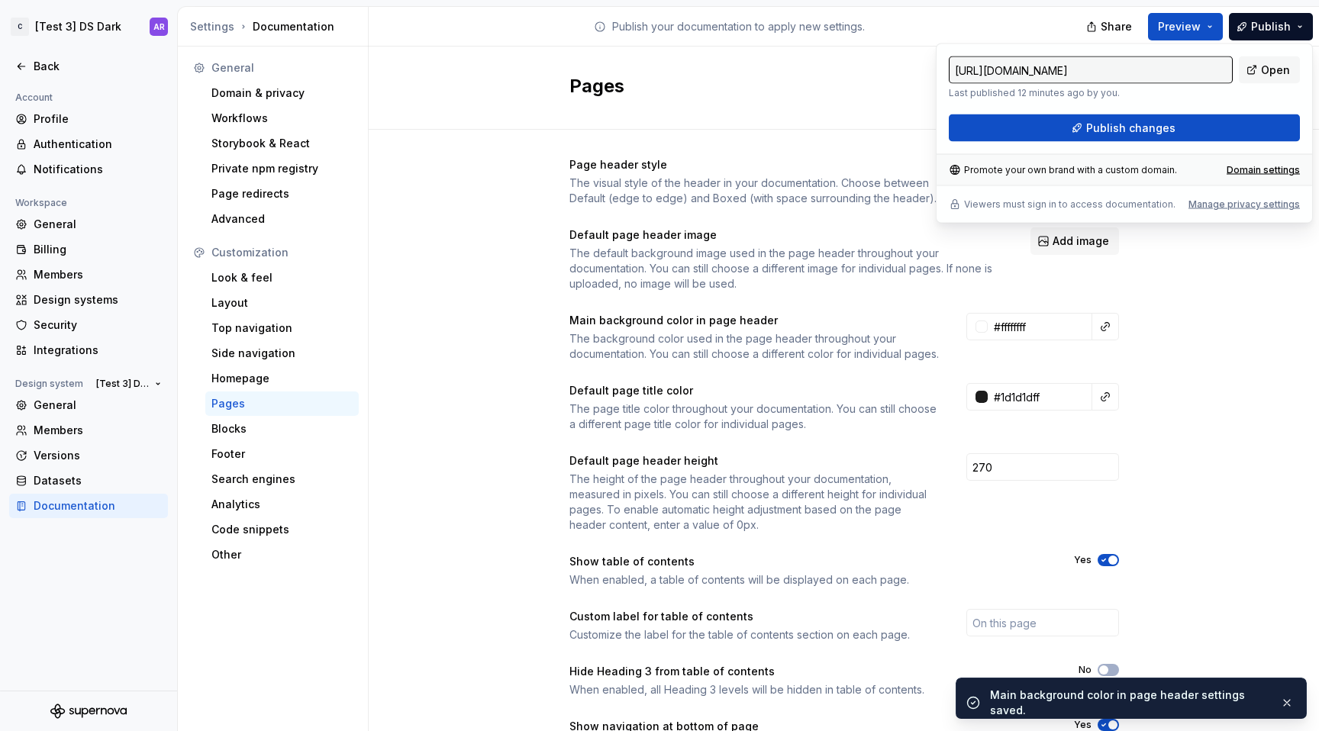
click at [1247, 143] on div "[URL][DOMAIN_NAME] Last published 12 minutes ago by you. Open Publish changes P…" at bounding box center [1124, 134] width 377 height 180
click at [1247, 128] on button "Publish changes" at bounding box center [1124, 127] width 351 height 27
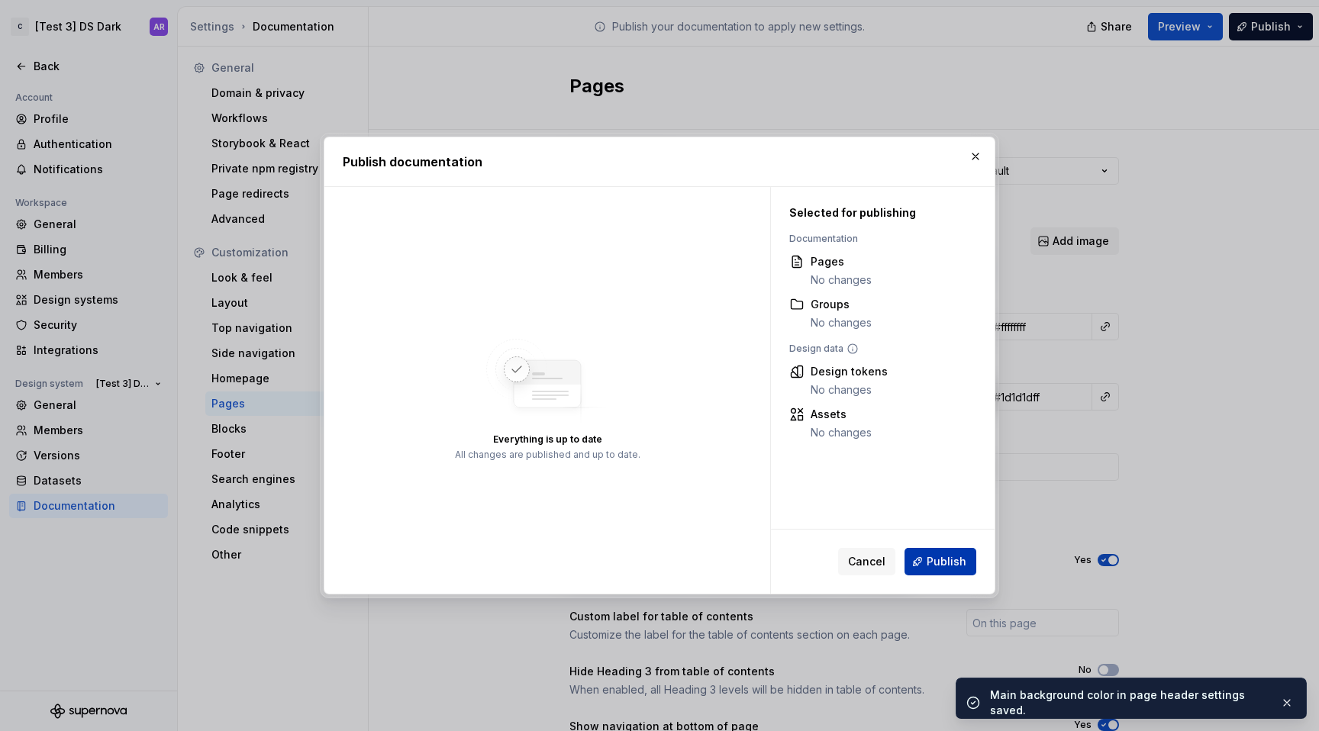
click at [933, 569] on button "Publish" at bounding box center [940, 561] width 72 height 27
